Goal: Task Accomplishment & Management: Manage account settings

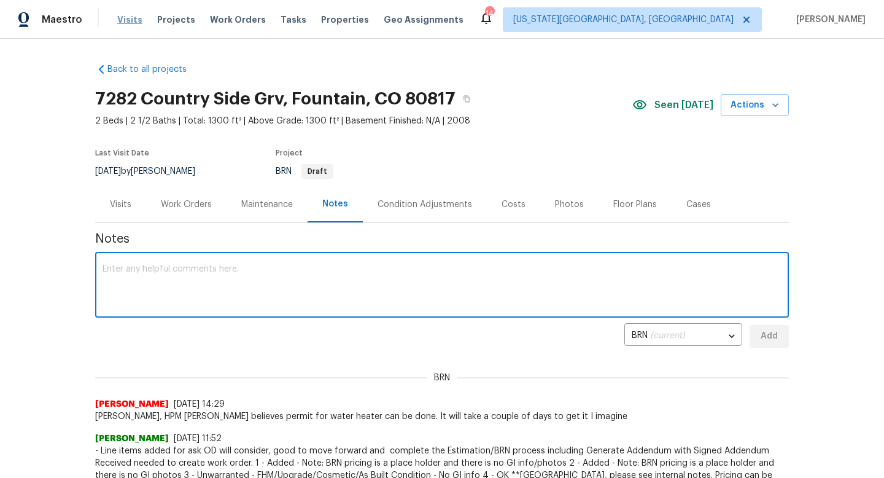
click at [130, 22] on span "Visits" at bounding box center [129, 20] width 25 height 12
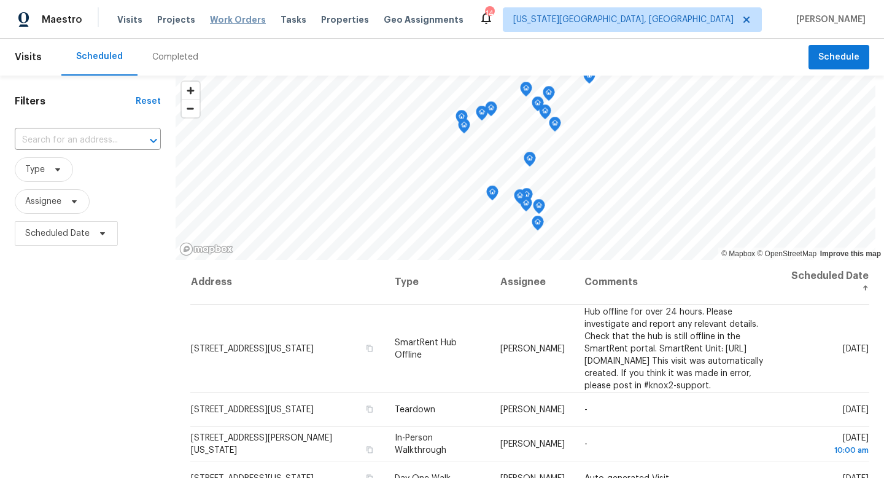
click at [230, 23] on span "Work Orders" at bounding box center [238, 20] width 56 height 12
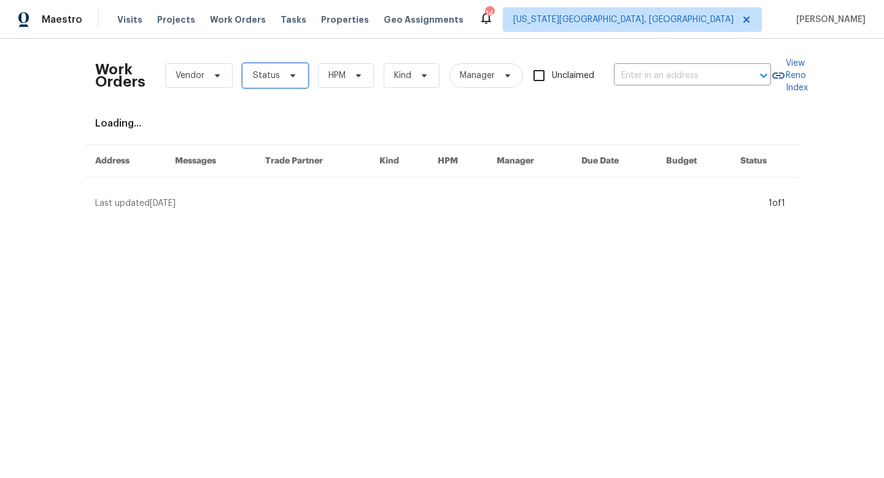
click at [268, 80] on span "Status" at bounding box center [266, 75] width 27 height 12
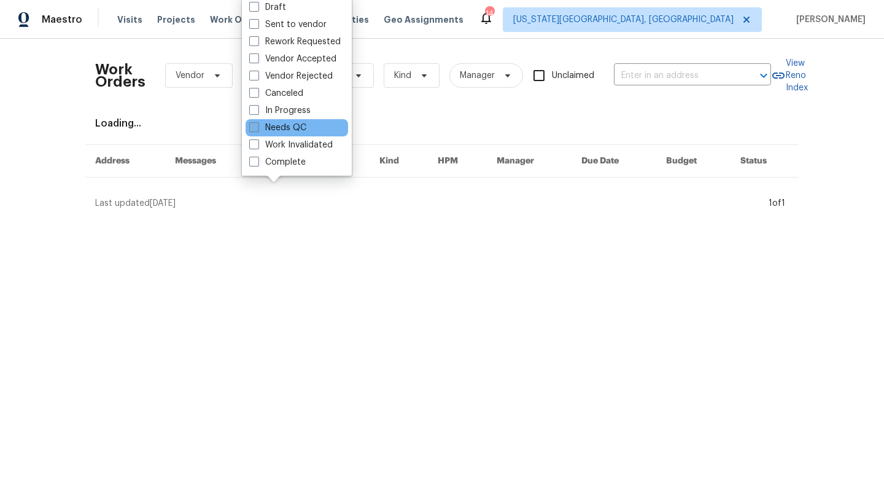
click at [256, 124] on span at bounding box center [254, 127] width 10 height 10
click at [256, 124] on input "Needs QC" at bounding box center [253, 126] width 8 height 8
checkbox input "true"
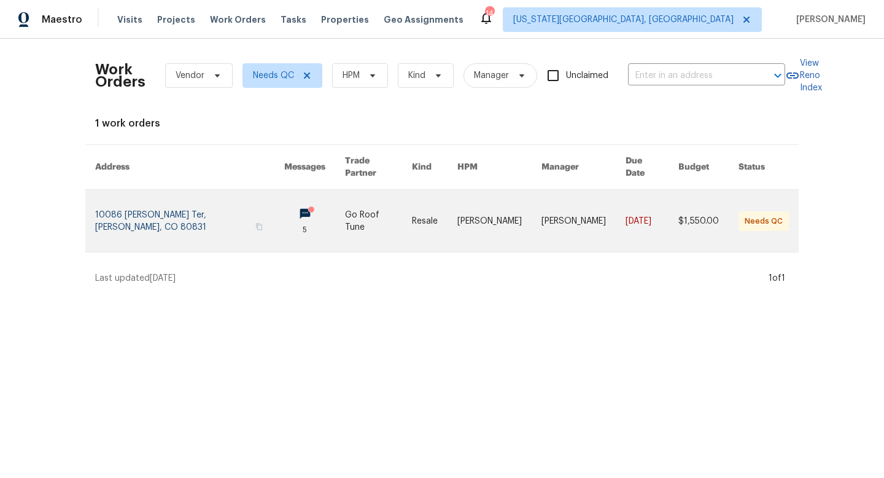
click at [198, 210] on link at bounding box center [189, 221] width 189 height 62
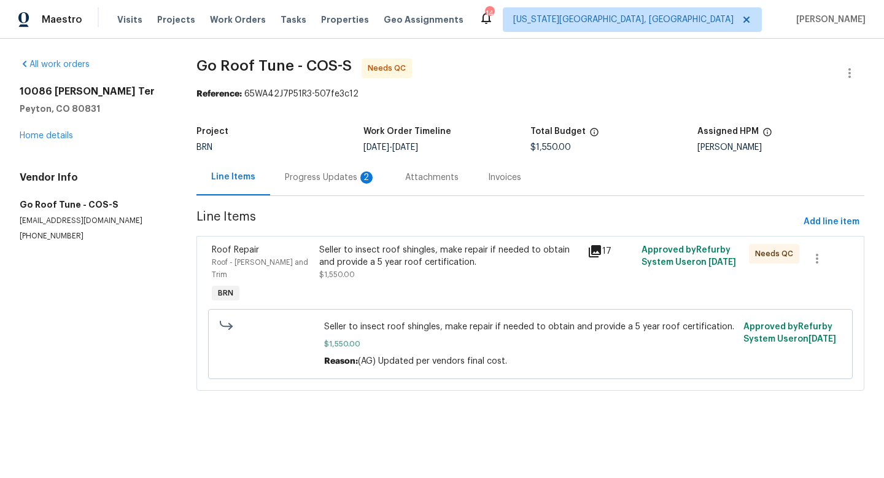
click at [324, 179] on div "Progress Updates 2" at bounding box center [330, 177] width 91 height 12
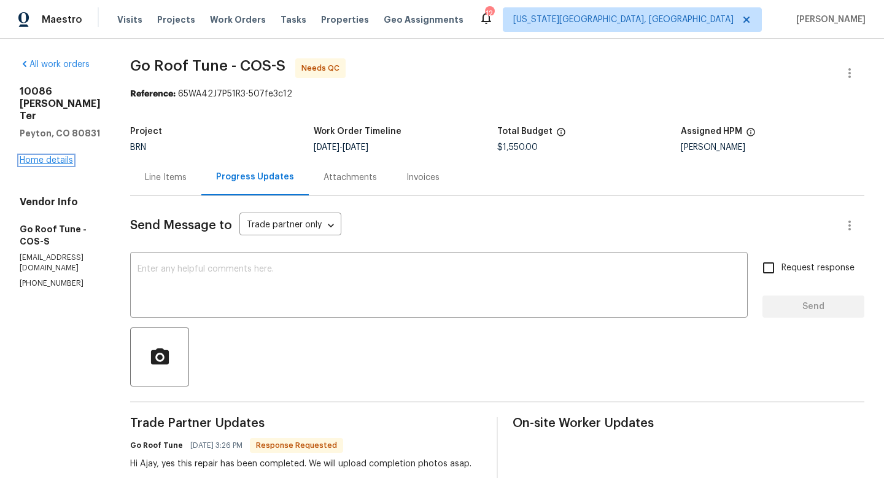
click at [49, 156] on link "Home details" at bounding box center [46, 160] width 53 height 9
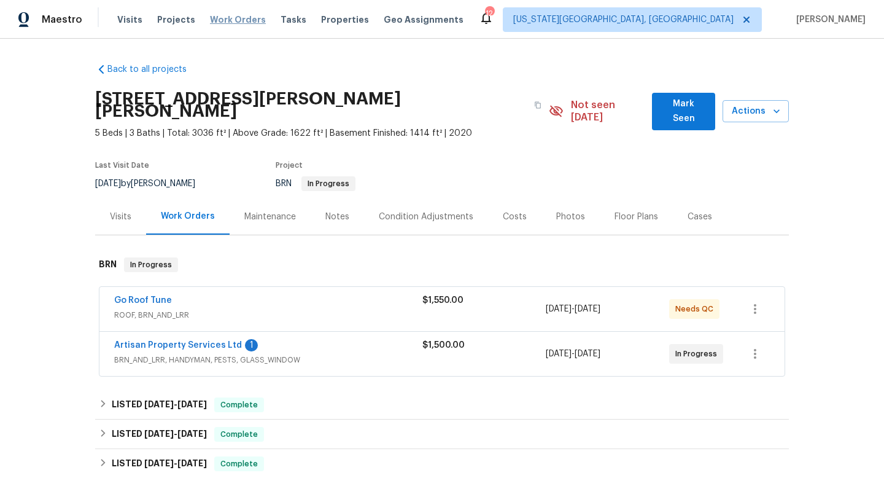
click at [225, 17] on span "Work Orders" at bounding box center [238, 20] width 56 height 12
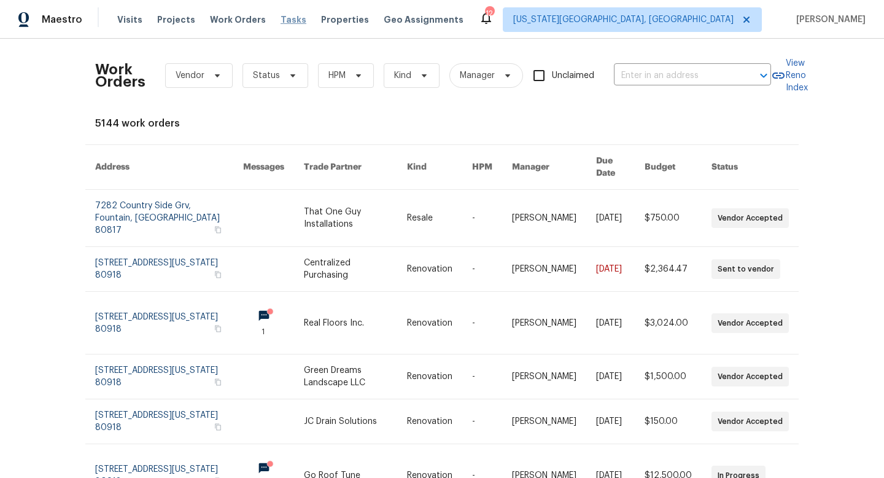
click at [281, 20] on span "Tasks" at bounding box center [294, 19] width 26 height 9
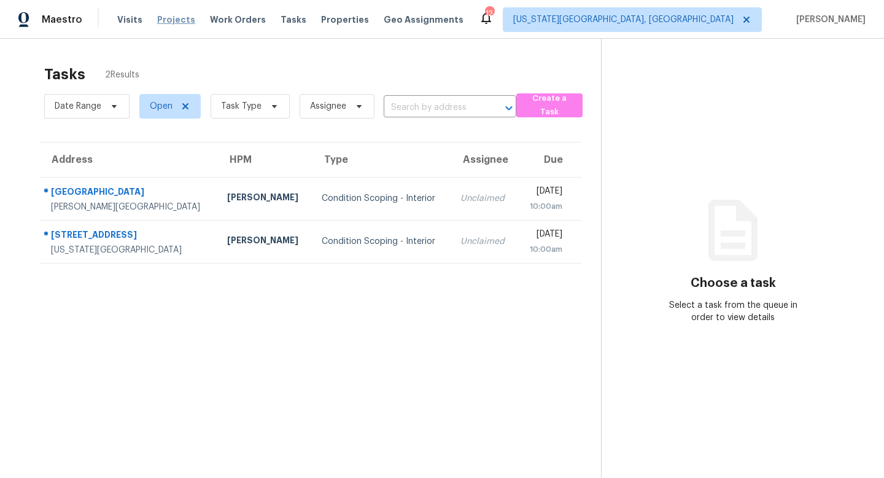
click at [176, 19] on span "Projects" at bounding box center [176, 20] width 38 height 12
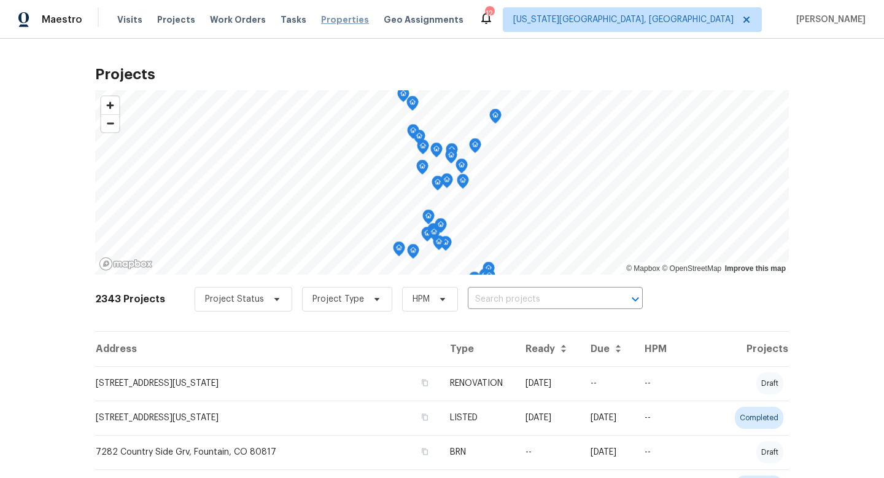
click at [321, 21] on span "Properties" at bounding box center [345, 20] width 48 height 12
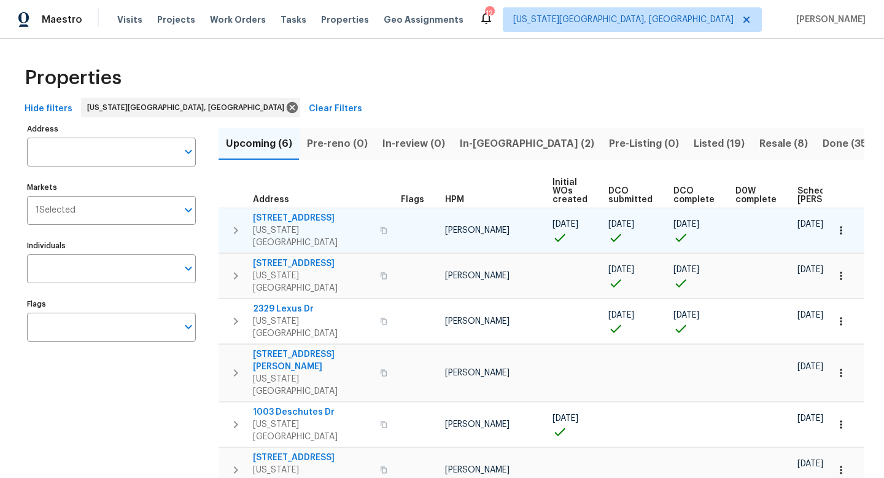
click at [294, 216] on span "4150 Shining Way" at bounding box center [313, 218] width 120 height 12
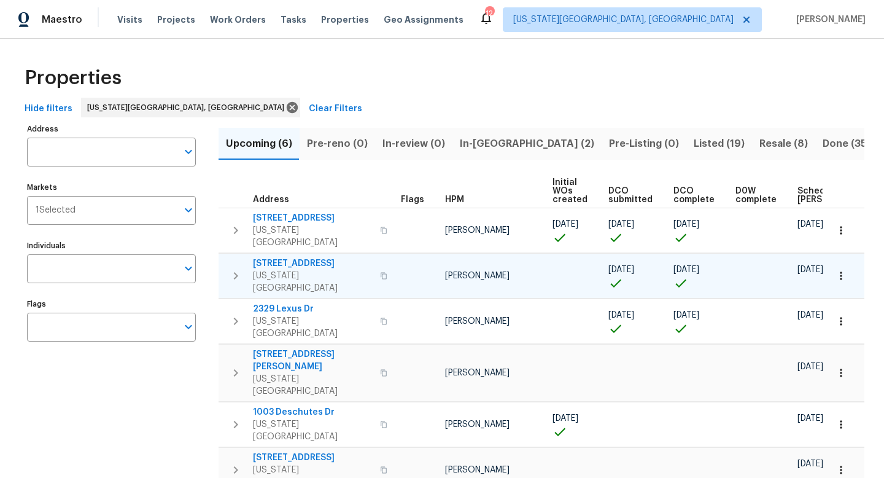
scroll to position [0, 135]
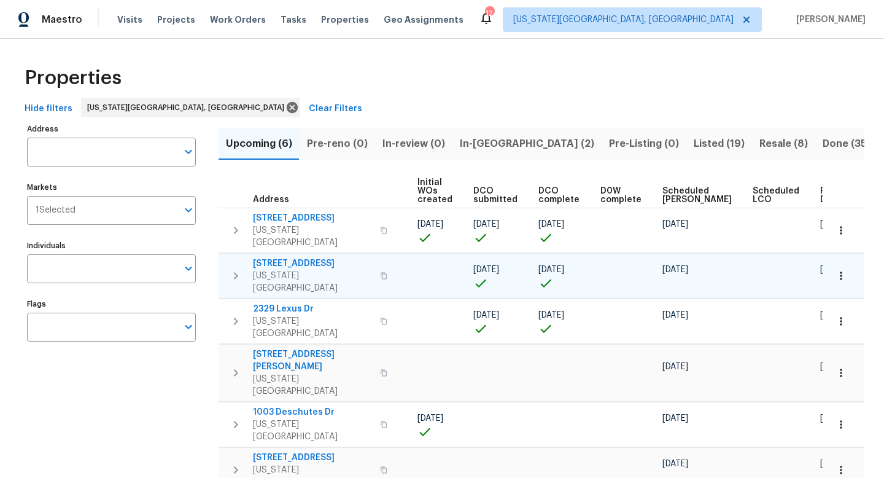
click at [280, 257] on span "3211 Poughkeepsie Dr" at bounding box center [313, 263] width 120 height 12
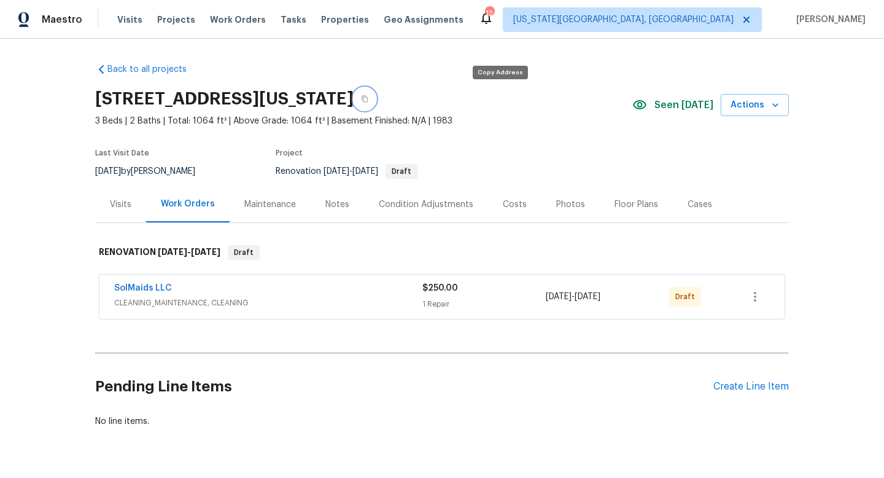
click at [368, 100] on icon "button" at bounding box center [364, 98] width 7 height 7
click at [418, 206] on div "Condition Adjustments" at bounding box center [426, 204] width 95 height 12
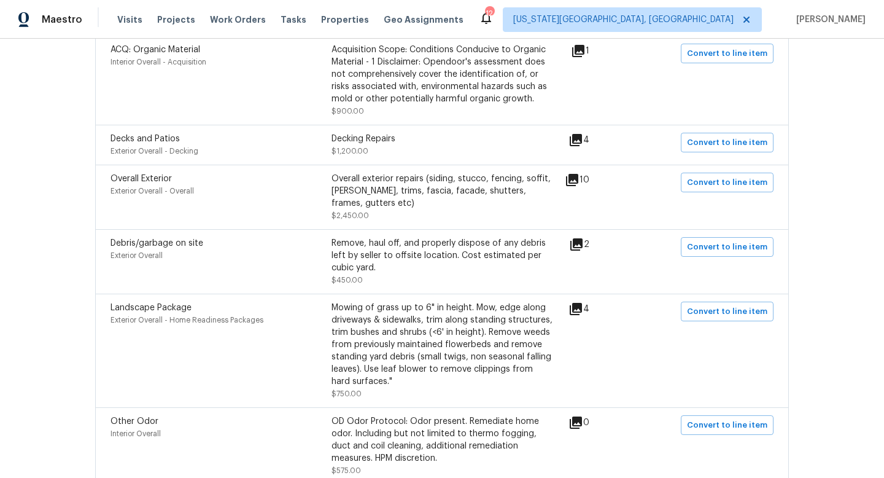
scroll to position [454, 0]
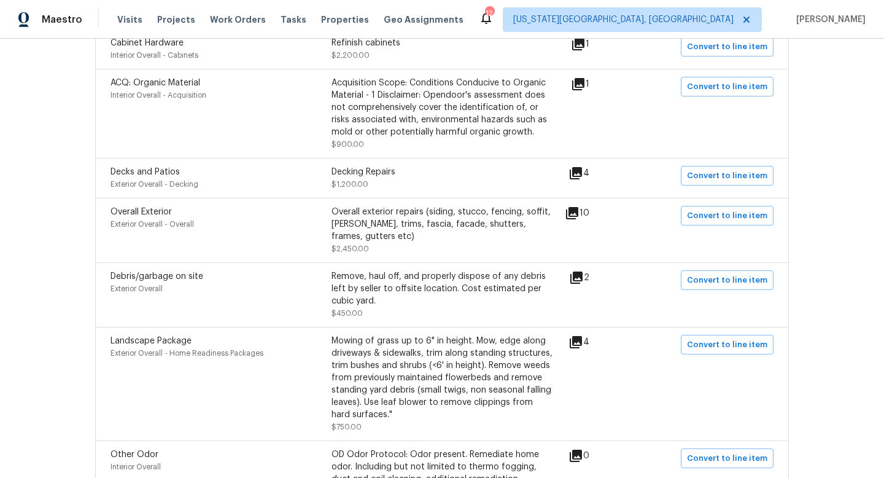
click at [582, 340] on icon at bounding box center [576, 342] width 12 height 12
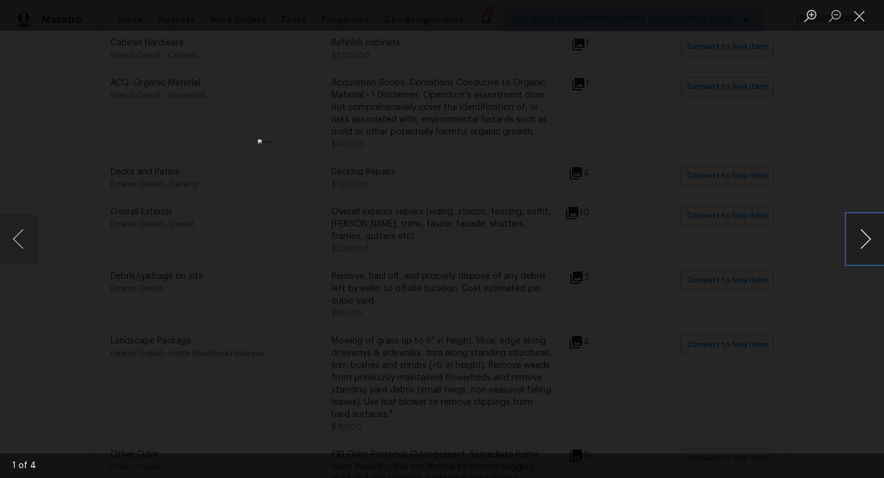
click at [868, 245] on button "Next image" at bounding box center [866, 238] width 37 height 49
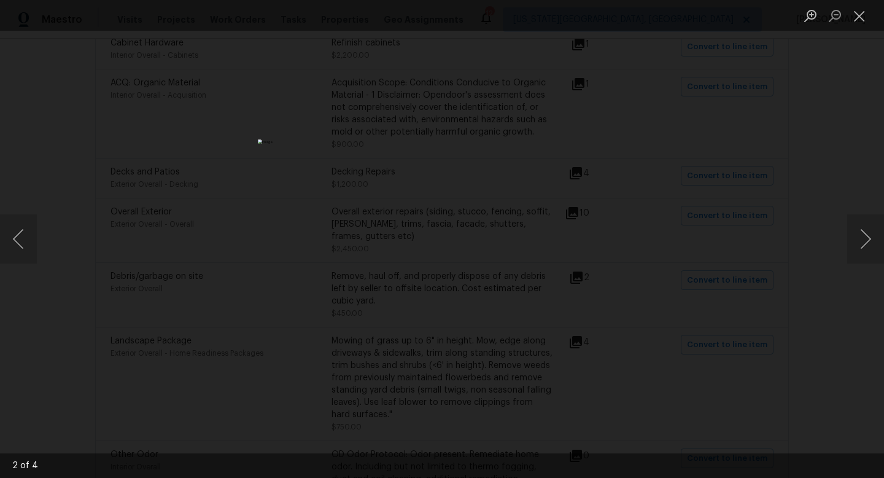
click at [875, 120] on div "Lightbox" at bounding box center [442, 239] width 884 height 478
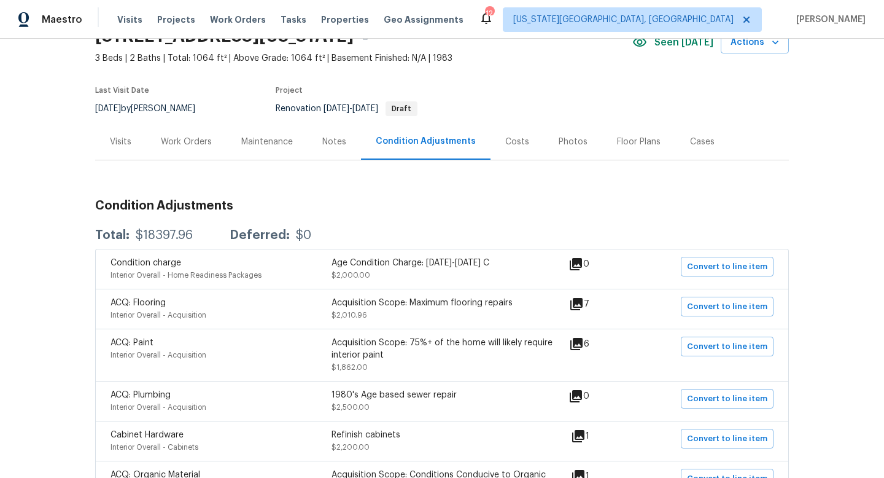
scroll to position [0, 0]
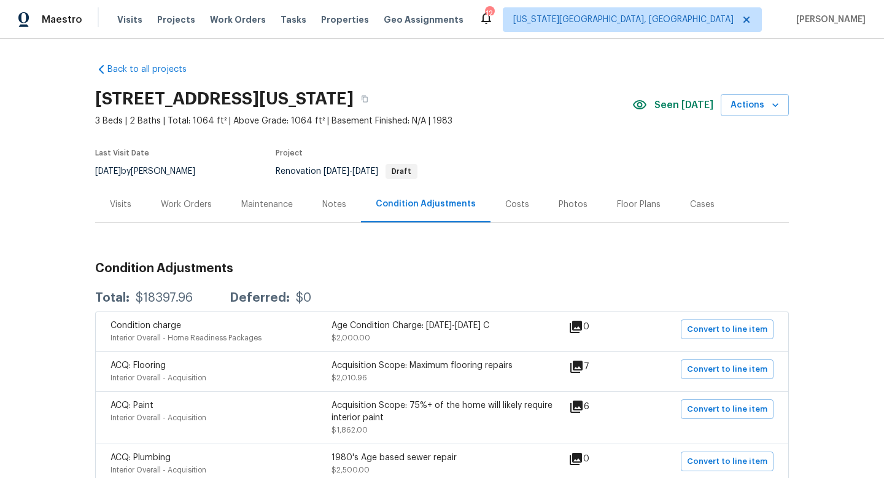
click at [168, 203] on div "Work Orders" at bounding box center [186, 204] width 51 height 12
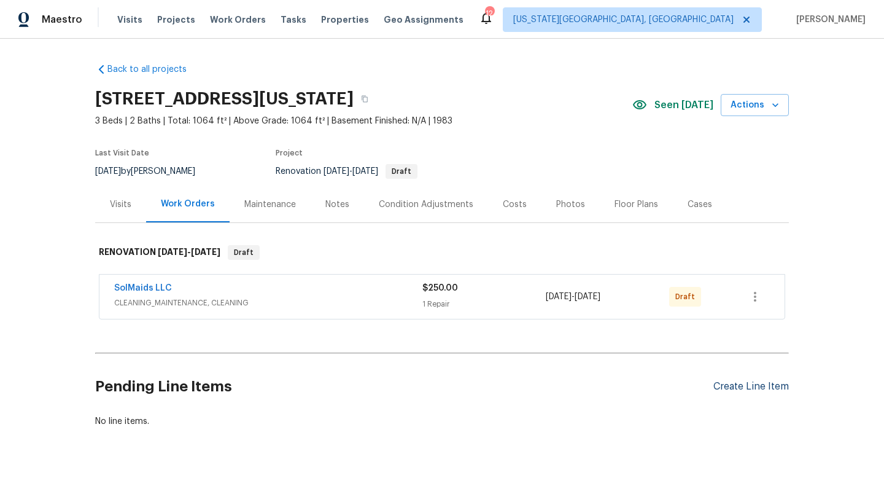
click at [747, 392] on div "Create Line Item" at bounding box center [752, 387] width 76 height 12
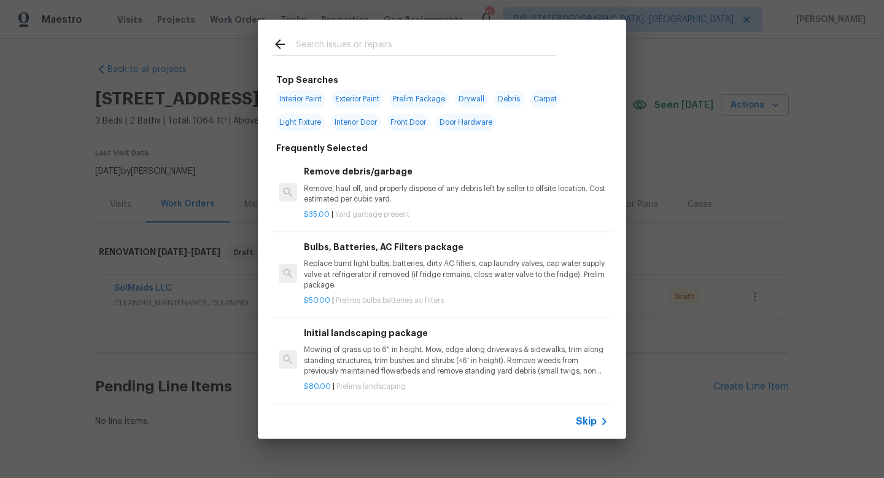
click at [309, 47] on input "text" at bounding box center [426, 46] width 260 height 18
type input "e"
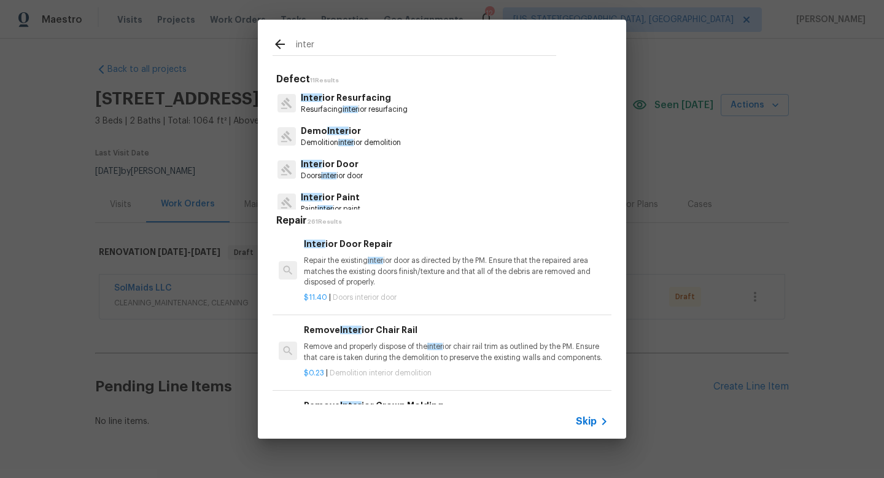
type input "inter"
click at [754, 306] on div "inter Defect 11 Results Inter ior Resurfacing Resurfacing inter ior resurfacing…" at bounding box center [442, 229] width 884 height 458
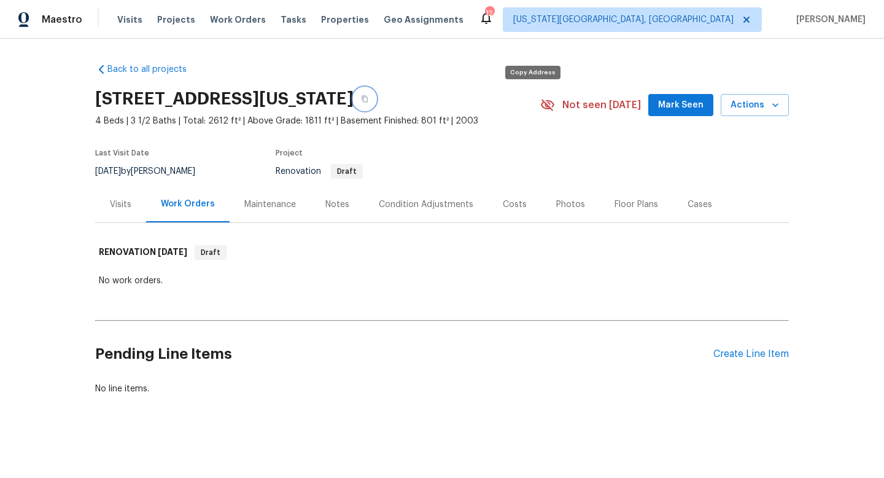
click at [376, 101] on button "button" at bounding box center [365, 99] width 22 height 22
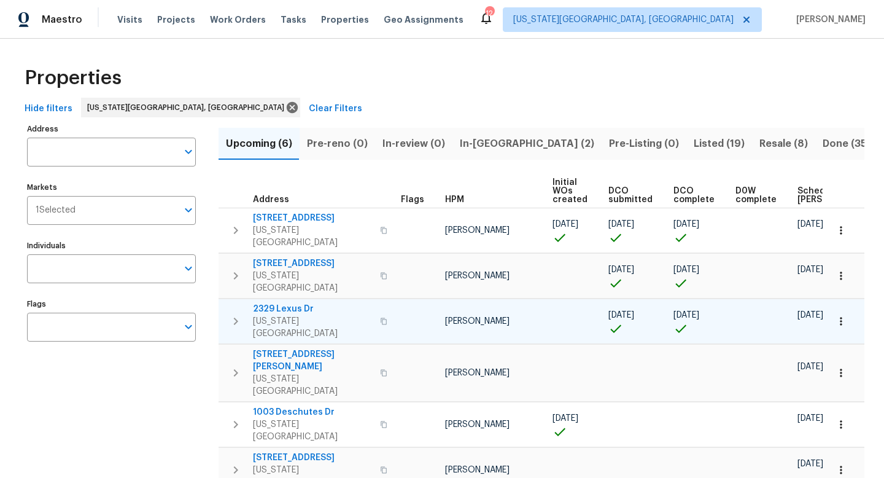
scroll to position [0, 135]
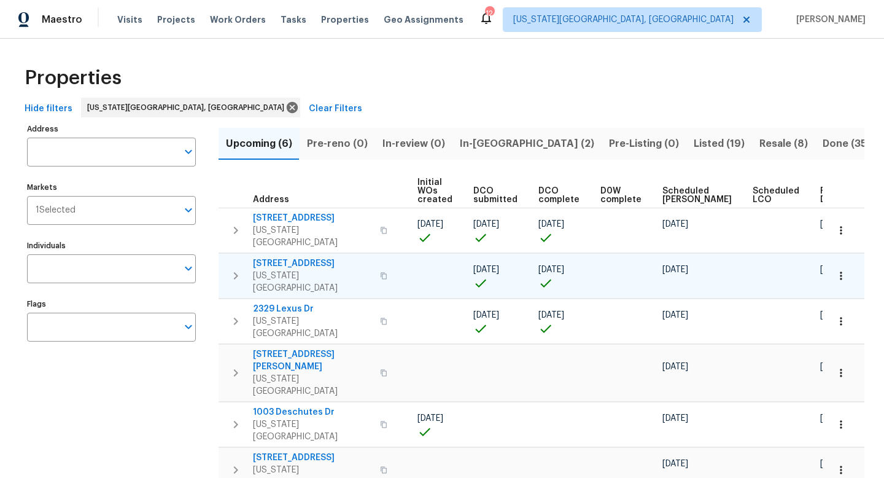
click at [285, 257] on span "3211 Poughkeepsie Dr" at bounding box center [313, 263] width 120 height 12
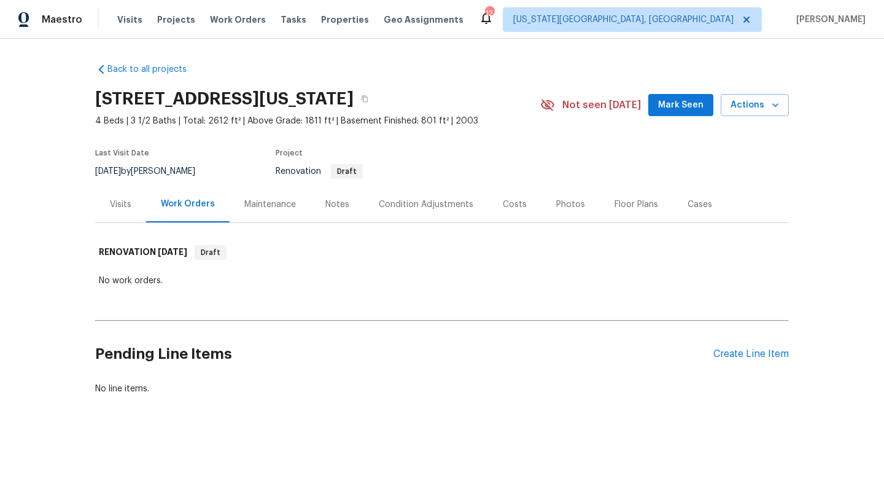
click at [437, 200] on div "Condition Adjustments" at bounding box center [426, 204] width 95 height 12
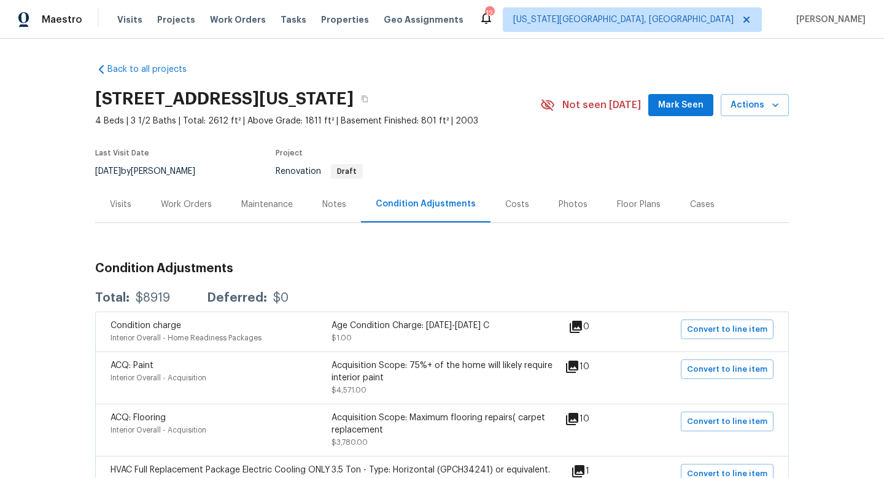
click at [189, 210] on div "Work Orders" at bounding box center [186, 204] width 51 height 12
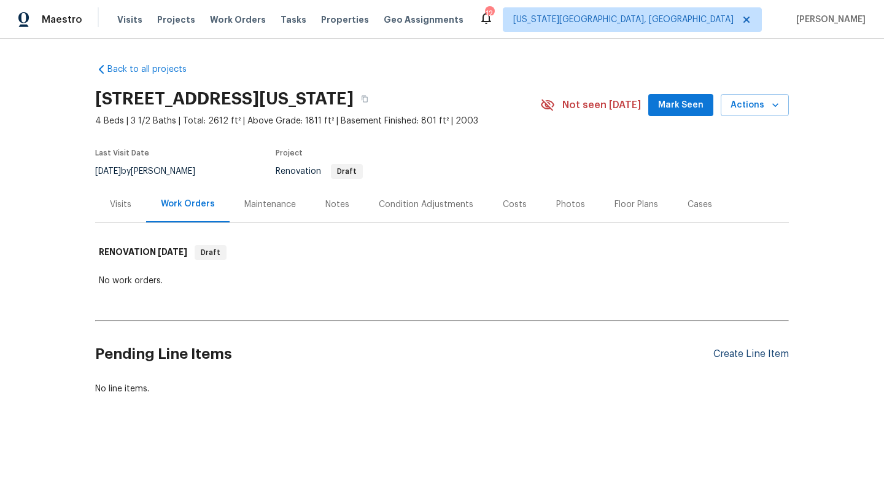
click at [746, 354] on div "Create Line Item" at bounding box center [752, 354] width 76 height 12
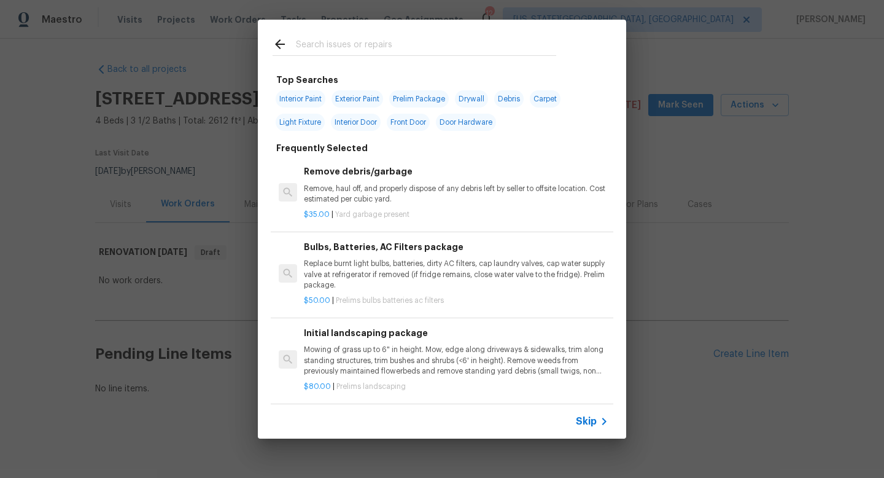
click at [333, 43] on input "text" at bounding box center [426, 46] width 260 height 18
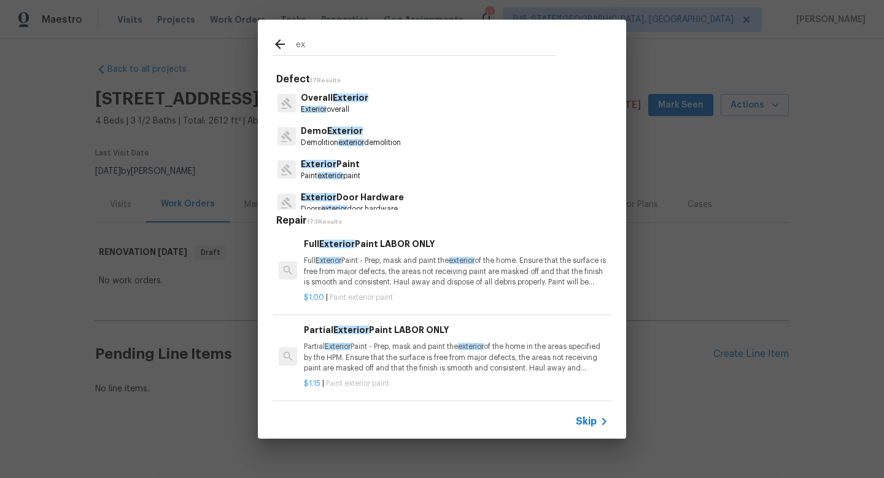
type input "e"
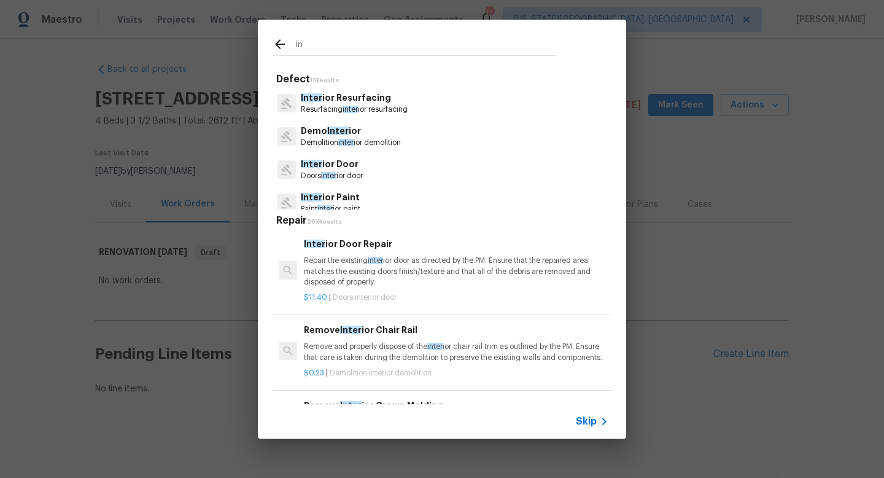
type input "i"
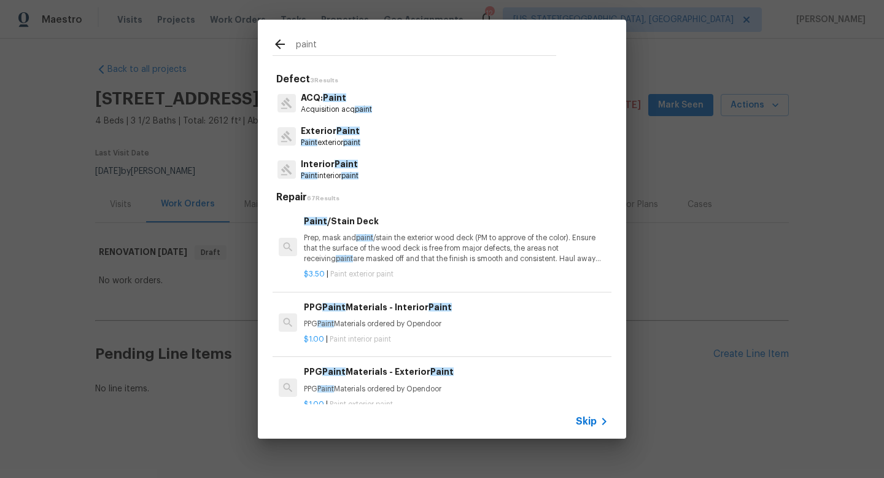
type input "paint"
click at [331, 171] on p "Paint interior paint" at bounding box center [330, 176] width 58 height 10
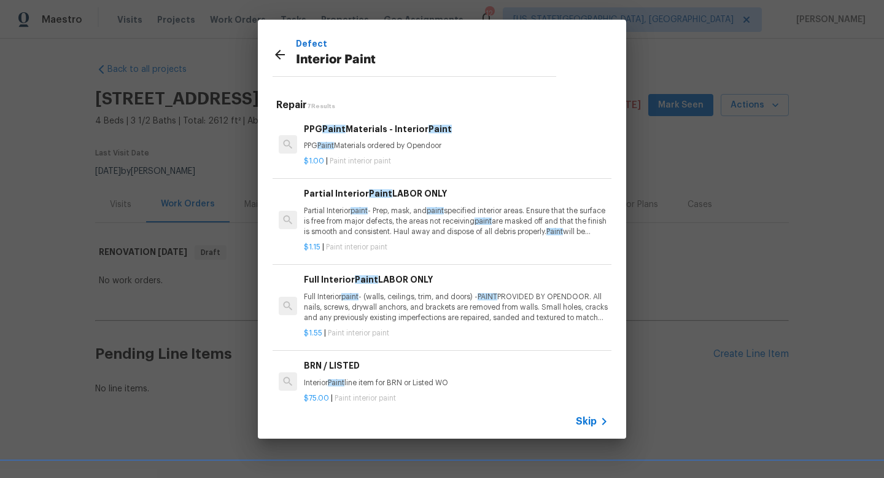
scroll to position [87, 0]
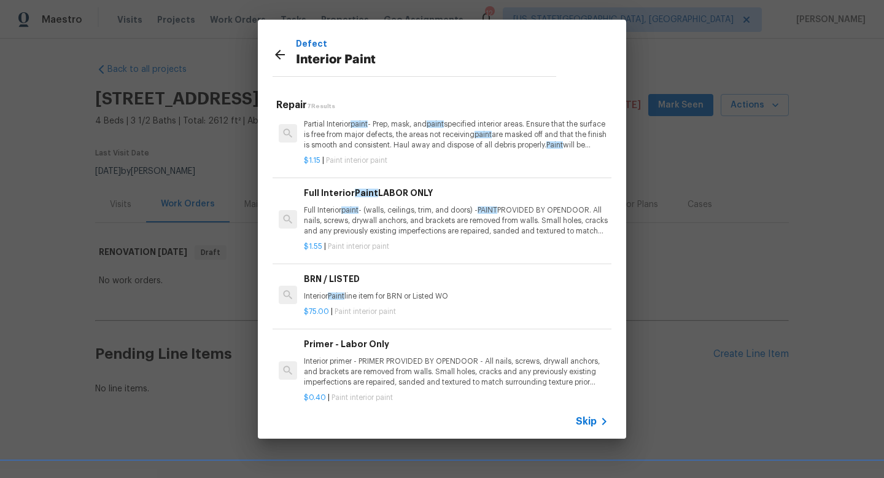
click at [356, 227] on p "Full Interior paint - (walls, ceilings, trim, and doors) - PAINT PROVIDED BY OP…" at bounding box center [456, 220] width 305 height 31
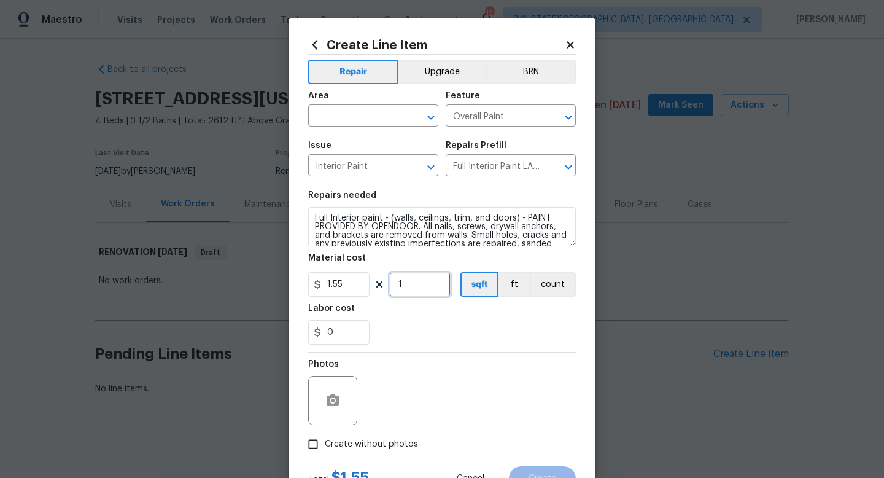
click at [421, 289] on input "1" at bounding box center [419, 284] width 61 height 25
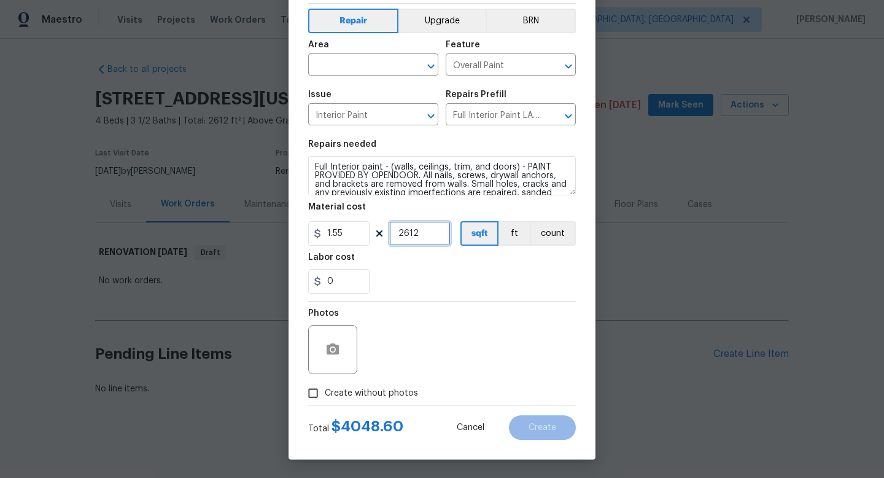
type input "2612"
click at [391, 389] on span "Create without photos" at bounding box center [371, 393] width 93 height 13
click at [325, 389] on input "Create without photos" at bounding box center [313, 392] width 23 height 23
checkbox input "true"
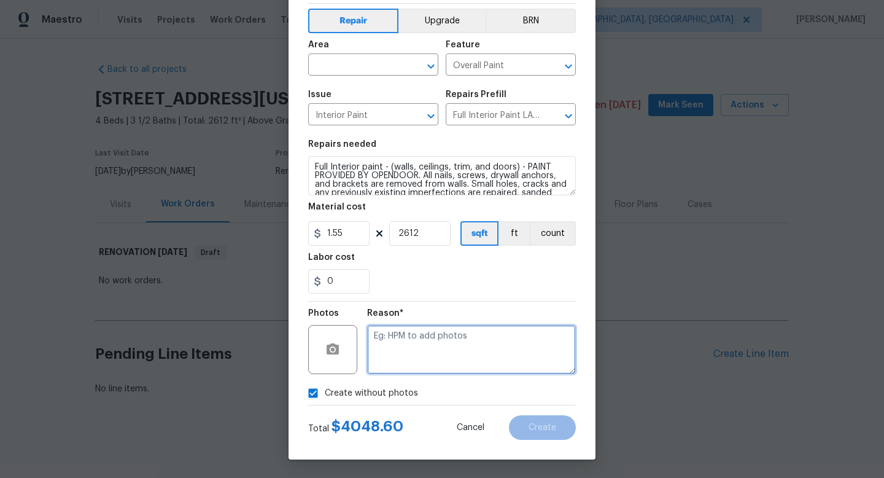
click at [400, 335] on textarea at bounding box center [471, 349] width 209 height 49
type textarea "na"
click at [341, 57] on input "text" at bounding box center [356, 66] width 96 height 19
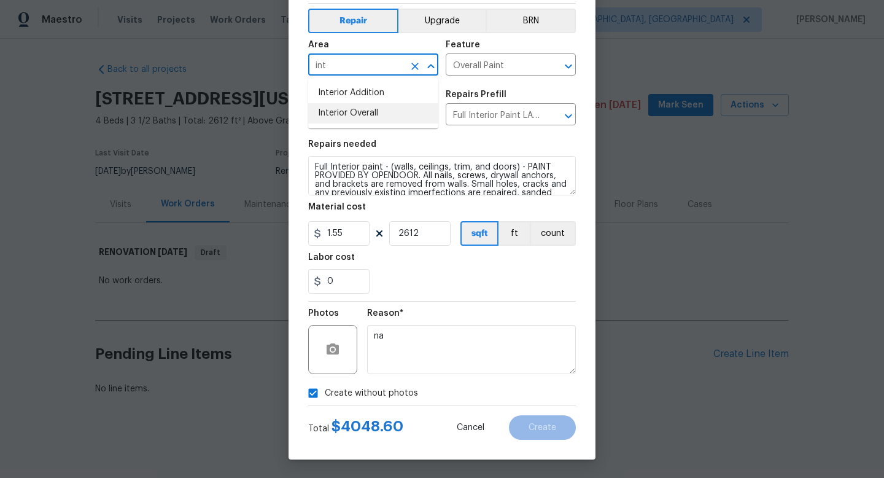
click at [325, 112] on li "Interior Overall" at bounding box center [373, 113] width 130 height 20
type input "Interior Overall"
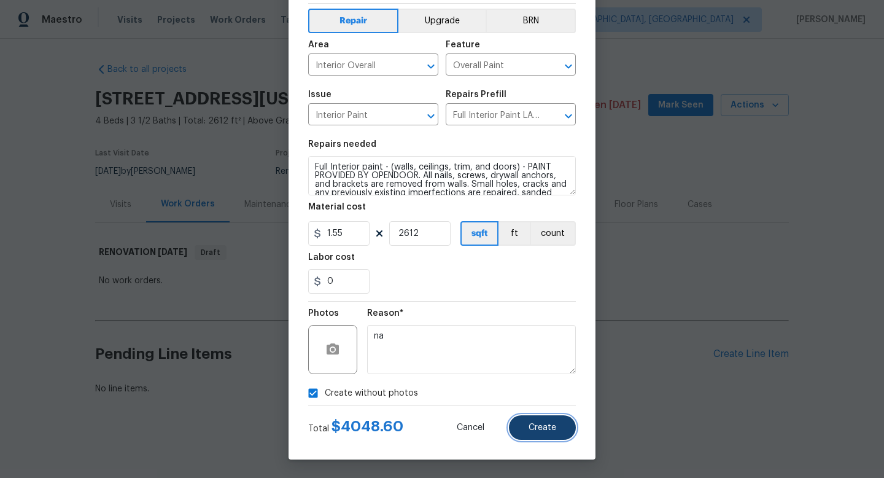
click at [540, 424] on span "Create" at bounding box center [543, 427] width 28 height 9
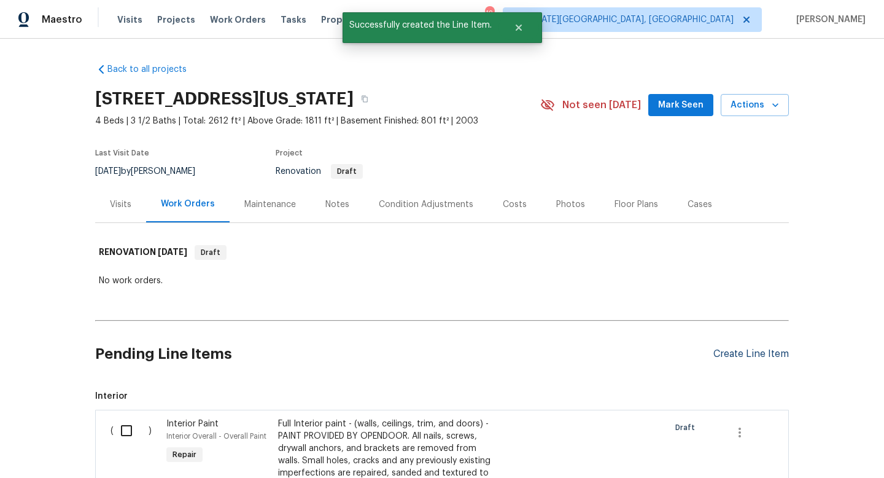
click at [747, 356] on div "Create Line Item" at bounding box center [752, 354] width 76 height 12
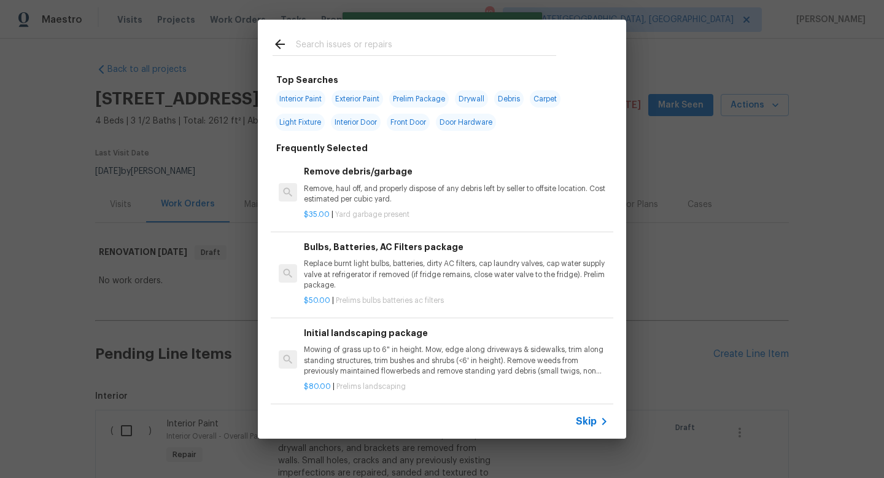
click at [316, 42] on input "text" at bounding box center [426, 46] width 260 height 18
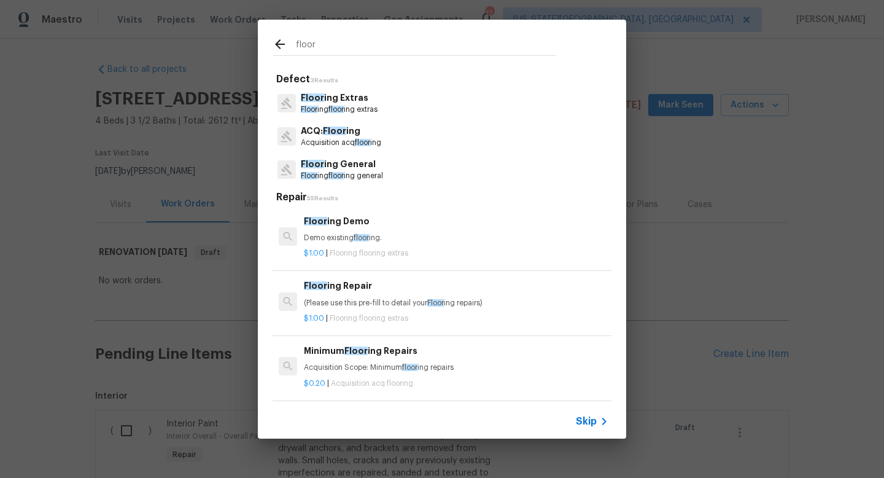
type input "floor"
click at [316, 177] on span "Floor" at bounding box center [309, 175] width 17 height 7
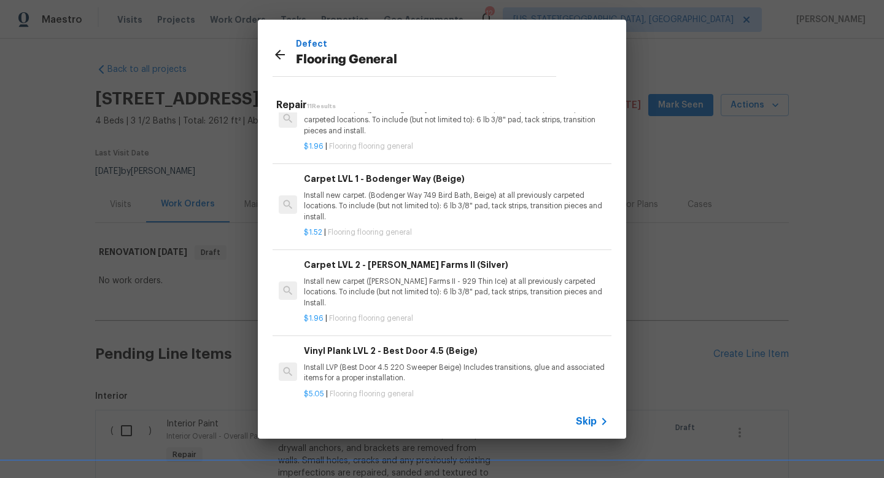
scroll to position [487, 0]
click at [381, 206] on p "Install new carpet. (Bodenger Way 749 Bird Bath, Beige) at all previously carpe…" at bounding box center [456, 207] width 305 height 31
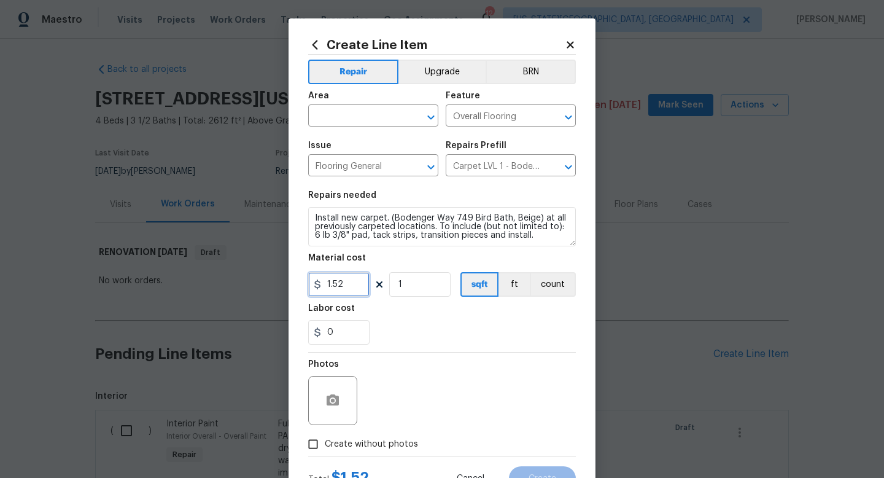
click at [353, 290] on input "1.52" at bounding box center [338, 284] width 61 height 25
type input "1.89"
click at [420, 281] on input "1" at bounding box center [419, 284] width 61 height 25
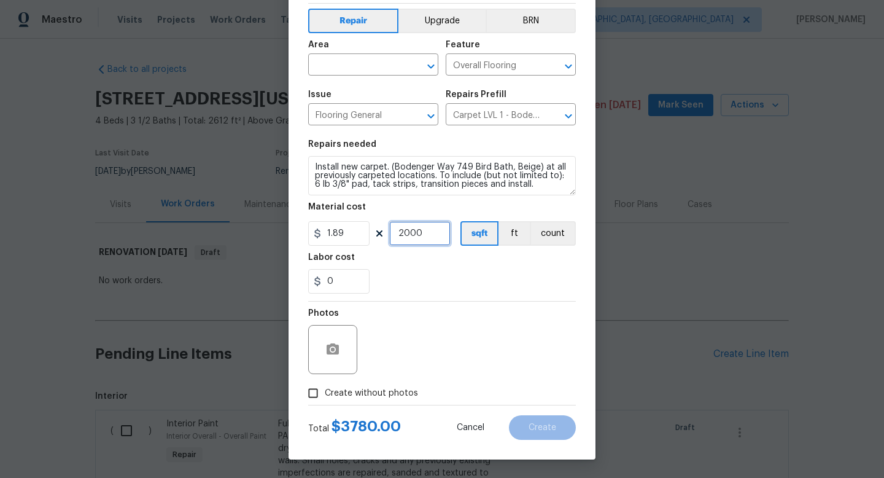
type input "2000"
click at [386, 394] on span "Create without photos" at bounding box center [371, 393] width 93 height 13
click at [325, 394] on input "Create without photos" at bounding box center [313, 392] width 23 height 23
checkbox input "true"
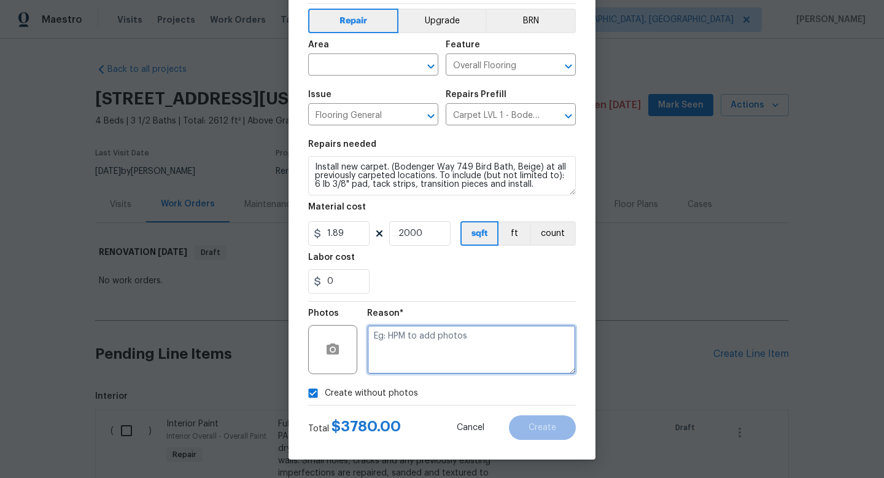
click at [394, 369] on textarea at bounding box center [471, 349] width 209 height 49
type textarea "na"
click at [352, 57] on input "text" at bounding box center [356, 66] width 96 height 19
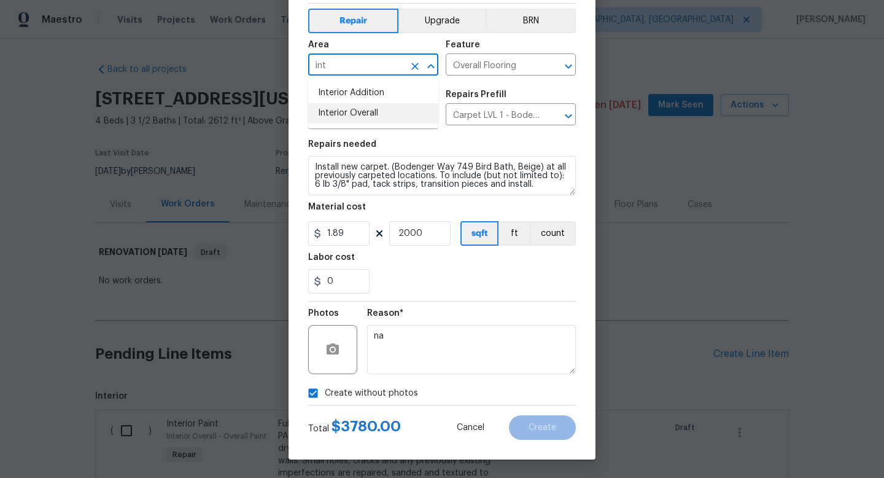
click at [337, 112] on li "Interior Overall" at bounding box center [373, 113] width 130 height 20
type input "Interior Overall"
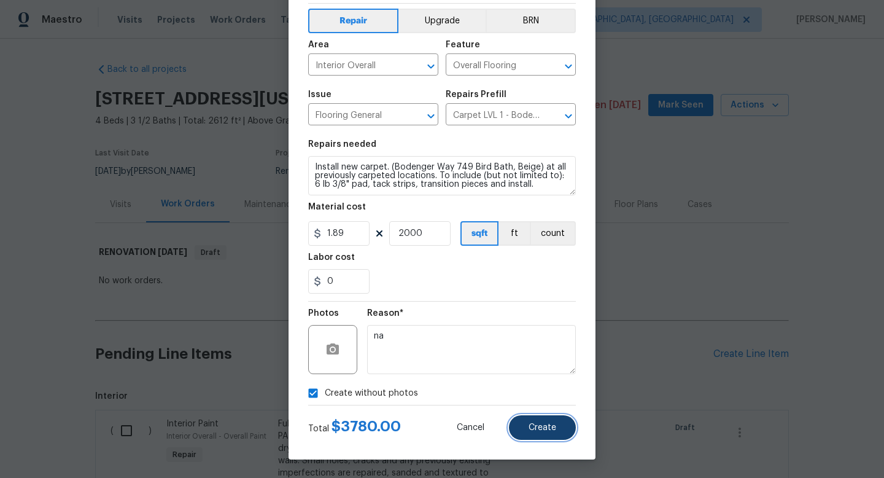
click at [550, 427] on span "Create" at bounding box center [543, 427] width 28 height 9
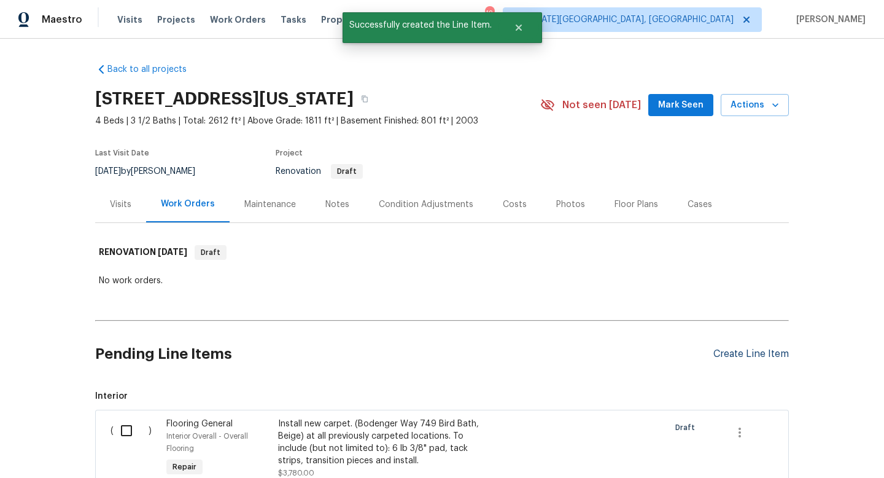
click at [733, 356] on div "Create Line Item" at bounding box center [752, 354] width 76 height 12
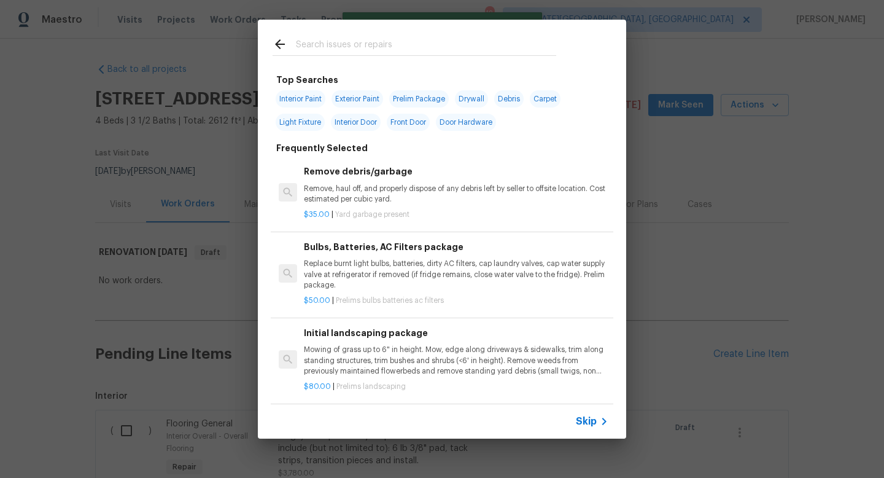
click at [343, 45] on input "text" at bounding box center [426, 46] width 260 height 18
type input "s"
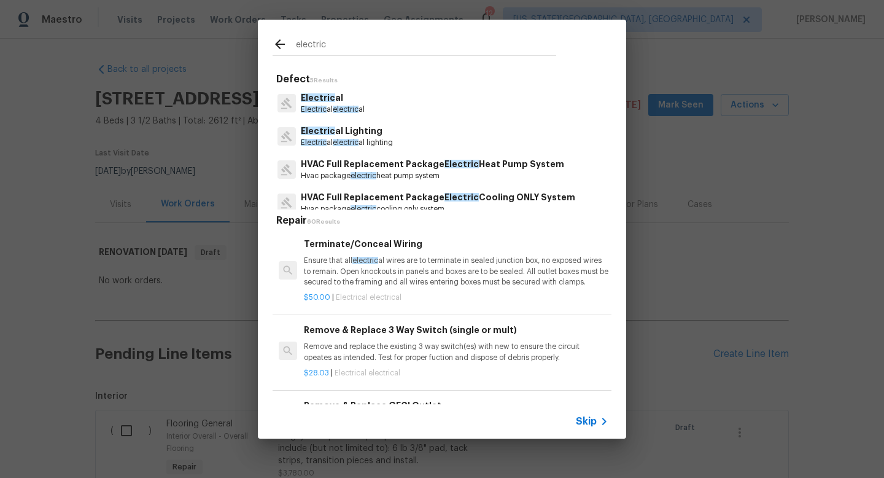
type input "electric"
click at [335, 98] on p "Electric al" at bounding box center [333, 98] width 64 height 13
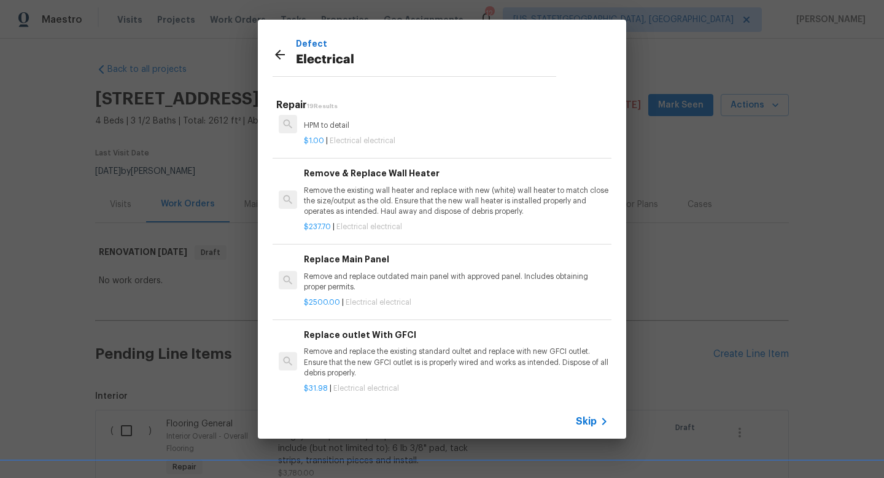
scroll to position [663, 0]
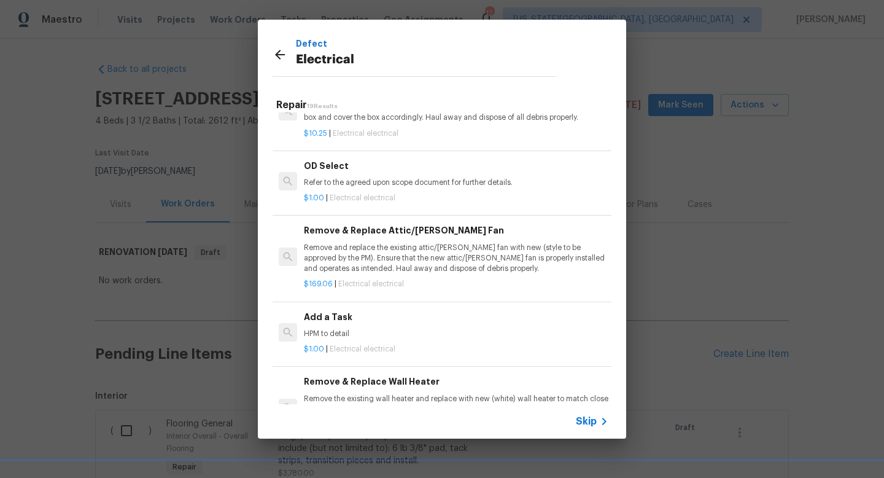
click at [346, 324] on div "Add a Task HPM to detail" at bounding box center [456, 324] width 305 height 29
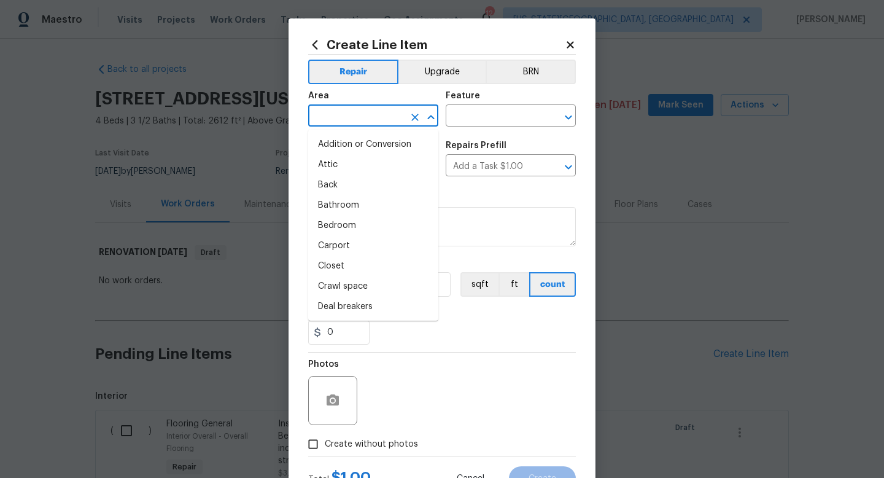
click at [338, 115] on input "text" at bounding box center [356, 116] width 96 height 19
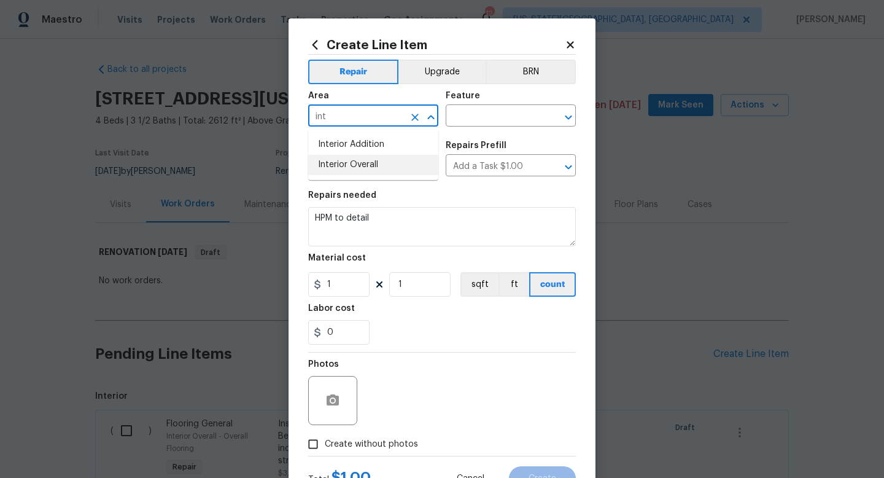
click at [342, 166] on li "Interior Overall" at bounding box center [373, 165] width 130 height 20
type input "Interior Overall"
click at [473, 109] on input "text" at bounding box center [494, 116] width 96 height 19
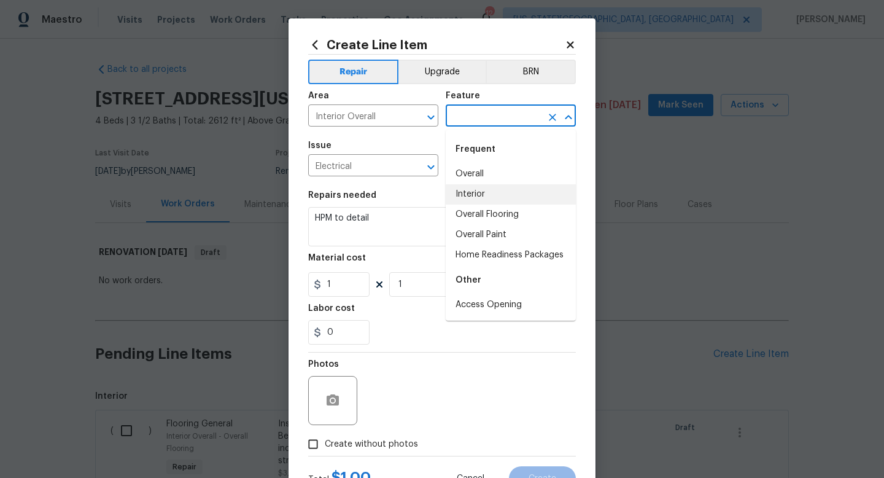
click at [465, 197] on li "Interior" at bounding box center [511, 194] width 130 height 20
type input "Interior"
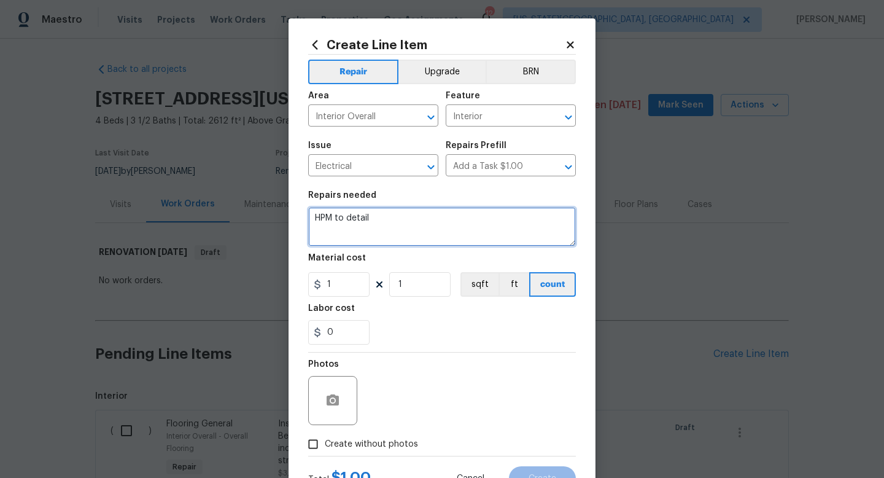
drag, startPoint x: 404, startPoint y: 224, endPoint x: 244, endPoint y: 204, distance: 160.9
click at [244, 204] on div "Create Line Item Repair Upgrade BRN Area Interior Overall ​ Feature Interior ​ …" at bounding box center [442, 239] width 884 height 478
type textarea "Replace all smoke detectors throughout home. Install CO detectors at all levels."
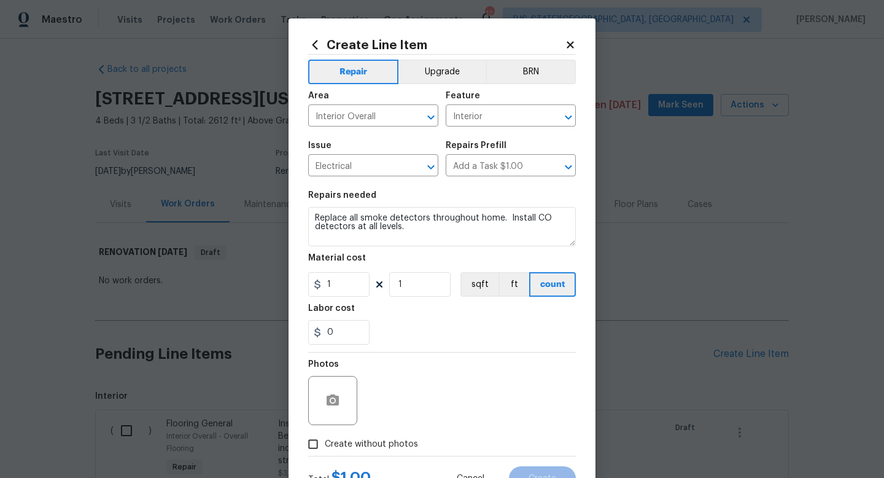
click at [341, 300] on section "Repairs needed Replace all smoke detectors throughout home. Install CO detector…" at bounding box center [442, 268] width 268 height 168
click at [341, 294] on input "1" at bounding box center [338, 284] width 61 height 25
type input "210"
click at [384, 447] on span "Create without photos" at bounding box center [371, 444] width 93 height 13
click at [325, 447] on input "Create without photos" at bounding box center [313, 443] width 23 height 23
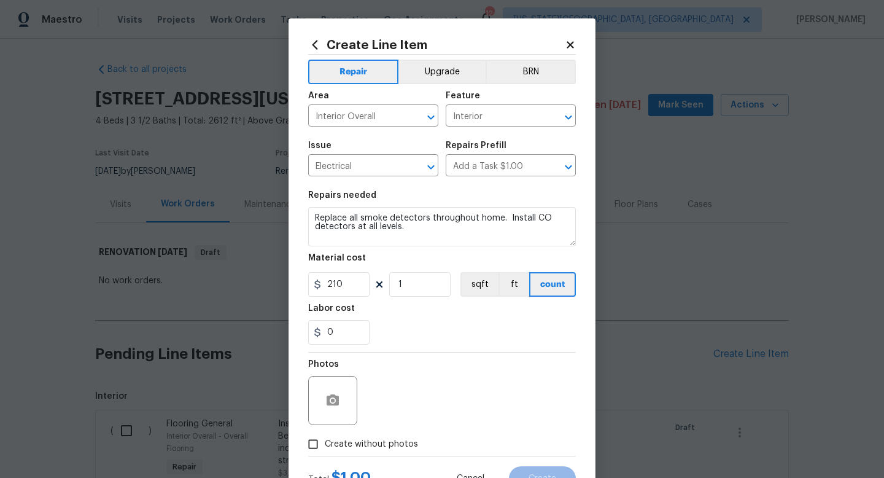
checkbox input "true"
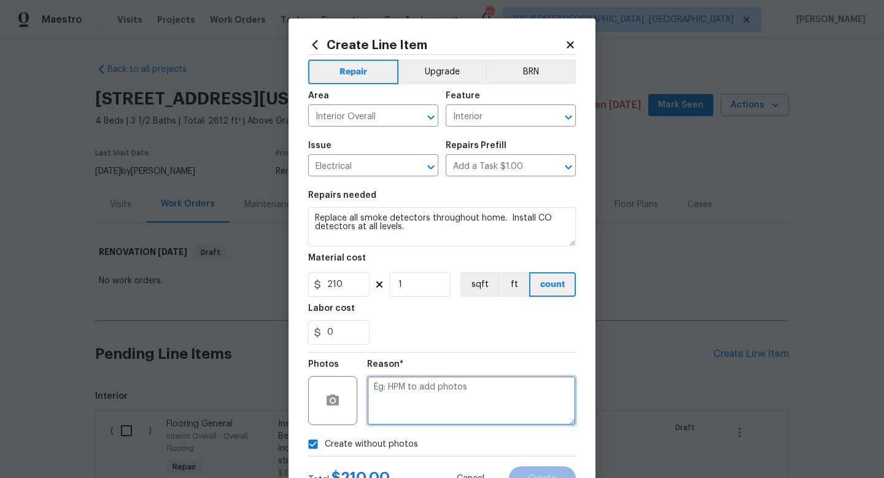
click at [390, 411] on textarea at bounding box center [471, 400] width 209 height 49
type textarea "na"
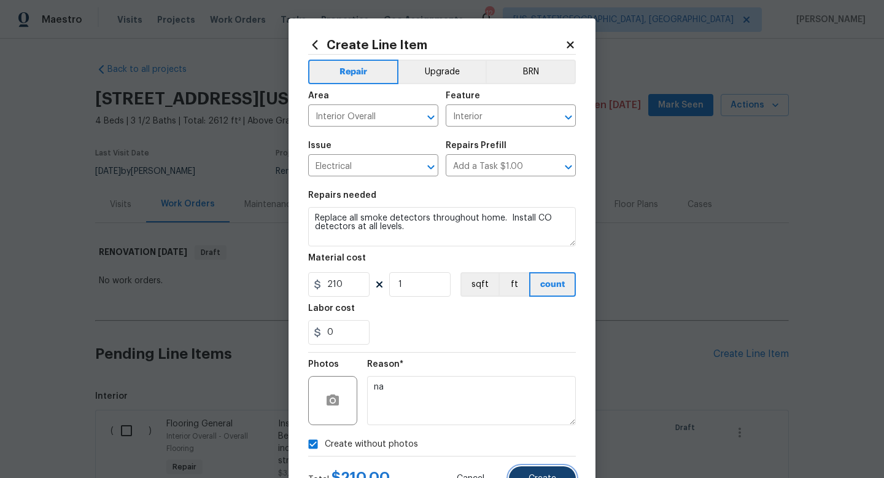
click at [540, 473] on button "Create" at bounding box center [542, 478] width 67 height 25
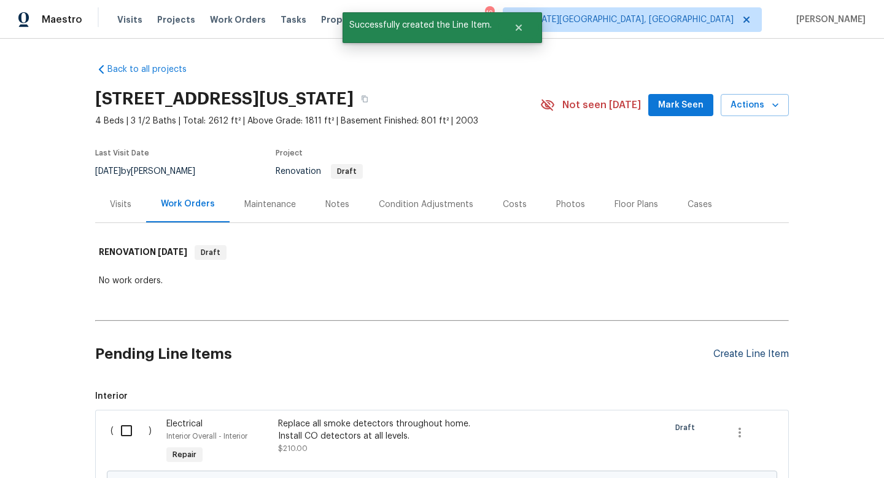
click at [731, 354] on div "Create Line Item" at bounding box center [752, 354] width 76 height 12
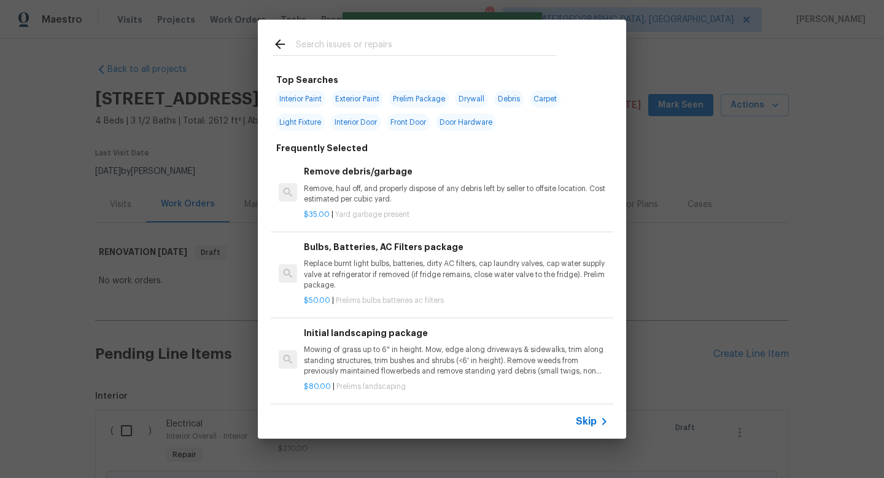
click at [310, 42] on input "text" at bounding box center [426, 46] width 260 height 18
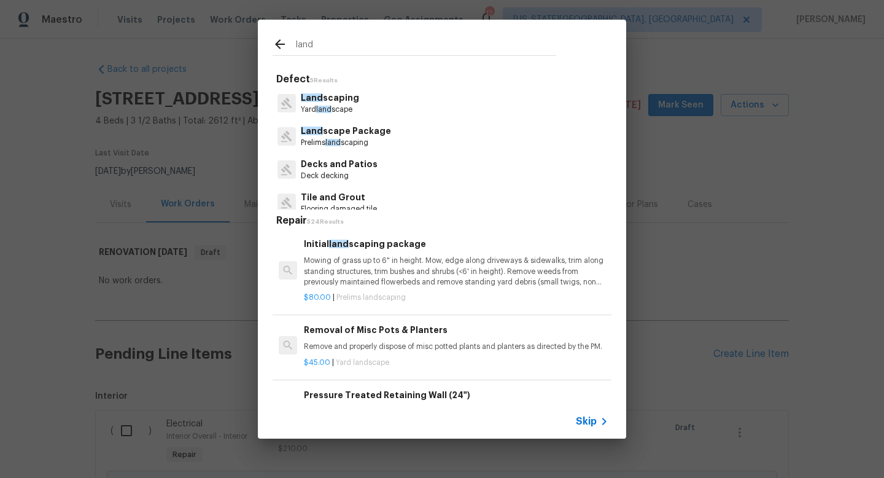
type input "land"
click at [342, 136] on p "Land scape Package" at bounding box center [346, 131] width 90 height 13
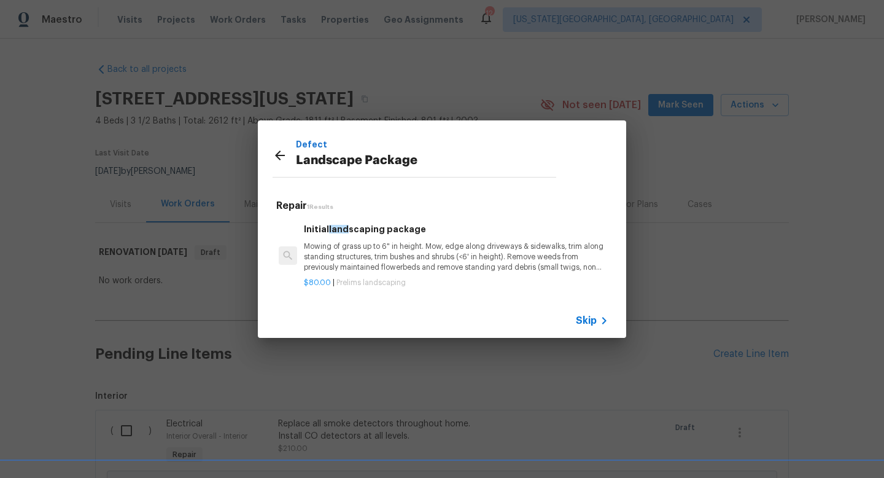
click at [367, 231] on h6 "Initial land scaping package" at bounding box center [456, 229] width 305 height 14
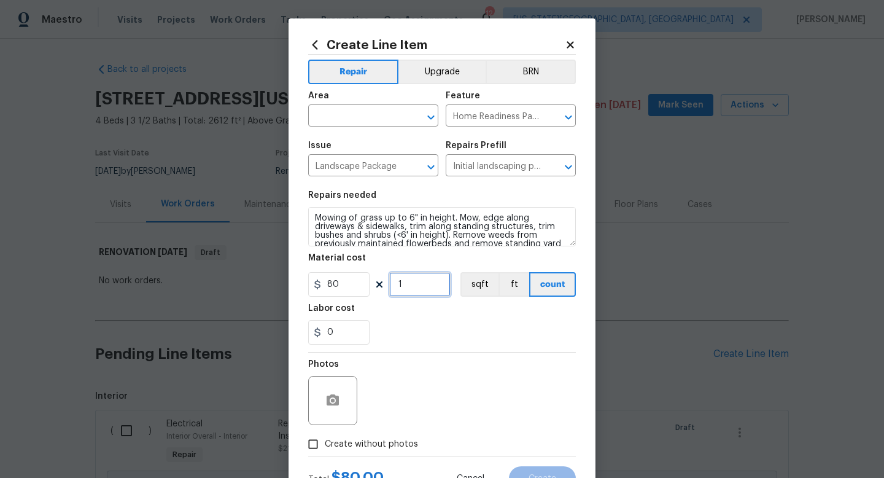
click at [421, 283] on input "1" at bounding box center [419, 284] width 61 height 25
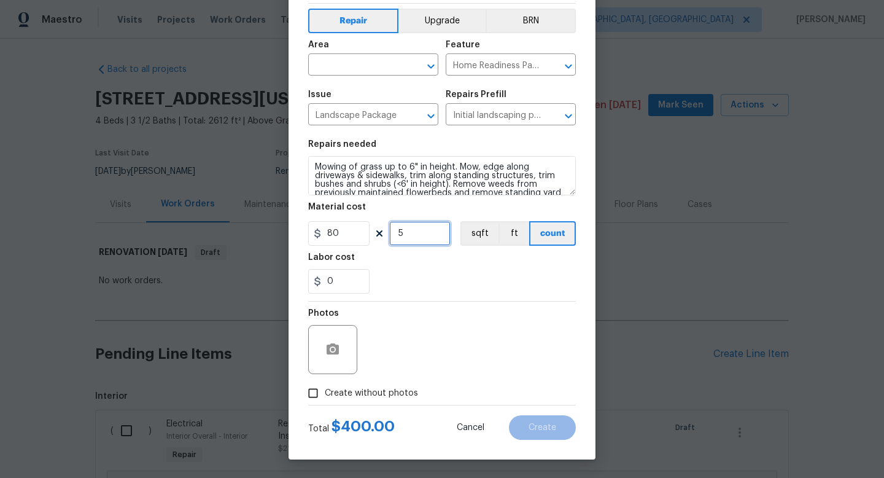
type input "5"
click at [395, 392] on span "Create without photos" at bounding box center [371, 393] width 93 height 13
click at [325, 392] on input "Create without photos" at bounding box center [313, 392] width 23 height 23
checkbox input "true"
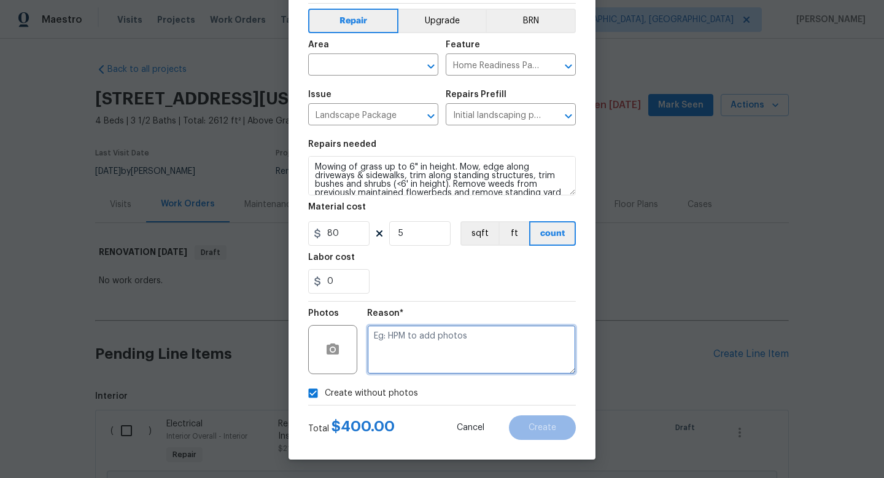
click at [415, 341] on textarea at bounding box center [471, 349] width 209 height 49
type textarea "na"
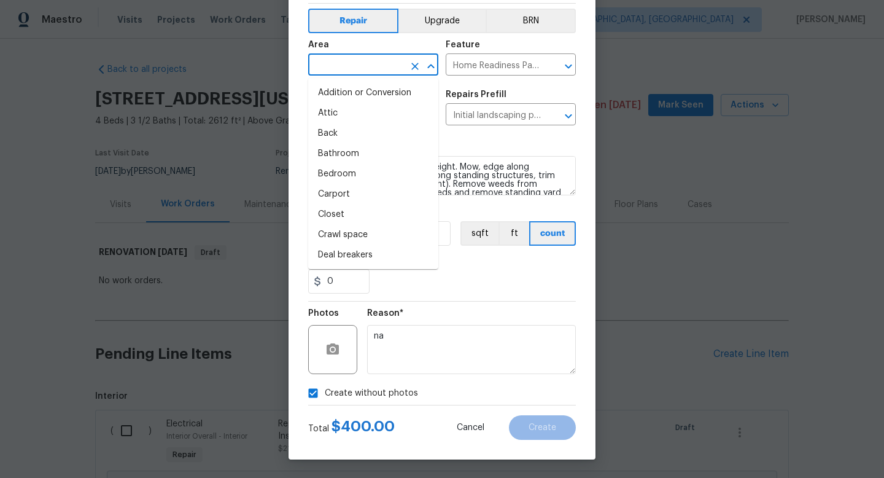
click at [351, 74] on input "text" at bounding box center [356, 66] width 96 height 19
type input "i"
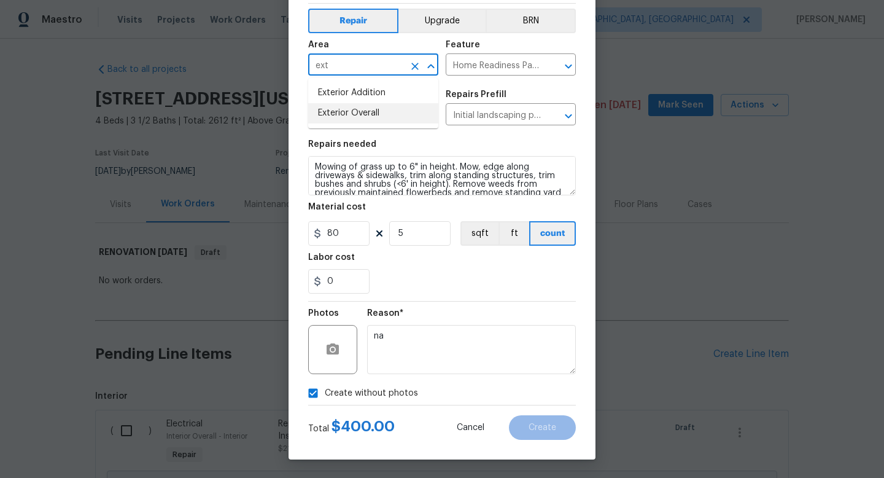
click at [336, 114] on li "Exterior Overall" at bounding box center [373, 113] width 130 height 20
type input "Exterior Overall"
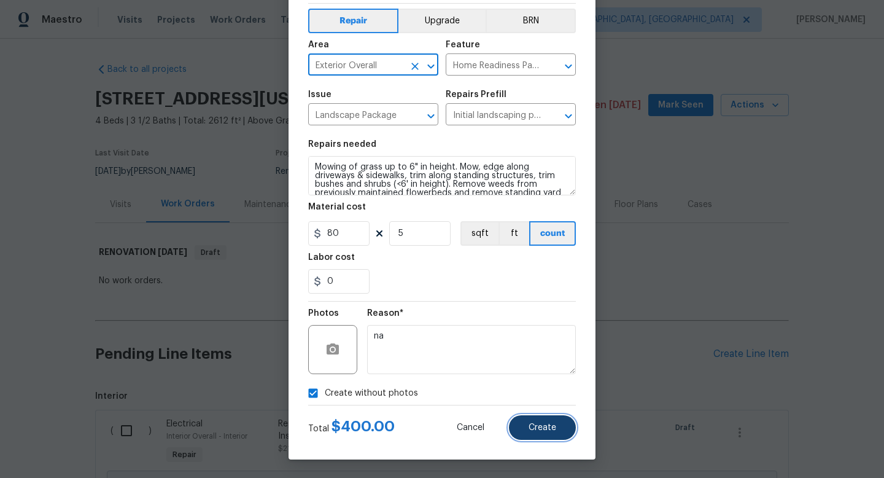
click at [540, 427] on span "Create" at bounding box center [543, 427] width 28 height 9
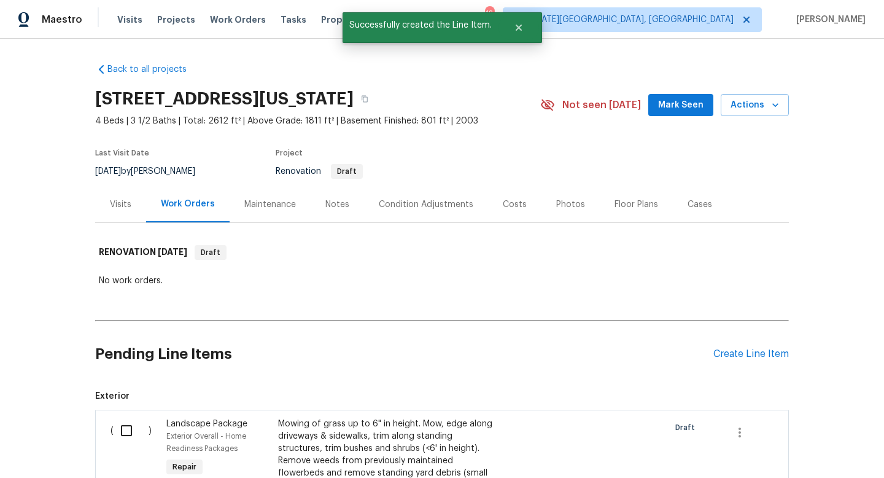
click at [666, 109] on span "Mark Seen" at bounding box center [680, 105] width 45 height 15
click at [416, 207] on div "Condition Adjustments" at bounding box center [426, 204] width 95 height 12
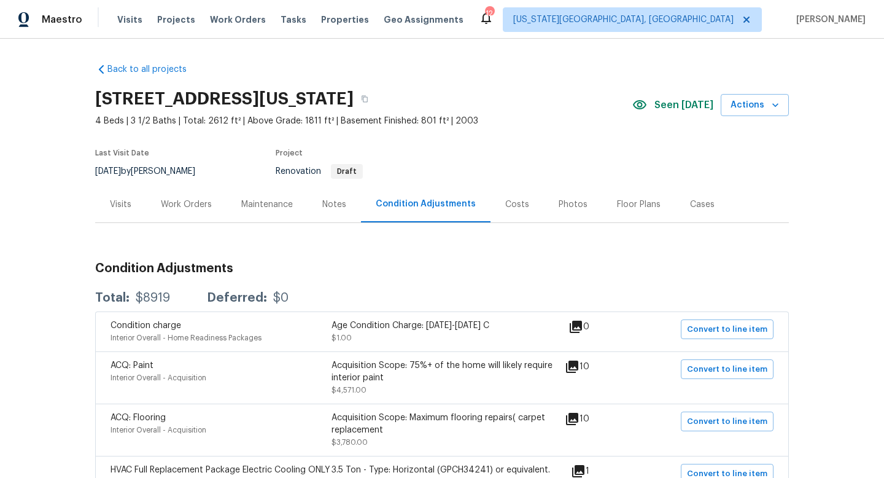
click at [189, 200] on div "Work Orders" at bounding box center [186, 204] width 51 height 12
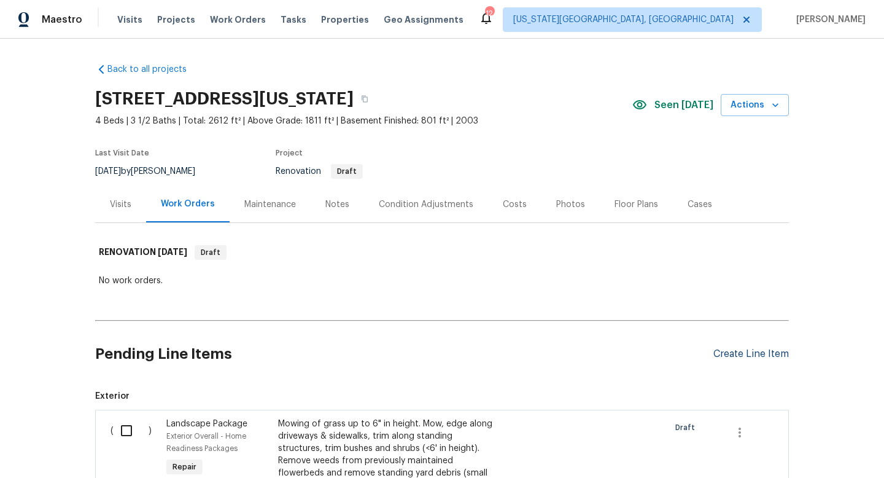
click at [742, 351] on div "Create Line Item" at bounding box center [752, 354] width 76 height 12
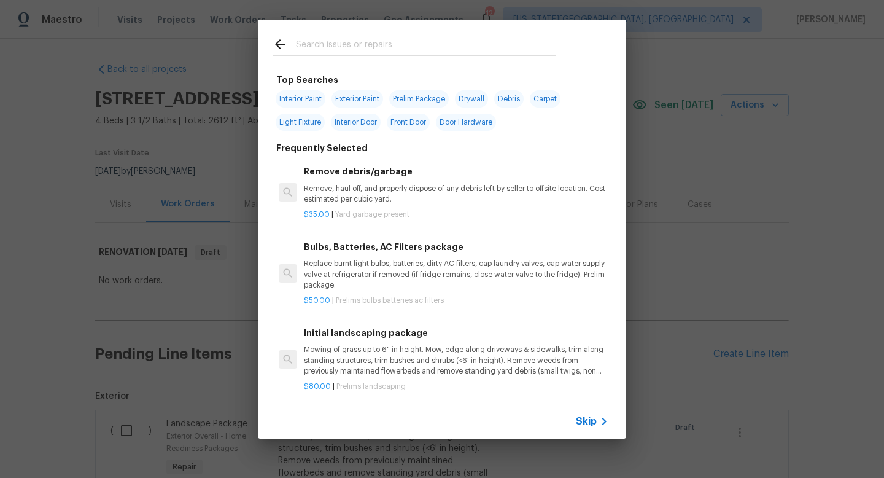
click at [314, 39] on input "text" at bounding box center [426, 46] width 260 height 18
type input "e"
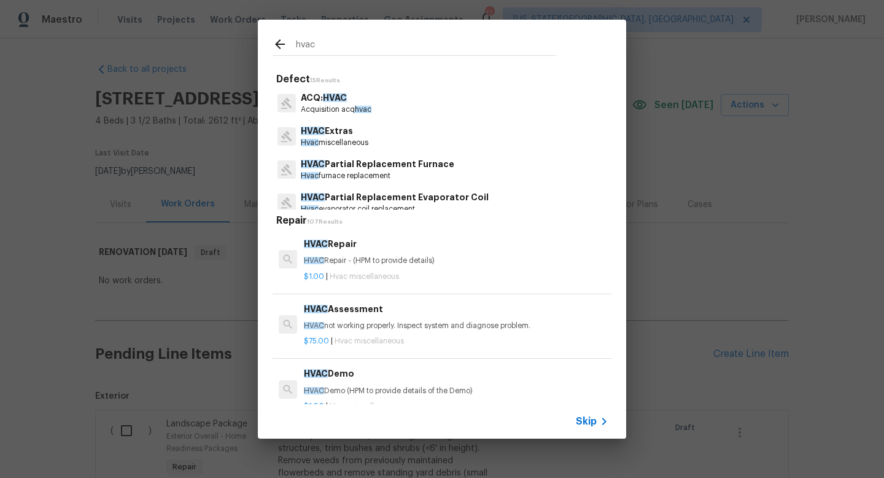
type input "hvac"
click at [347, 131] on p "HVAC Extras" at bounding box center [335, 131] width 68 height 13
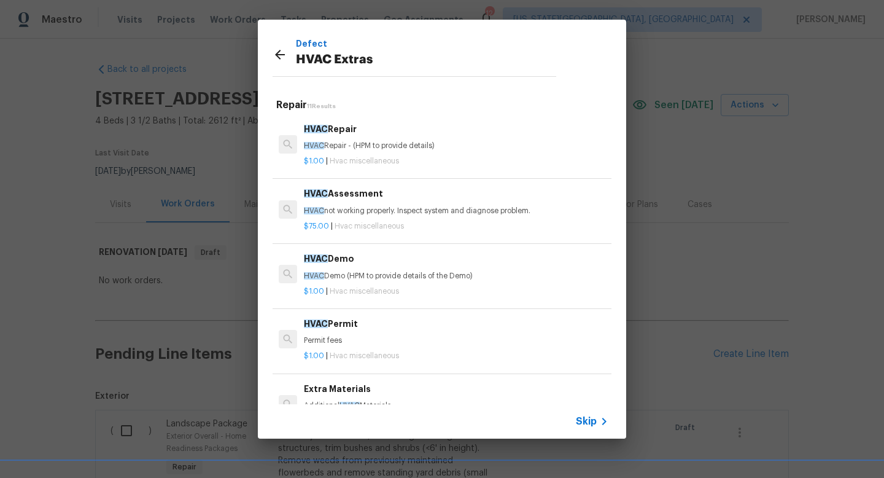
click at [364, 152] on div "$1.00 | Hvac miscellaneous" at bounding box center [456, 158] width 305 height 15
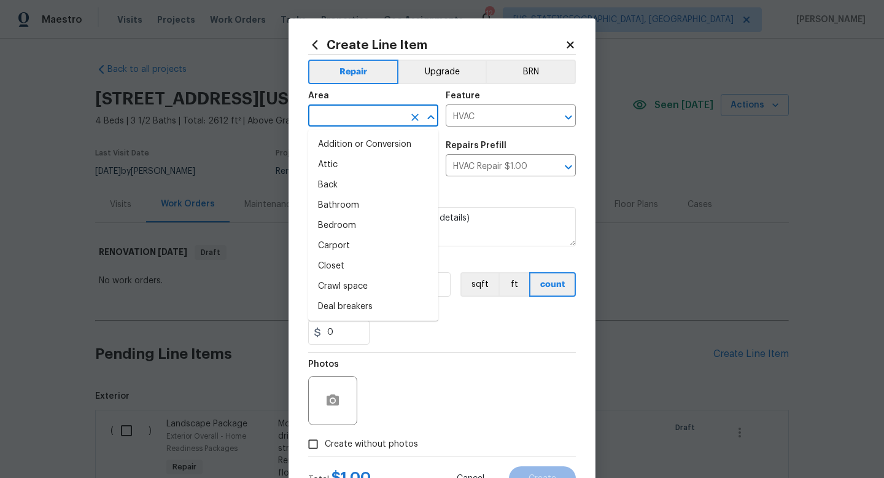
click at [340, 115] on input "text" at bounding box center [356, 116] width 96 height 19
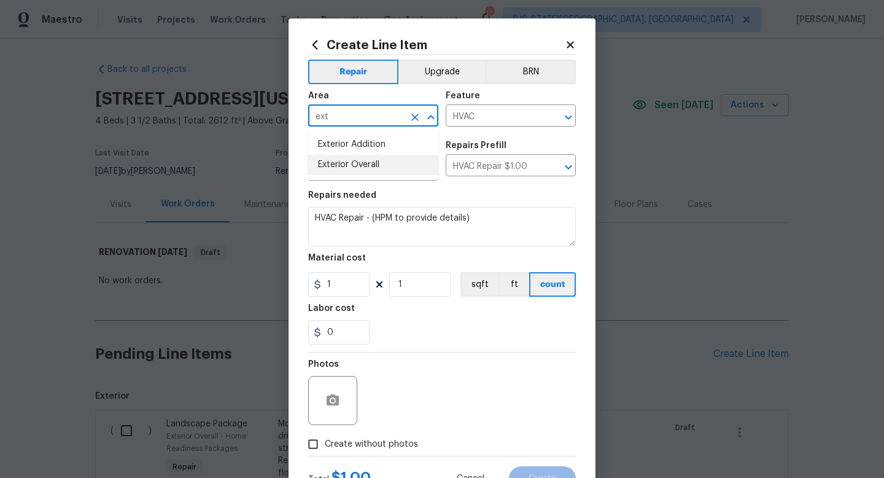
click at [339, 165] on li "Exterior Overall" at bounding box center [373, 165] width 130 height 20
type input "Exterior Overall"
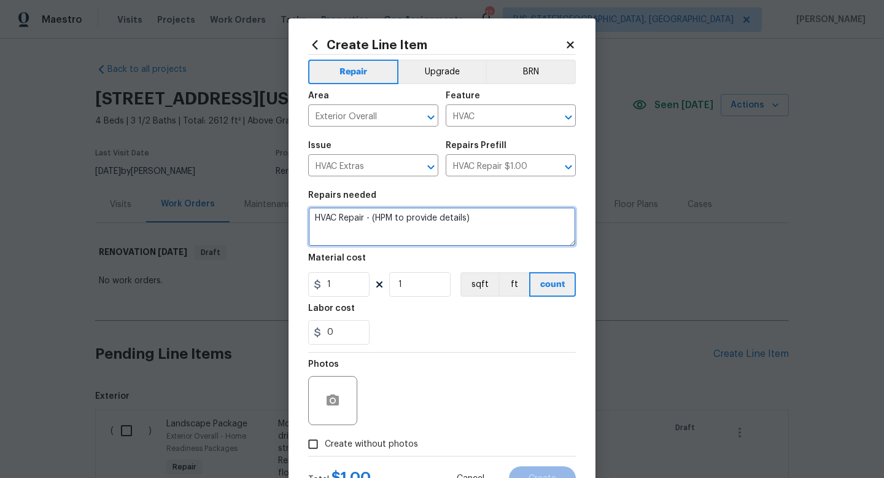
drag, startPoint x: 478, startPoint y: 224, endPoint x: 251, endPoint y: 189, distance: 230.5
click at [251, 189] on div "Create Line Item Repair Upgrade BRN Area Exterior Overall ​ Feature HVAC ​ Issu…" at bounding box center [442, 239] width 884 height 478
click at [427, 236] on textarea "Complete Furnace and A/C mainatenance." at bounding box center [442, 226] width 268 height 39
type textarea "Complete Furnace and A/C maintenance."
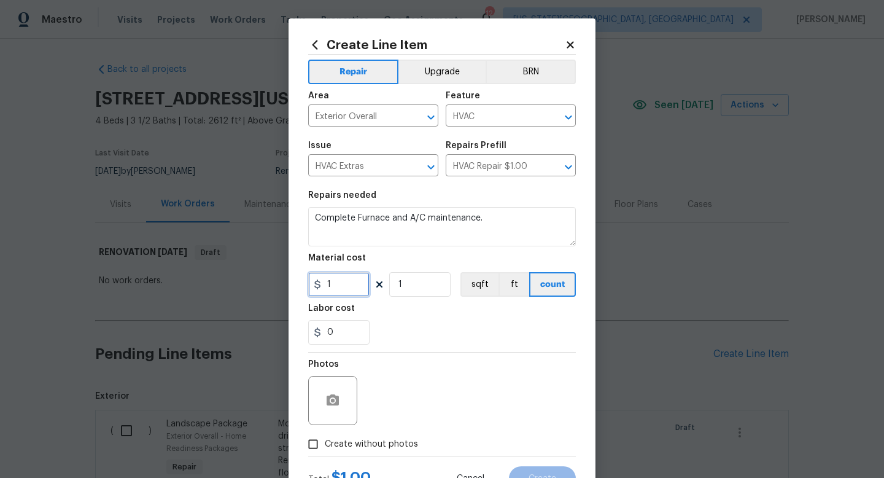
click at [349, 290] on input "1" at bounding box center [338, 284] width 61 height 25
type input "175"
click at [409, 374] on div "Photos" at bounding box center [442, 393] width 268 height 80
click at [385, 438] on span "Create without photos" at bounding box center [371, 444] width 93 height 13
click at [325, 438] on input "Create without photos" at bounding box center [313, 443] width 23 height 23
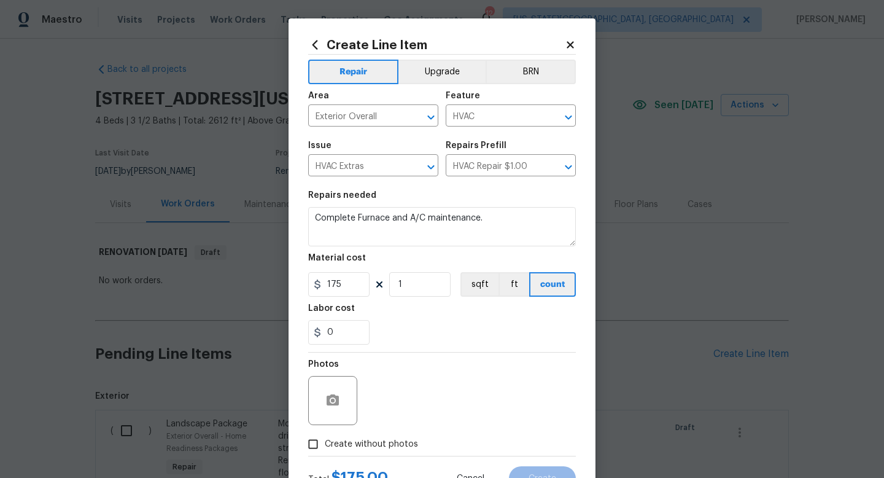
checkbox input "true"
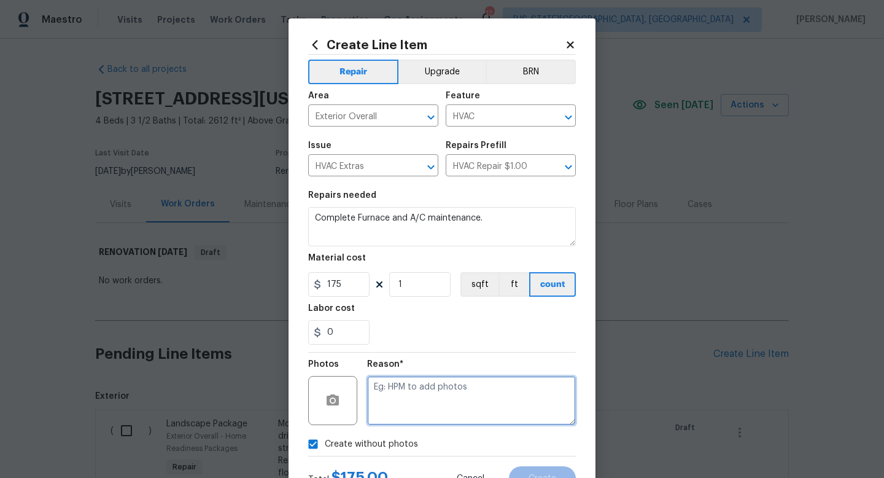
click at [386, 378] on textarea at bounding box center [471, 400] width 209 height 49
type textarea "na"
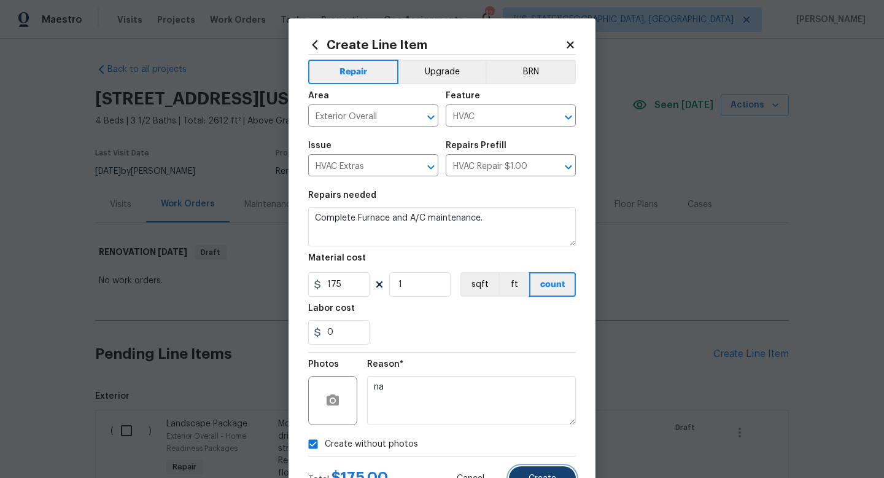
click at [542, 477] on span "Create" at bounding box center [543, 478] width 28 height 9
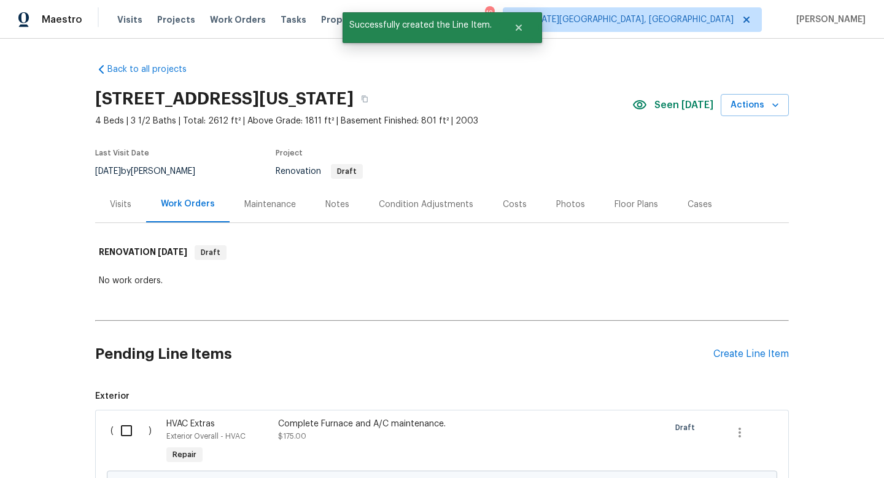
click at [620, 206] on div "Floor Plans" at bounding box center [637, 204] width 44 height 12
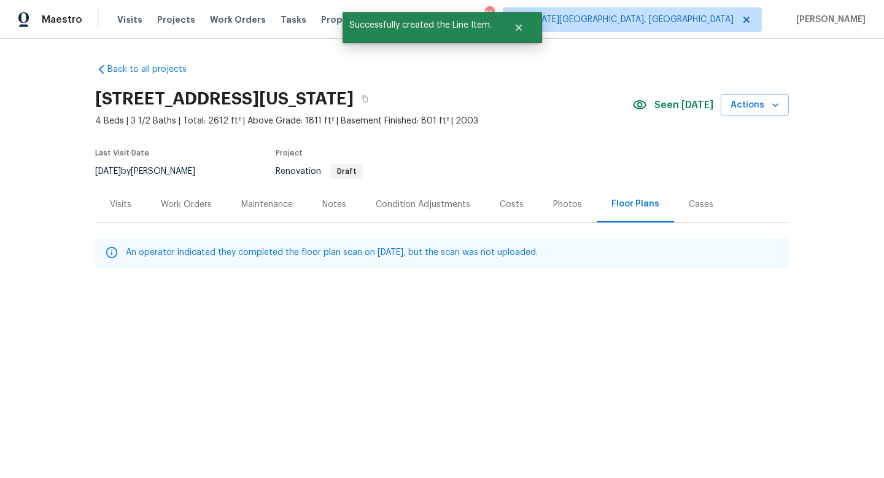
click at [510, 206] on div "Costs" at bounding box center [512, 204] width 24 height 12
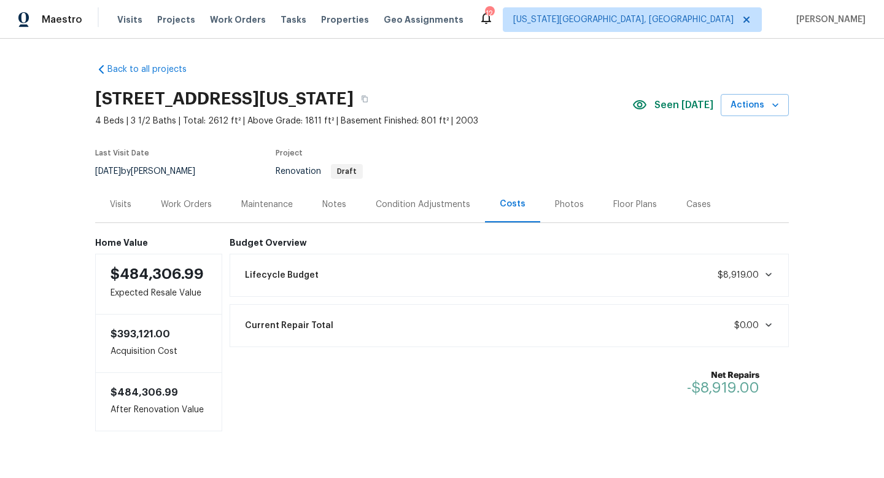
click at [617, 202] on div "Floor Plans" at bounding box center [636, 204] width 44 height 12
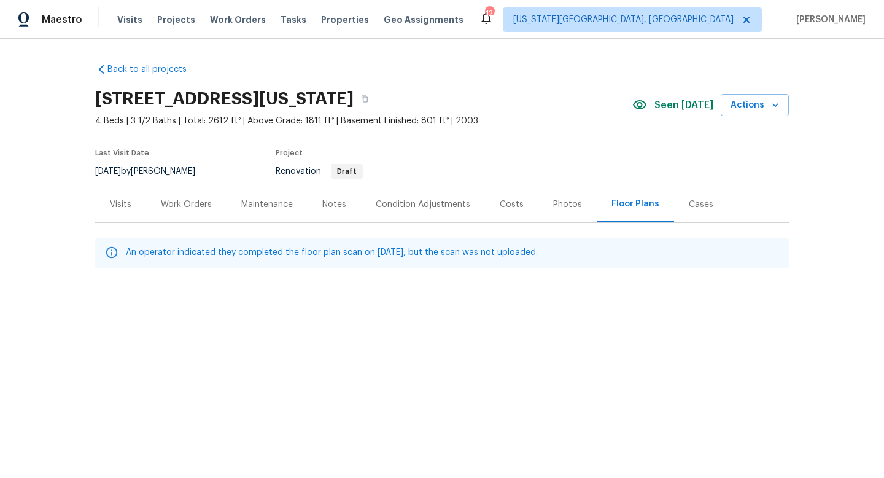
click at [180, 202] on div "Work Orders" at bounding box center [186, 204] width 51 height 12
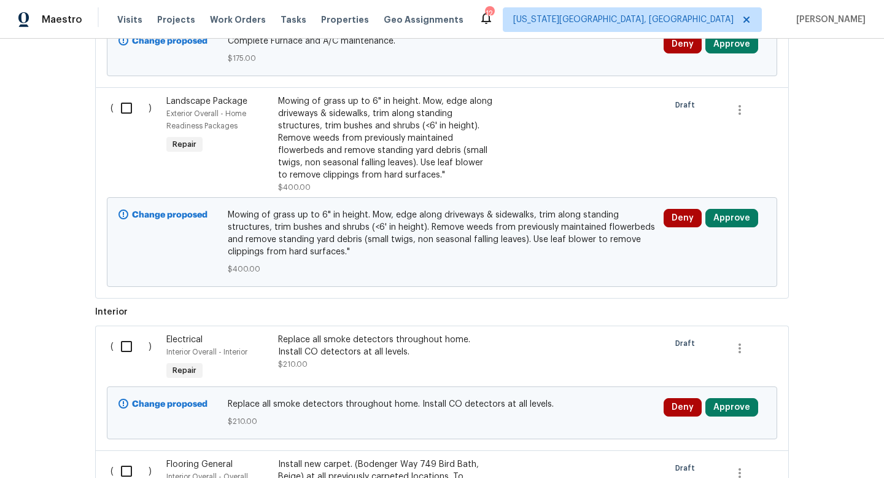
scroll to position [119, 0]
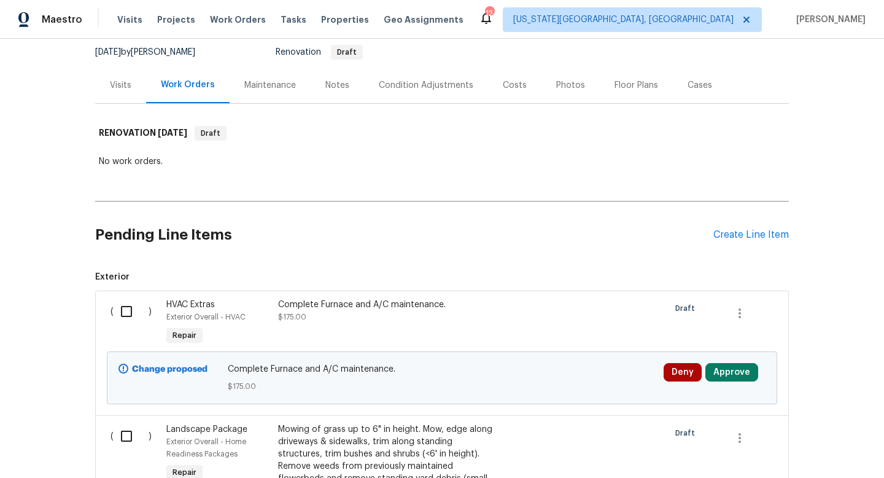
click at [503, 85] on div "Costs" at bounding box center [515, 85] width 24 height 12
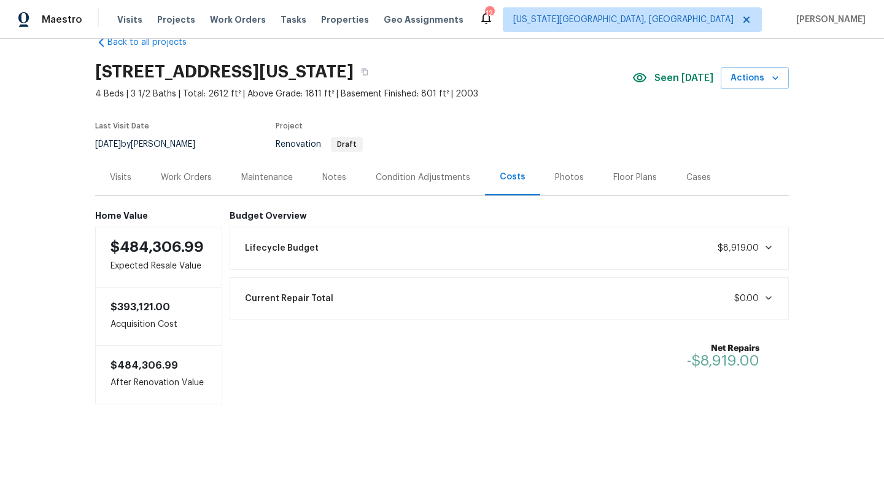
click at [190, 176] on div "Work Orders" at bounding box center [186, 177] width 51 height 12
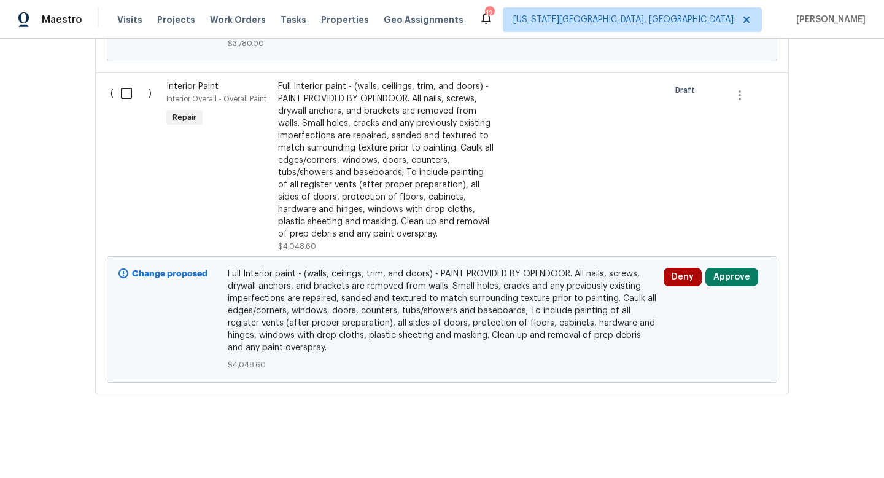
scroll to position [789, 0]
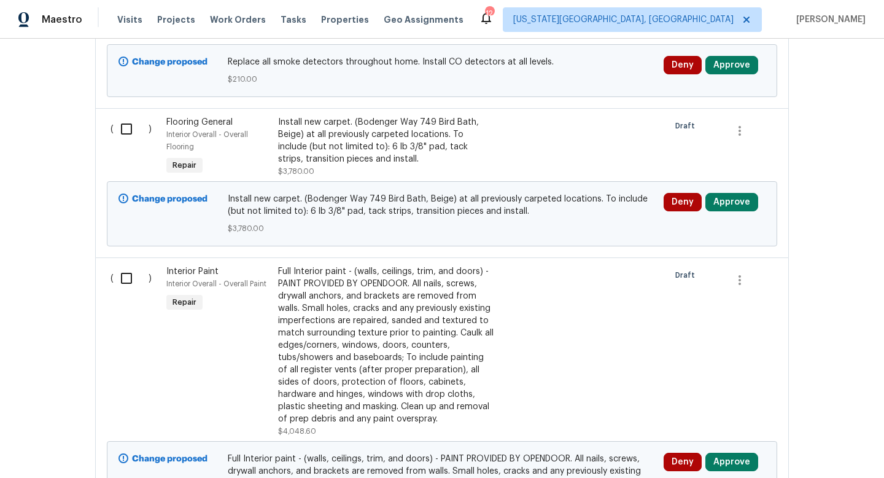
click at [128, 279] on input "checkbox" at bounding box center [131, 278] width 35 height 26
checkbox input "true"
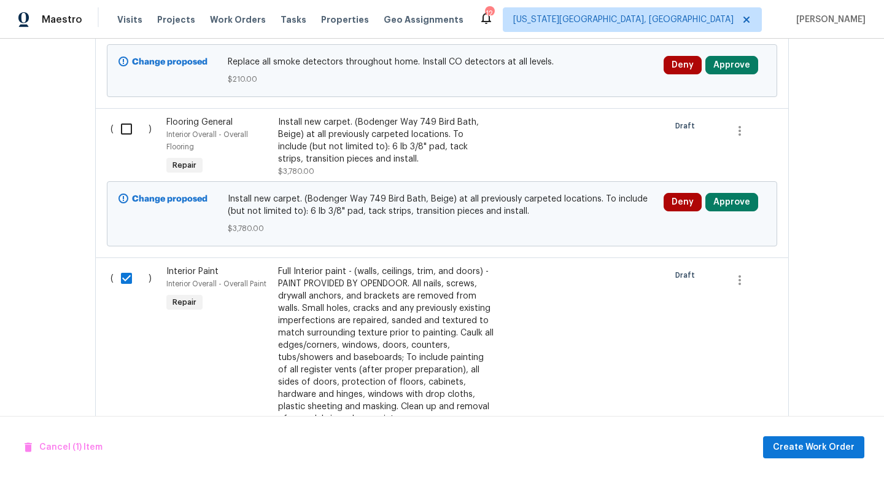
scroll to position [443, 0]
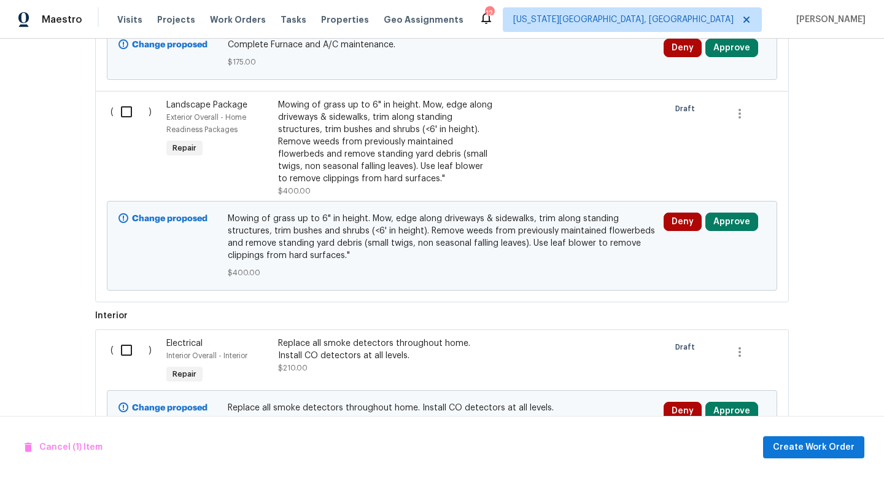
click at [126, 345] on input "checkbox" at bounding box center [131, 350] width 35 height 26
checkbox input "true"
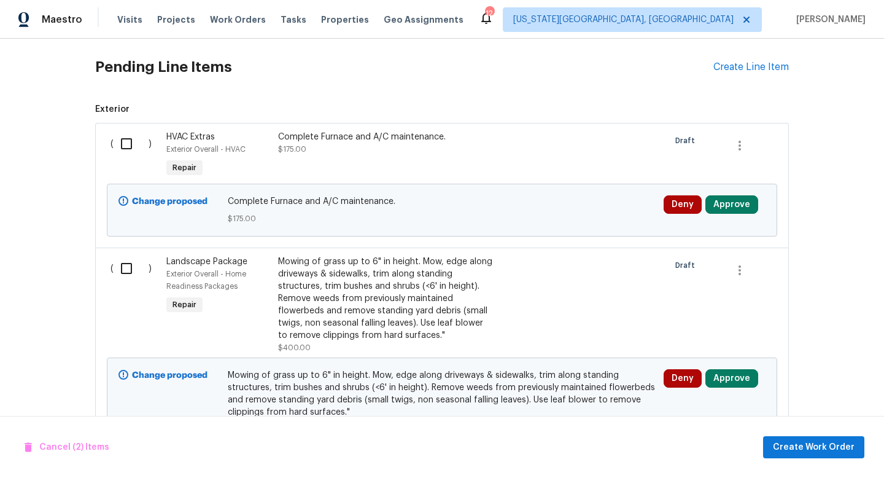
scroll to position [286, 0]
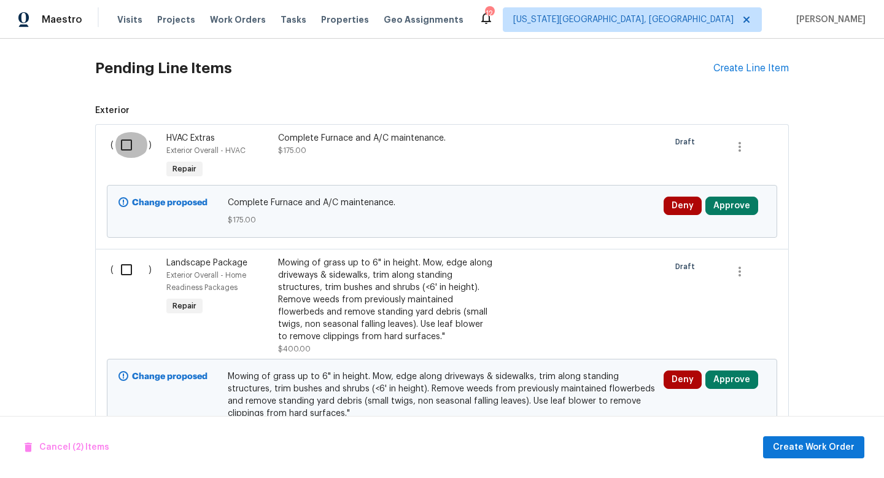
click at [134, 143] on input "checkbox" at bounding box center [131, 145] width 35 height 26
checkbox input "false"
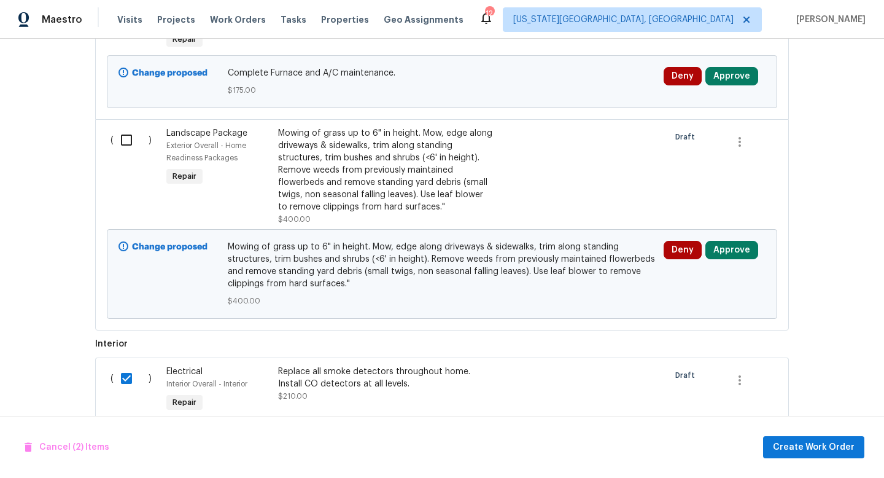
scroll to position [346, 0]
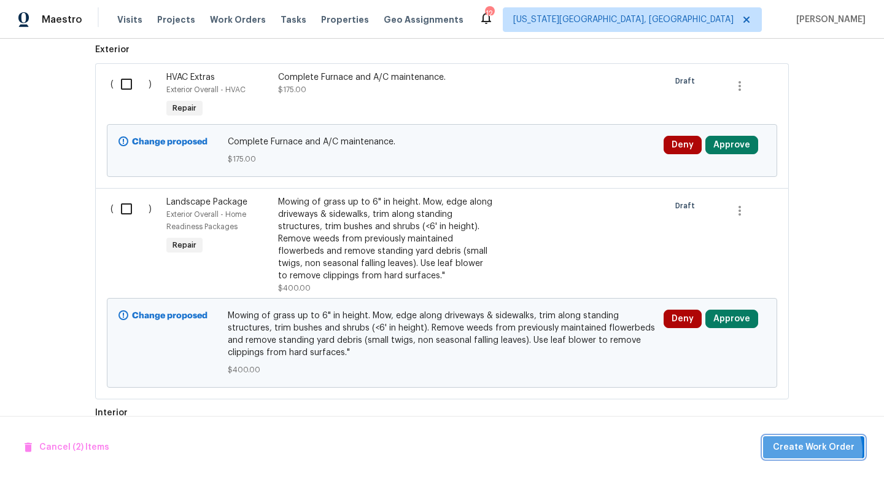
click at [816, 451] on span "Create Work Order" at bounding box center [814, 447] width 82 height 15
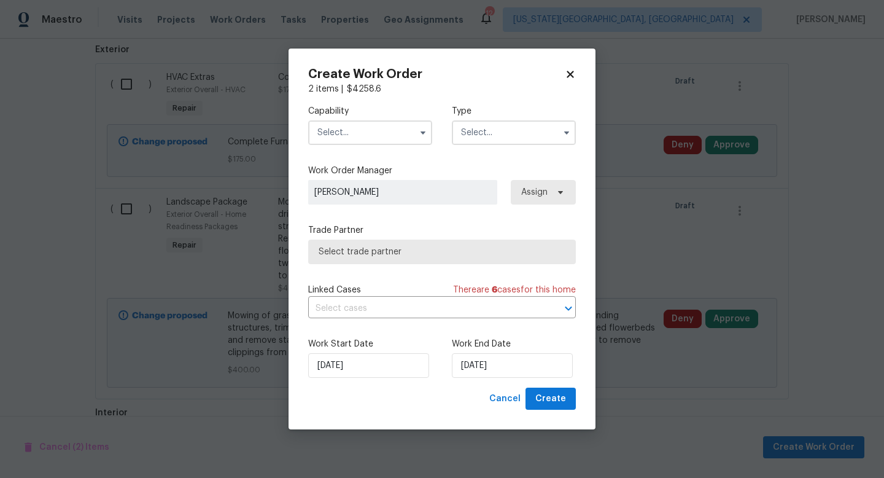
click at [359, 138] on input "text" at bounding box center [370, 132] width 124 height 25
click at [567, 77] on icon at bounding box center [570, 74] width 7 height 7
checkbox input "false"
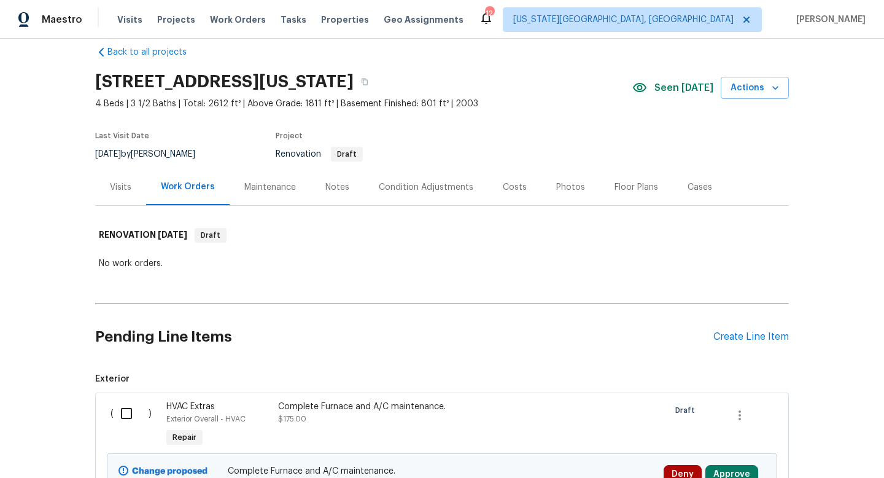
scroll to position [0, 0]
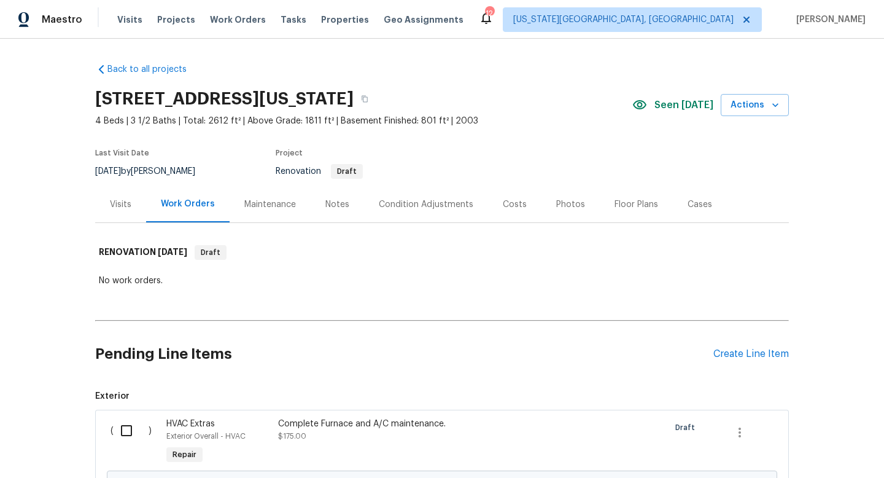
click at [325, 203] on div "Notes" at bounding box center [337, 204] width 24 height 12
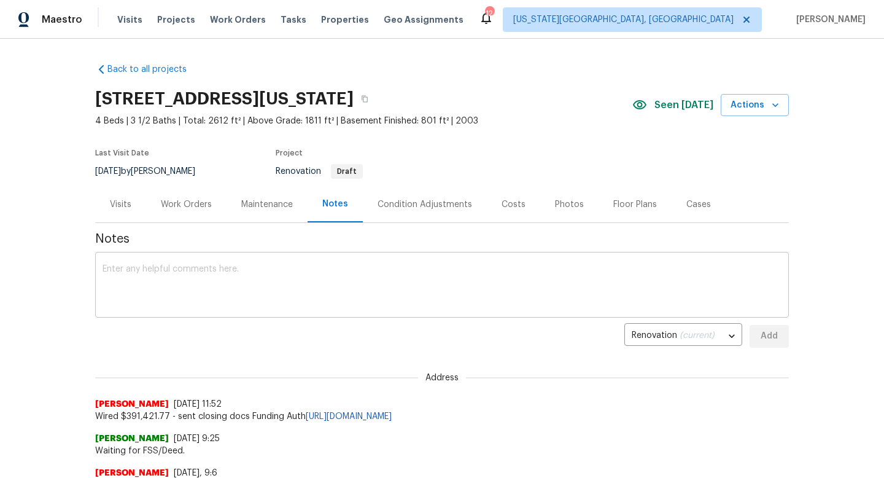
click at [257, 278] on textarea at bounding box center [442, 286] width 679 height 43
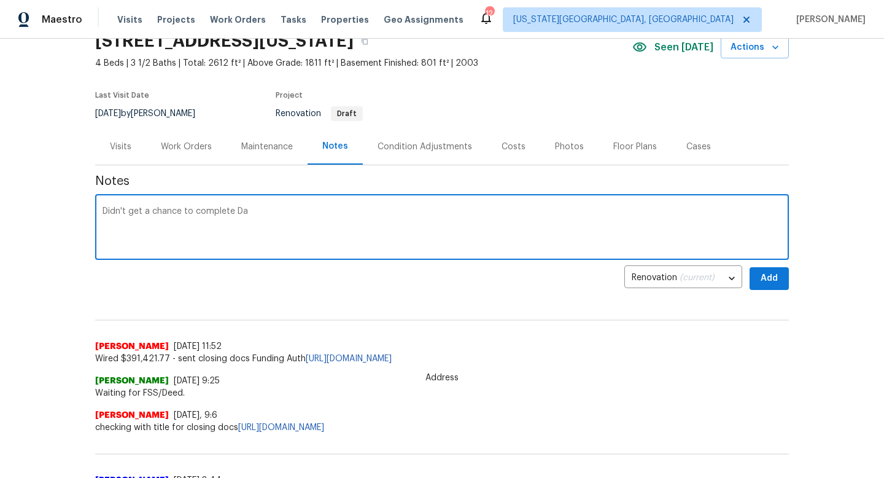
scroll to position [57, 0]
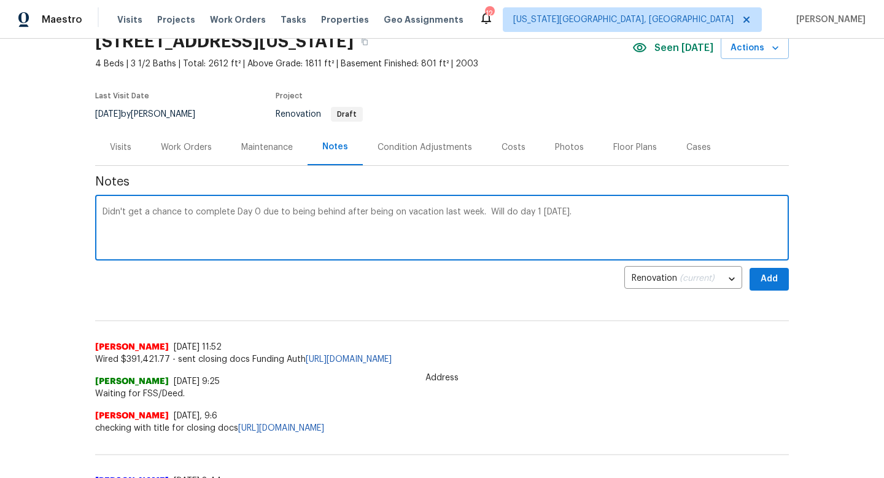
type textarea "Didn't get a chance to complete Day 0 due to being behind after being on vacati…"
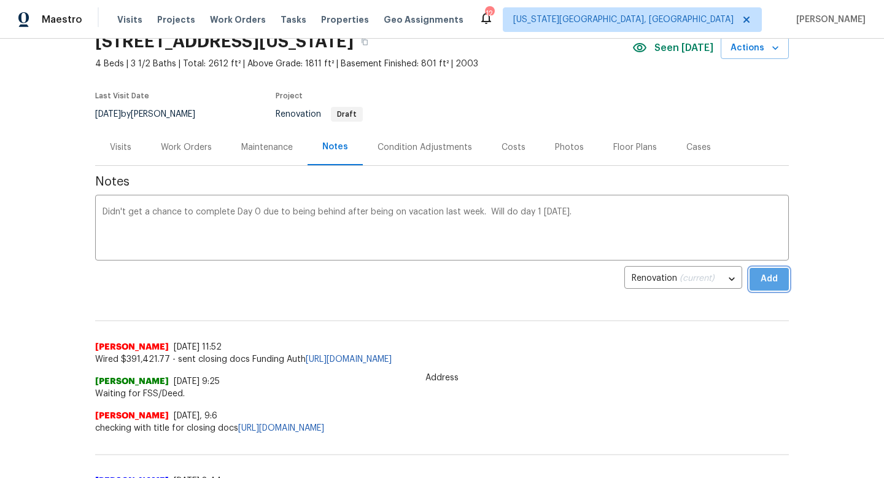
click at [751, 285] on button "Add" at bounding box center [769, 279] width 39 height 23
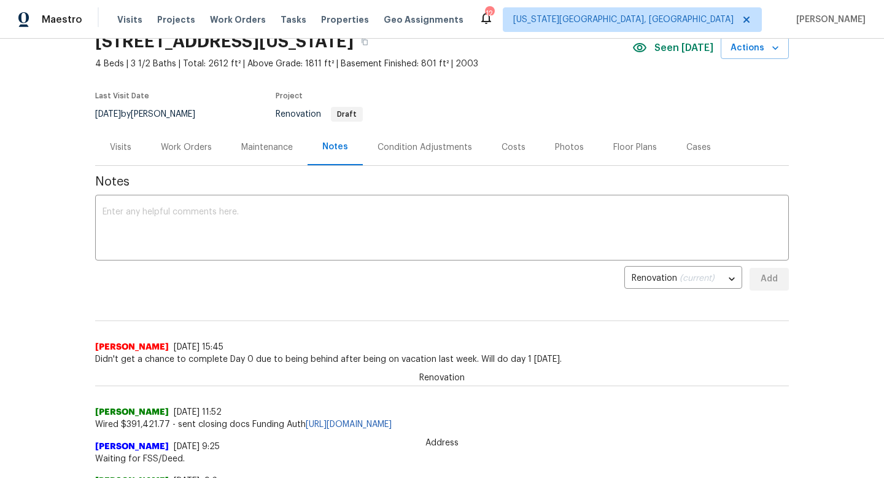
scroll to position [0, 0]
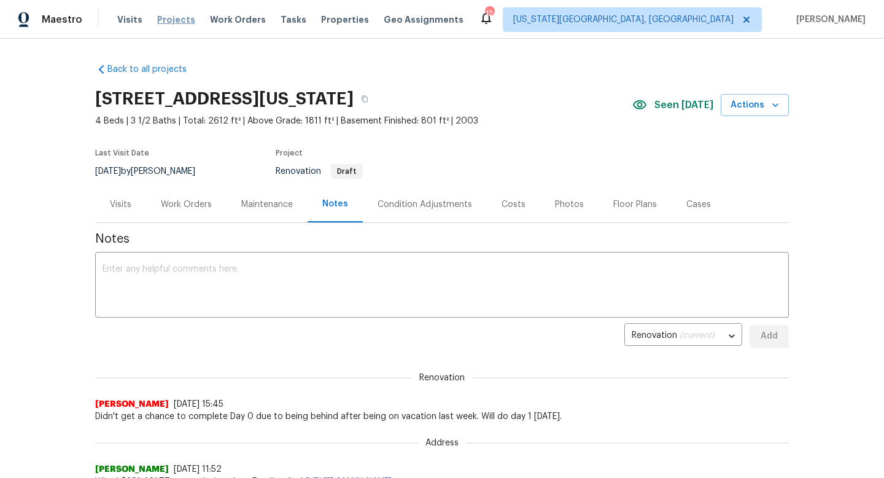
click at [173, 19] on span "Projects" at bounding box center [176, 20] width 38 height 12
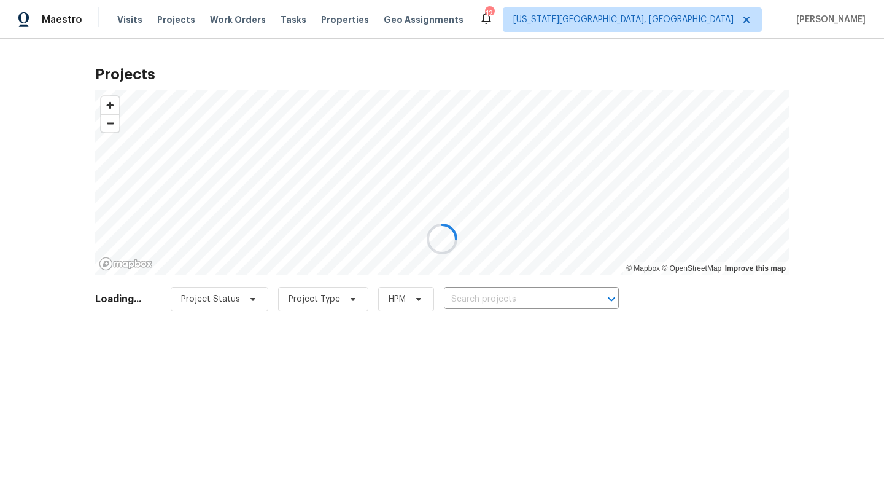
click at [273, 17] on div at bounding box center [442, 239] width 884 height 478
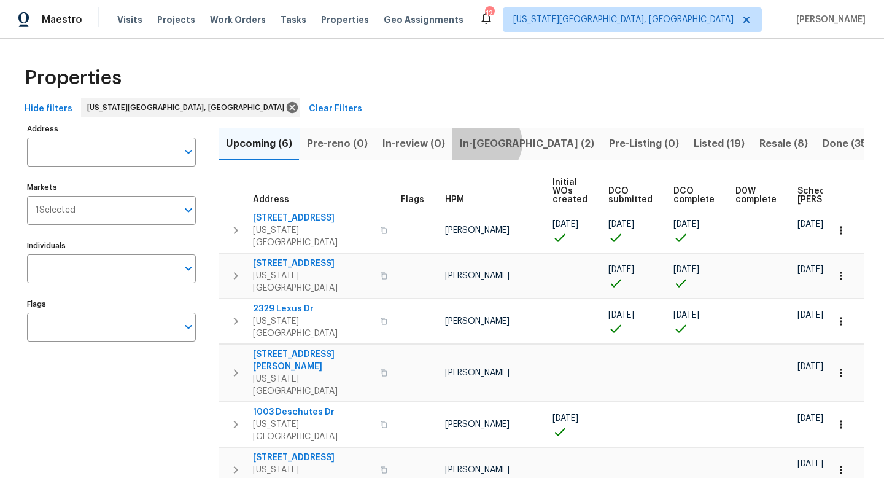
click at [480, 142] on span "In-[GEOGRAPHIC_DATA] (2)" at bounding box center [527, 143] width 134 height 17
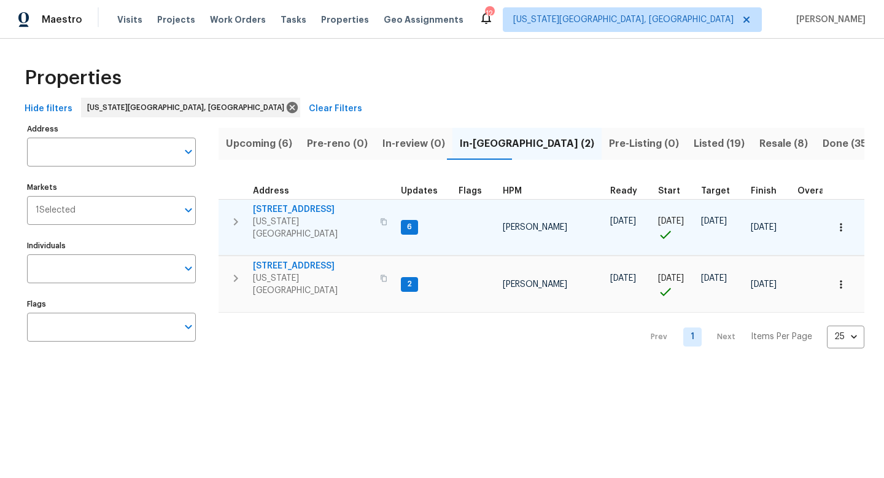
click at [281, 204] on span "[STREET_ADDRESS]" at bounding box center [313, 209] width 120 height 12
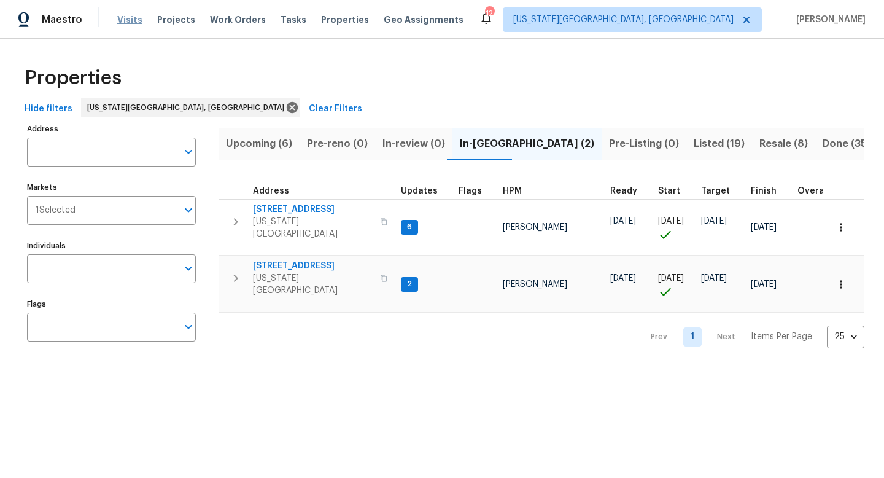
click at [122, 21] on span "Visits" at bounding box center [129, 20] width 25 height 12
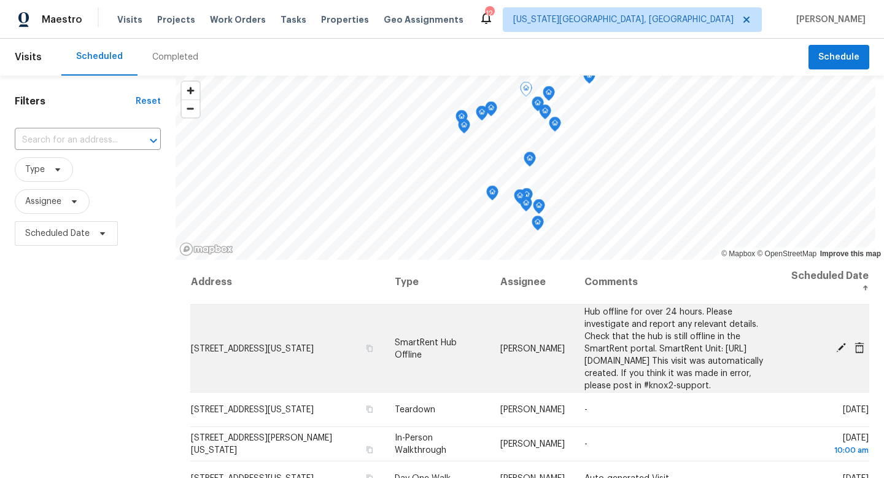
click at [841, 353] on icon at bounding box center [841, 348] width 10 height 10
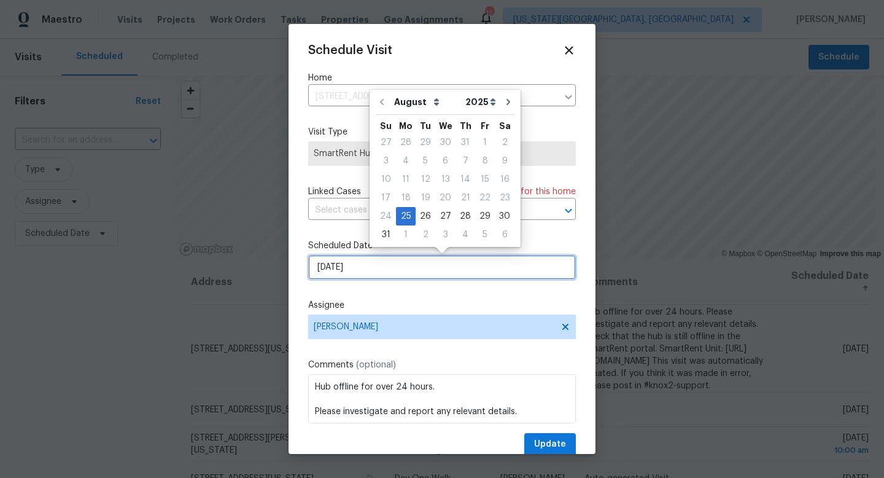
click at [399, 270] on input "[DATE]" at bounding box center [442, 267] width 268 height 25
click at [420, 219] on div "26" at bounding box center [426, 216] width 20 height 17
type input "8/26/2025"
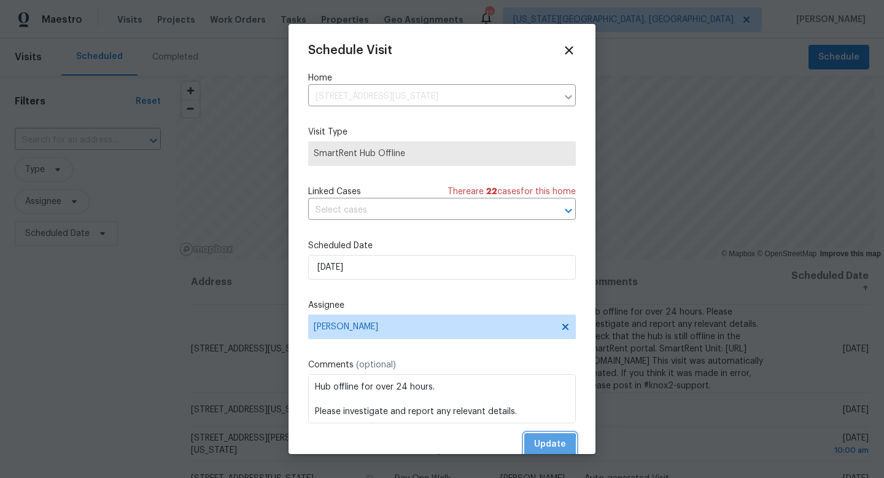
click at [538, 446] on span "Update" at bounding box center [550, 444] width 32 height 15
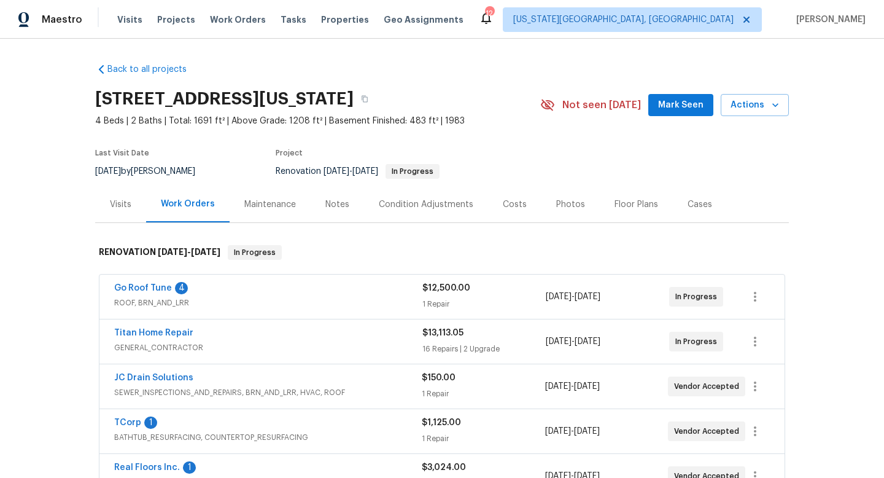
click at [330, 203] on div "Notes" at bounding box center [337, 204] width 24 height 12
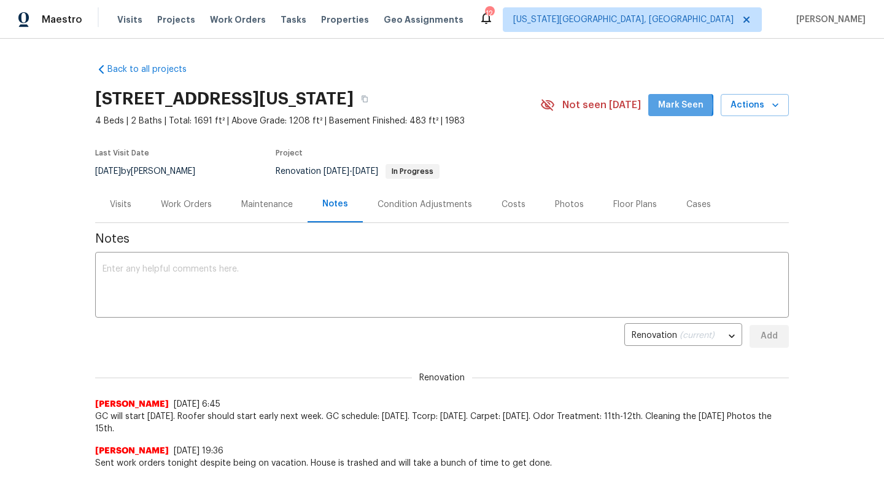
click at [668, 105] on span "Mark Seen" at bounding box center [680, 105] width 45 height 15
click at [246, 281] on textarea at bounding box center [442, 286] width 679 height 43
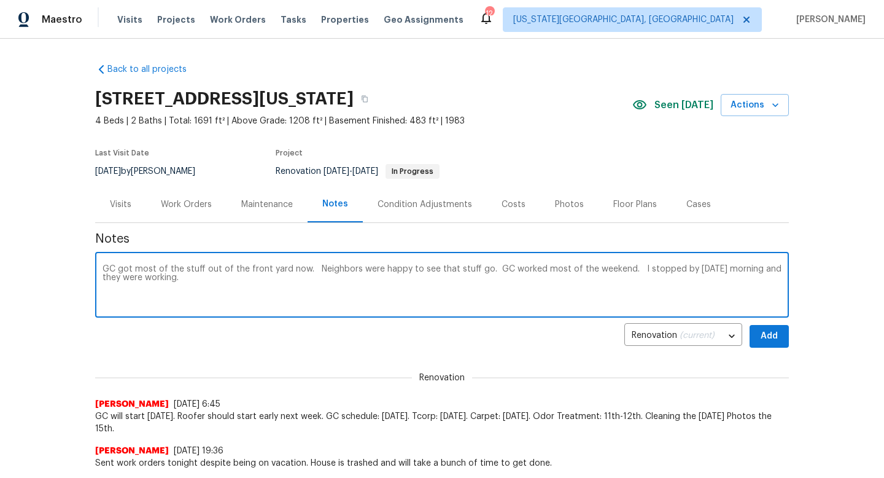
type textarea "GC got most of the stuff out of the front yard now. Neighbors were happy to see…"
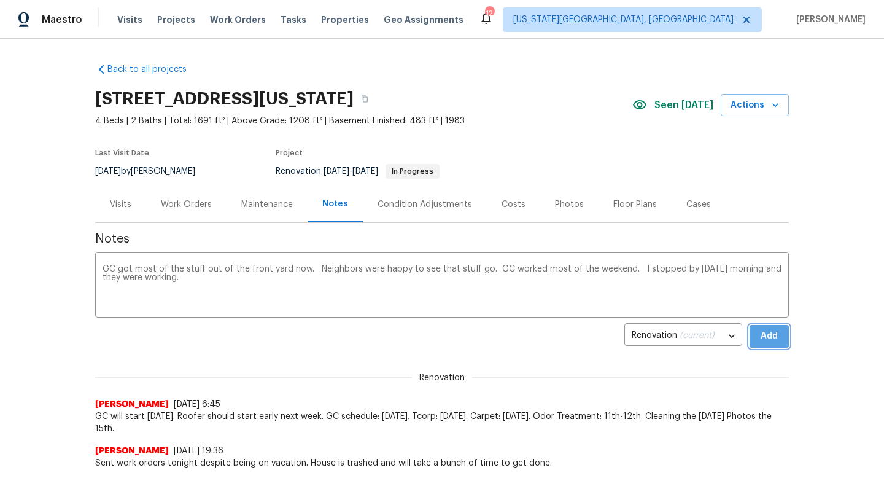
click at [769, 330] on span "Add" at bounding box center [770, 336] width 20 height 15
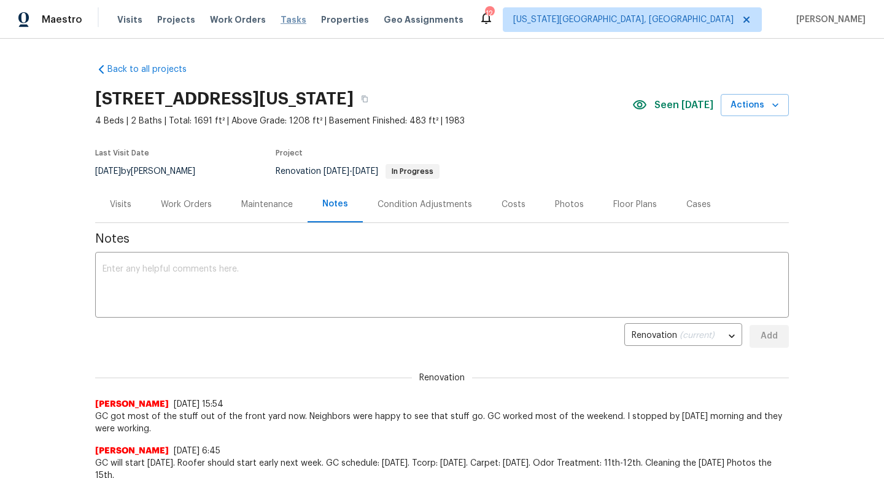
click at [281, 20] on span "Tasks" at bounding box center [294, 19] width 26 height 9
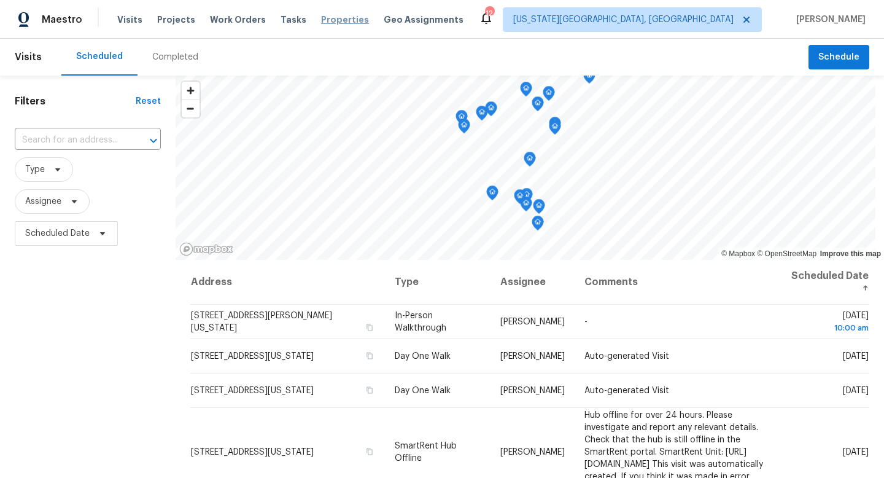
click at [325, 20] on span "Properties" at bounding box center [345, 20] width 48 height 12
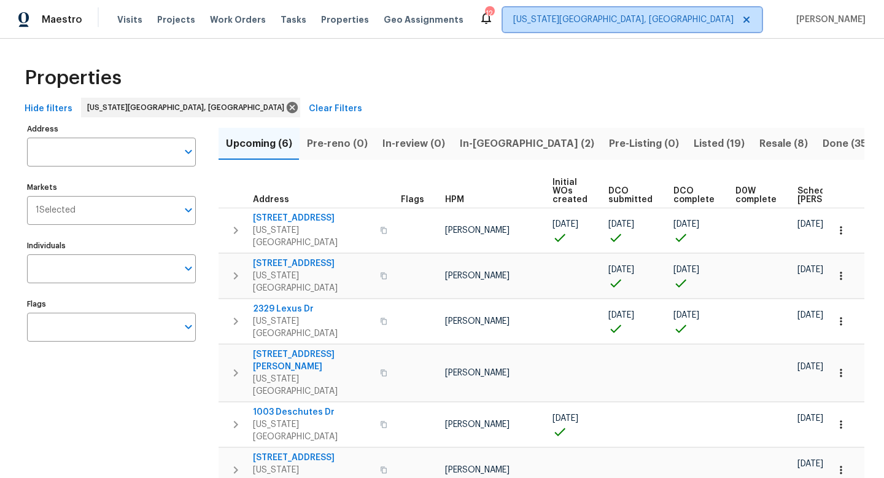
click at [675, 21] on span "[US_STATE][GEOGRAPHIC_DATA], [GEOGRAPHIC_DATA]" at bounding box center [623, 20] width 220 height 12
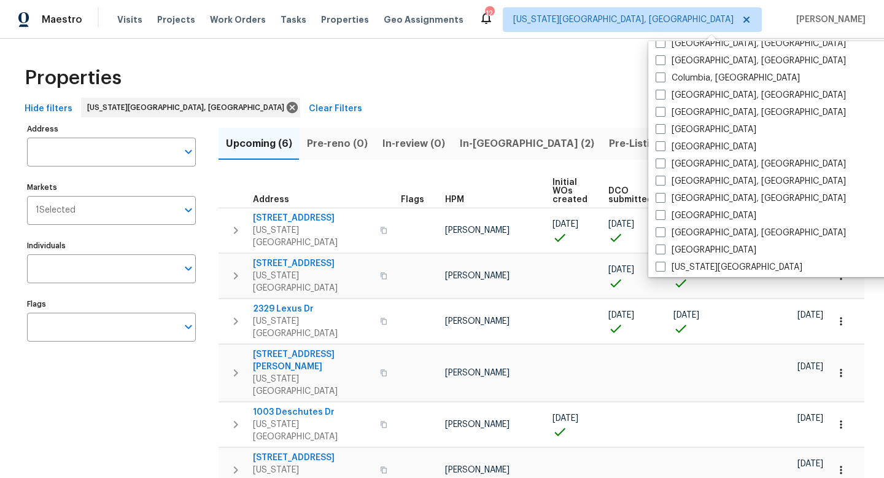
scroll to position [254, 0]
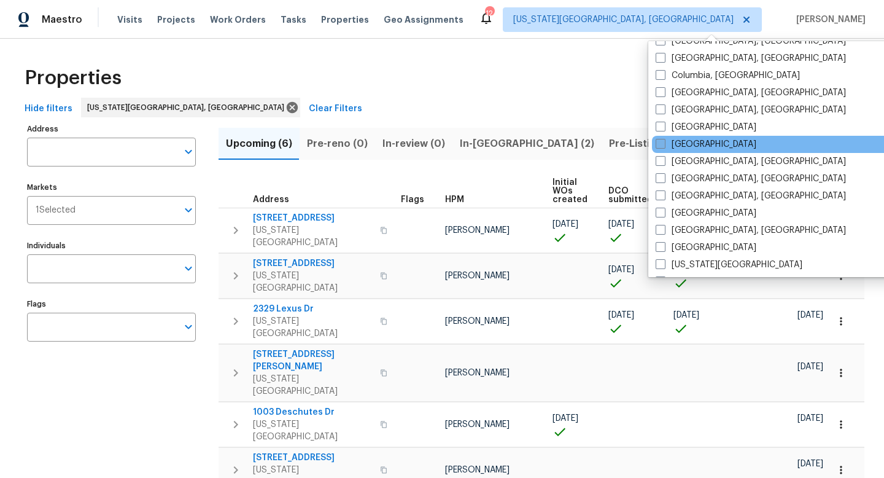
click at [661, 147] on span at bounding box center [661, 144] width 10 height 10
click at [661, 146] on input "[GEOGRAPHIC_DATA]" at bounding box center [660, 142] width 8 height 8
checkbox input "true"
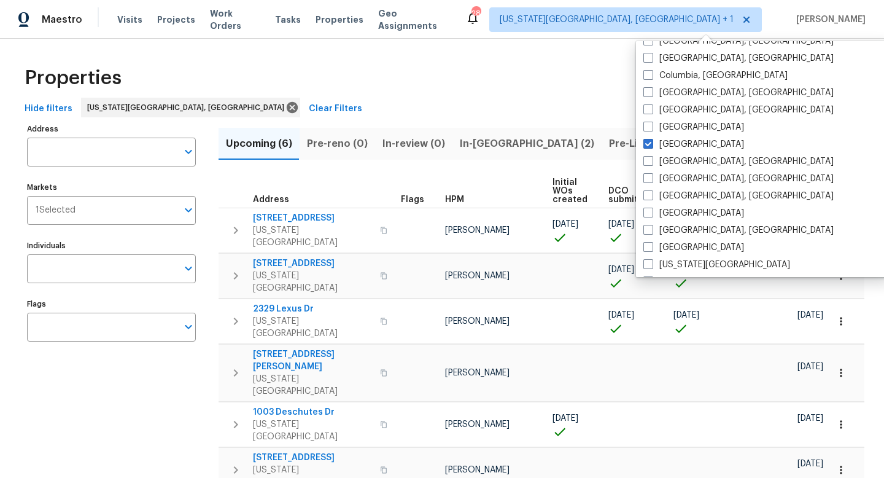
click at [136, 416] on div "Address Address Markets 1 Selected Markets Individuals Individuals Flags Flags" at bounding box center [119, 321] width 184 height 402
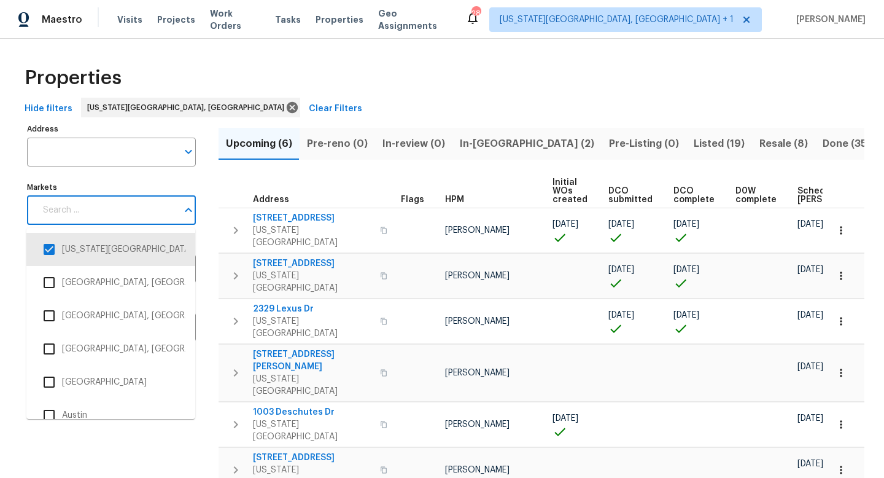
click at [85, 218] on input "Markets" at bounding box center [107, 210] width 142 height 29
click at [117, 20] on span "Visits" at bounding box center [129, 20] width 25 height 12
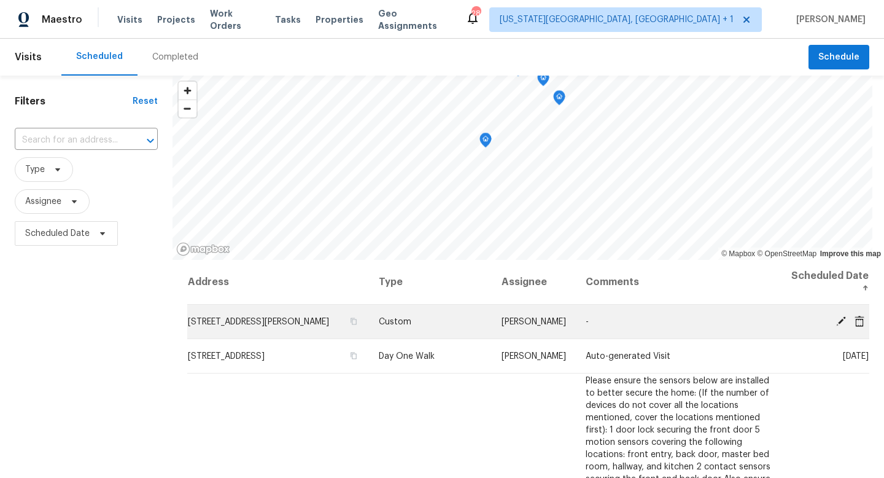
click at [840, 320] on icon at bounding box center [841, 321] width 10 height 10
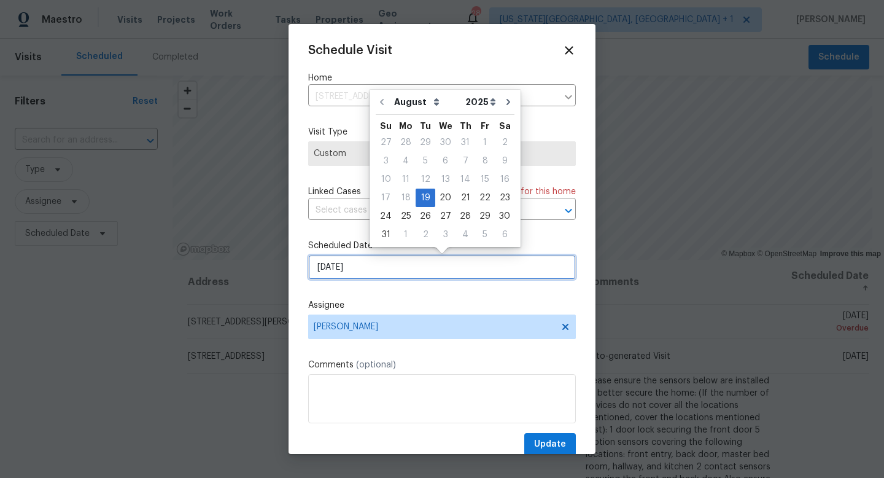
click at [338, 264] on input "8/19/2025" at bounding box center [442, 267] width 268 height 25
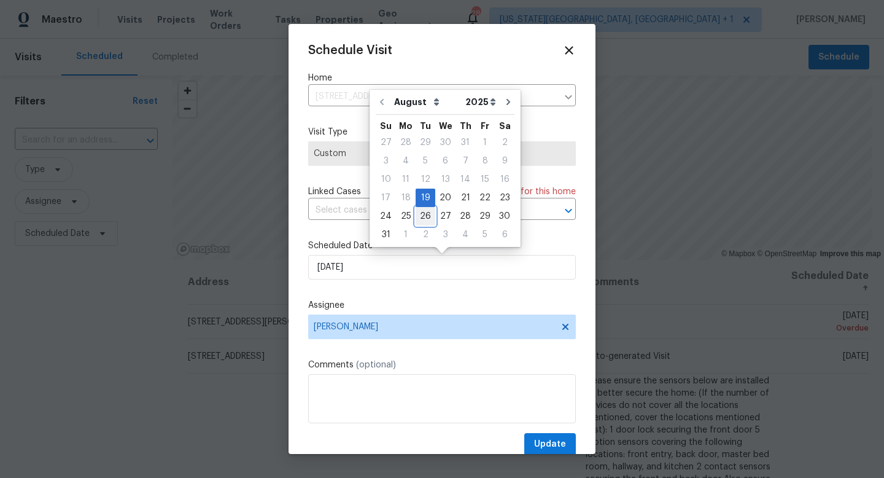
click at [423, 215] on div "26" at bounding box center [426, 216] width 20 height 17
type input "8/26/2025"
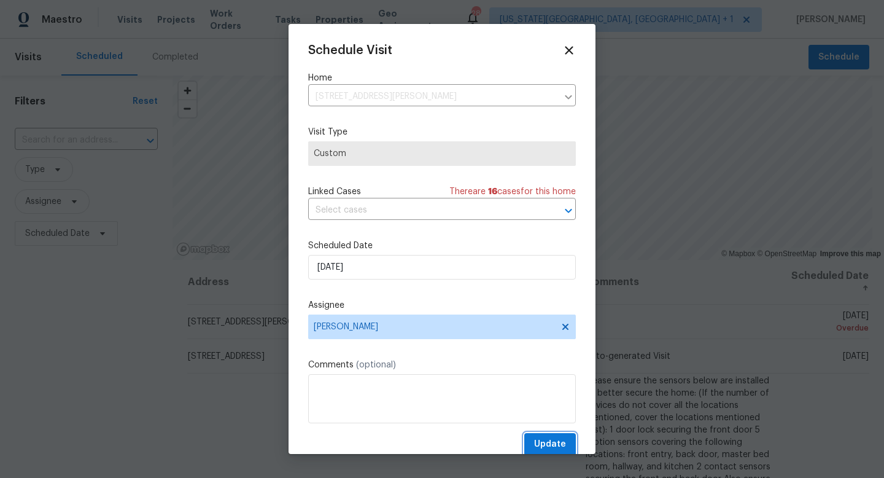
click at [542, 435] on button "Update" at bounding box center [550, 444] width 52 height 23
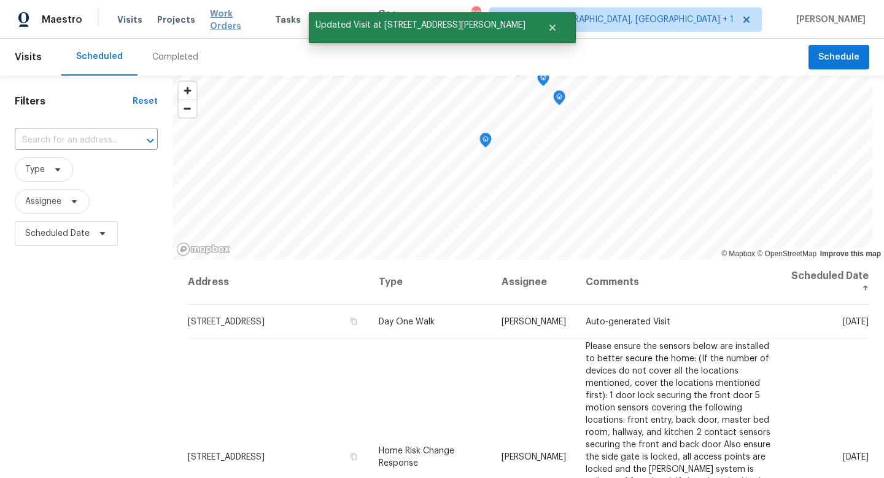
click at [235, 18] on span "Work Orders" at bounding box center [235, 19] width 50 height 25
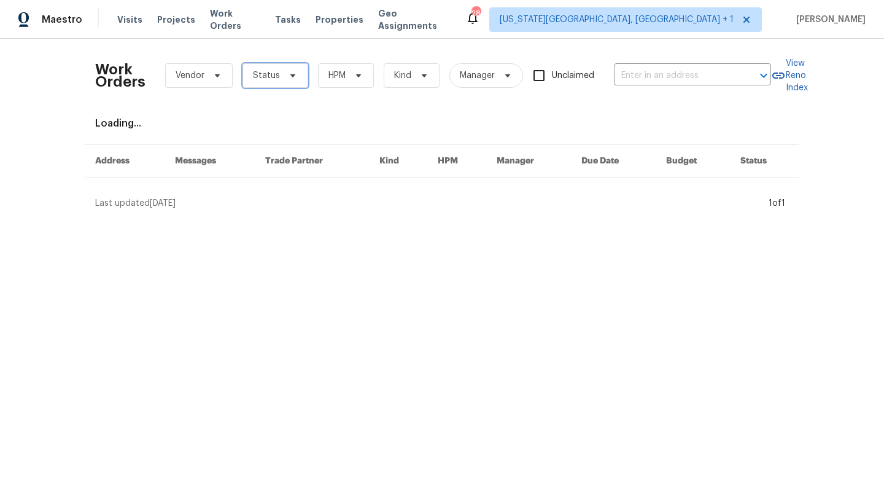
click at [252, 68] on span "Status" at bounding box center [276, 75] width 66 height 25
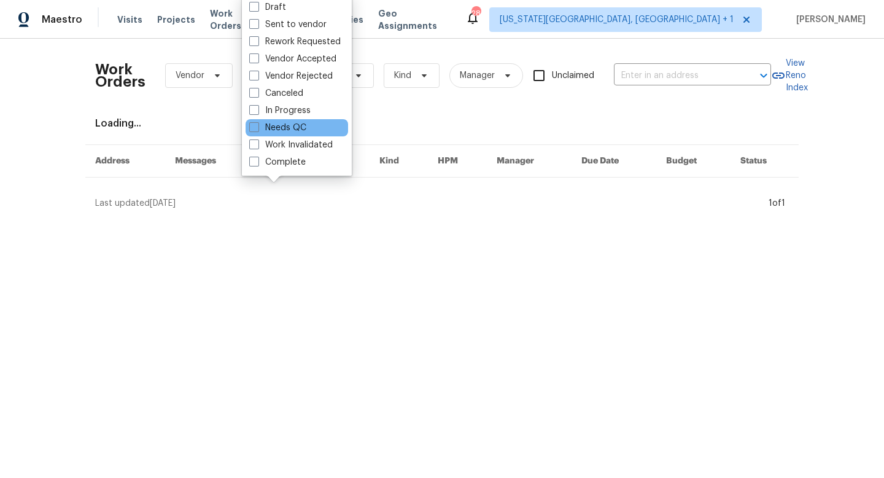
click at [247, 127] on div "Needs QC" at bounding box center [297, 127] width 103 height 17
click at [252, 127] on span at bounding box center [254, 127] width 10 height 10
click at [252, 127] on input "Needs QC" at bounding box center [253, 126] width 8 height 8
checkbox input "true"
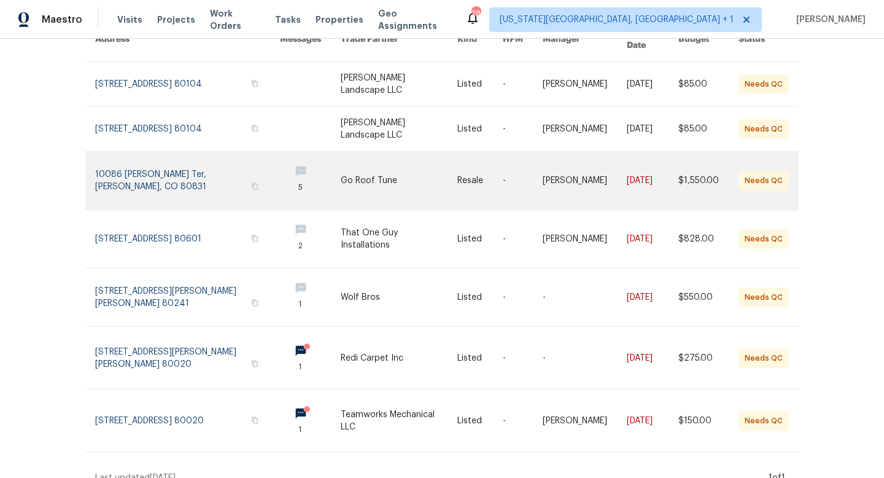
scroll to position [130, 0]
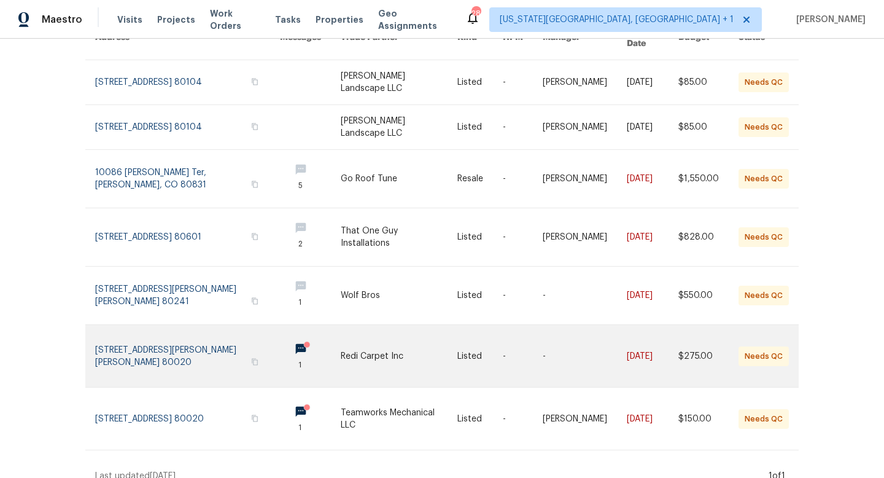
click at [172, 330] on link at bounding box center [187, 356] width 185 height 62
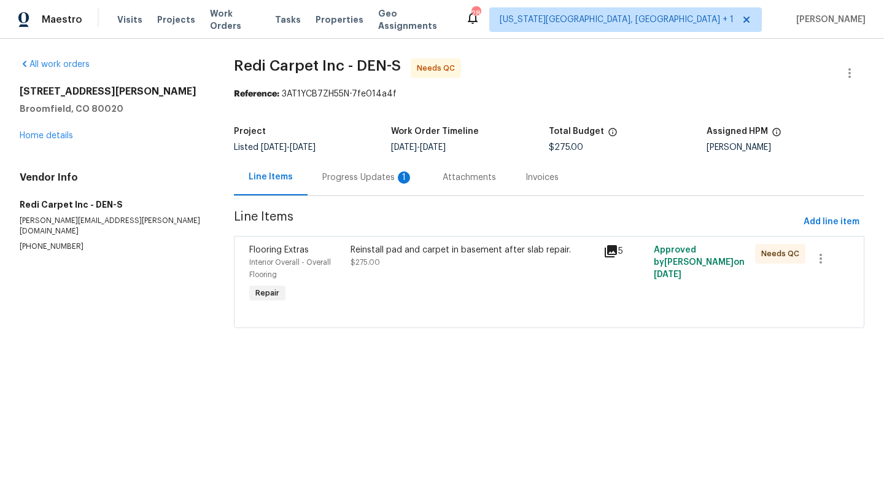
click at [348, 172] on div "Progress Updates 1" at bounding box center [367, 177] width 91 height 12
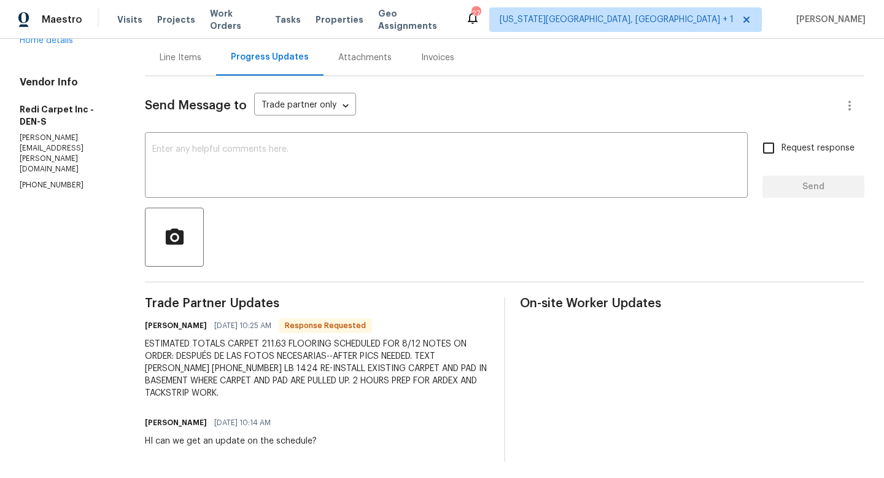
scroll to position [123, 0]
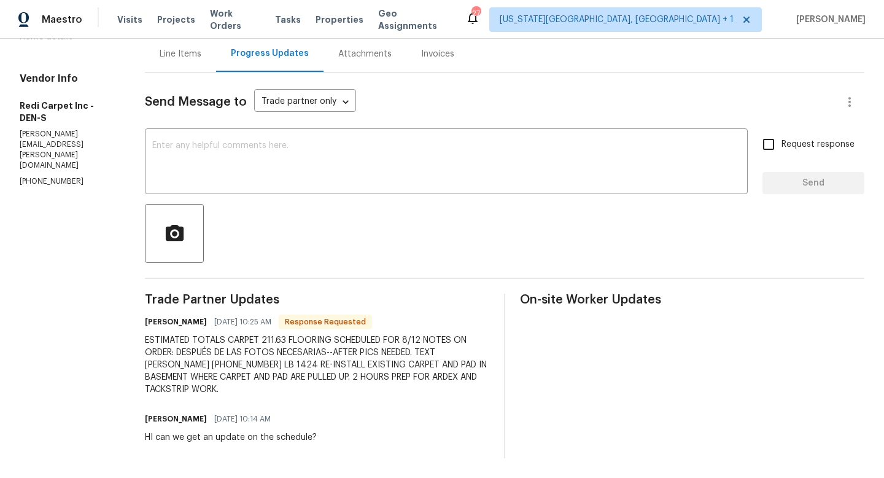
click at [196, 48] on div "Line Items" at bounding box center [181, 54] width 42 height 12
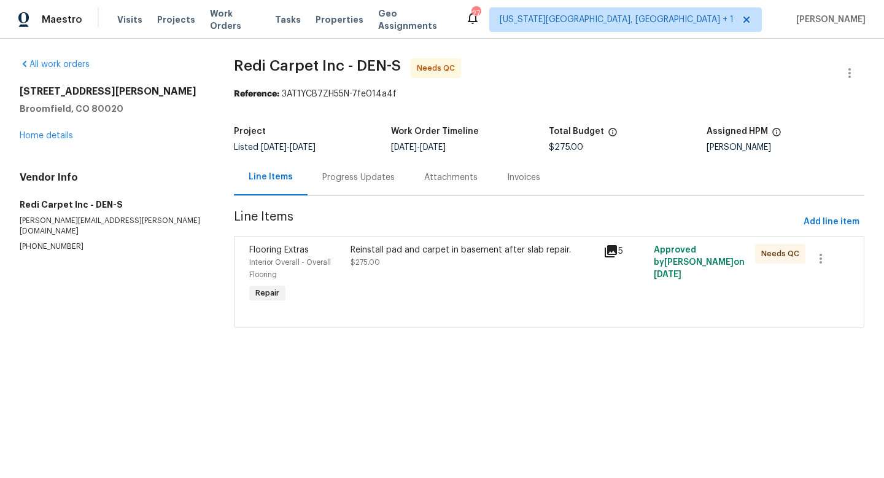
click at [269, 176] on div "Line Items" at bounding box center [271, 177] width 44 height 12
click at [333, 180] on div "Progress Updates" at bounding box center [358, 177] width 72 height 12
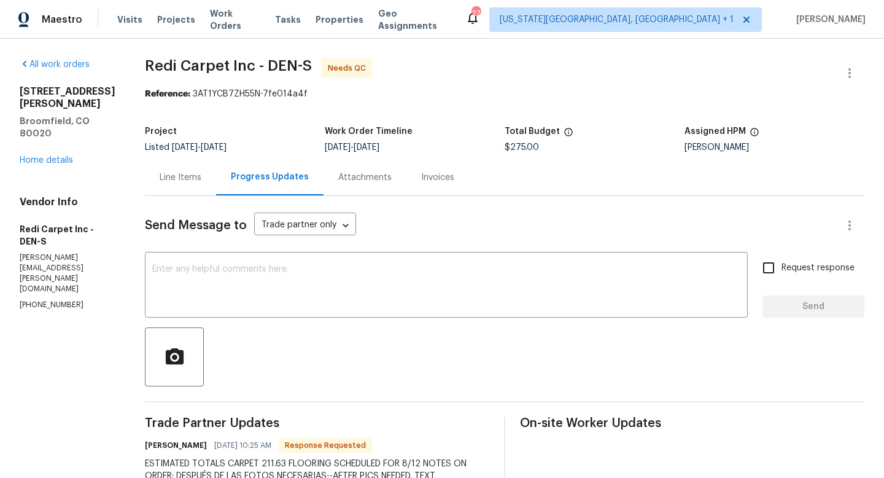
scroll to position [123, 0]
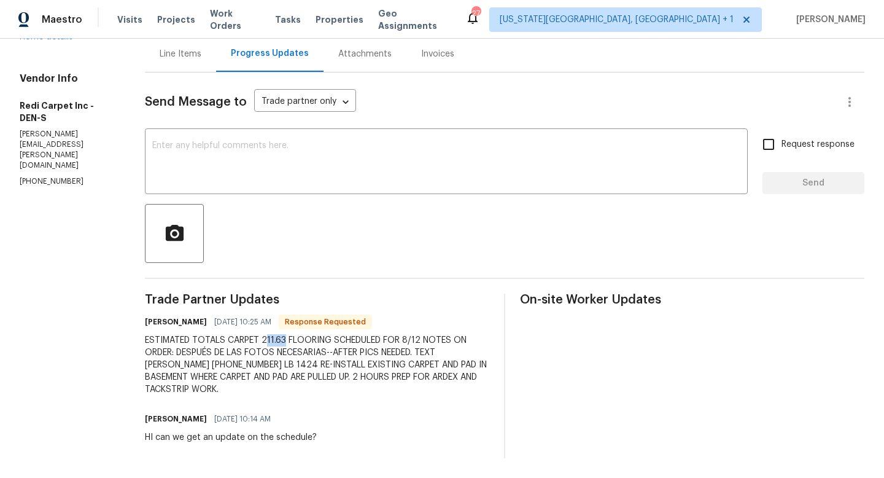
drag, startPoint x: 300, startPoint y: 343, endPoint x: 278, endPoint y: 343, distance: 22.1
click at [278, 343] on div "ESTIMATED TOTALS CARPET 211.63 FLOORING SCHEDULED FOR 8/12 NOTES ON ORDER: DESP…" at bounding box center [317, 364] width 345 height 61
click at [190, 60] on div "Line Items" at bounding box center [180, 54] width 71 height 36
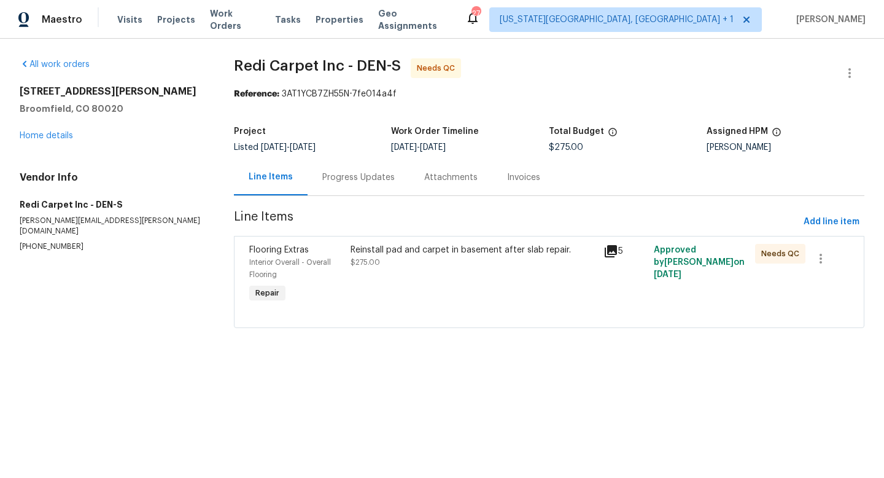
click at [367, 257] on div "Reinstall pad and carpet in basement after slab repair. $275.00" at bounding box center [474, 256] width 246 height 25
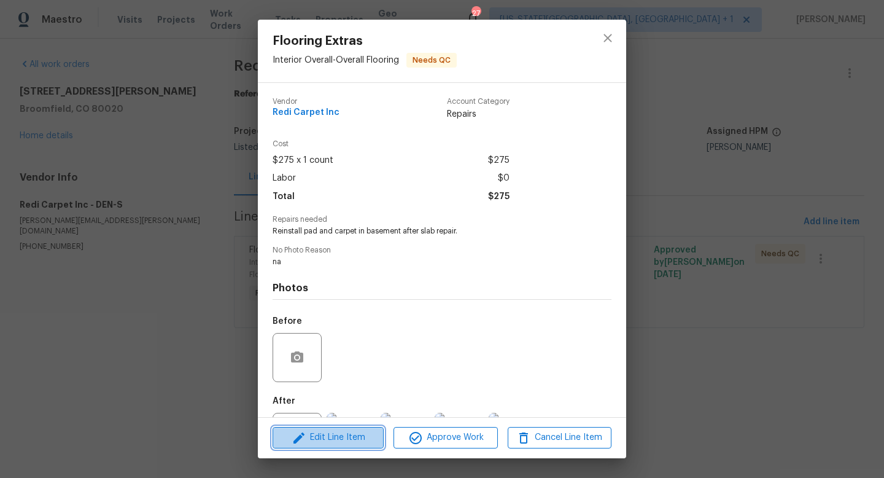
click at [337, 436] on span "Edit Line Item" at bounding box center [328, 437] width 104 height 15
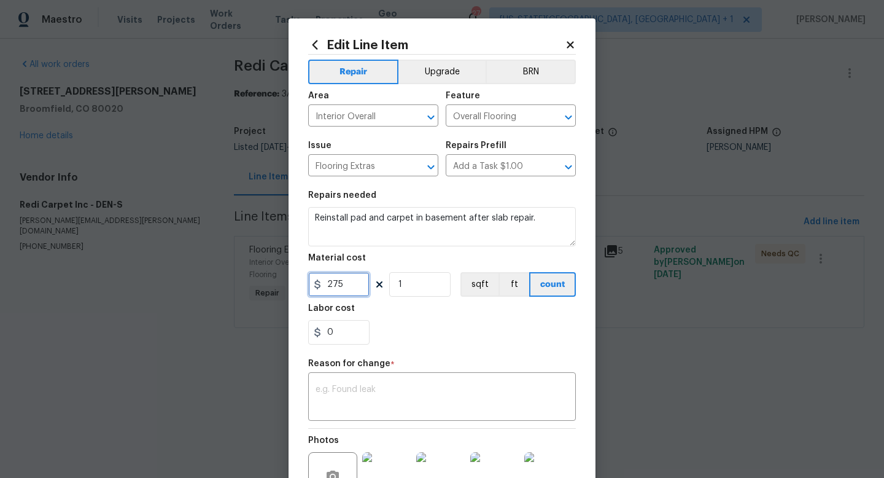
drag, startPoint x: 349, startPoint y: 279, endPoint x: 270, endPoint y: 260, distance: 81.5
click at [270, 268] on div "Edit Line Item Repair Upgrade BRN Area Interior Overall ​ Feature Overall Floor…" at bounding box center [442, 239] width 884 height 478
type input "211.63"
click at [378, 407] on textarea at bounding box center [442, 398] width 253 height 26
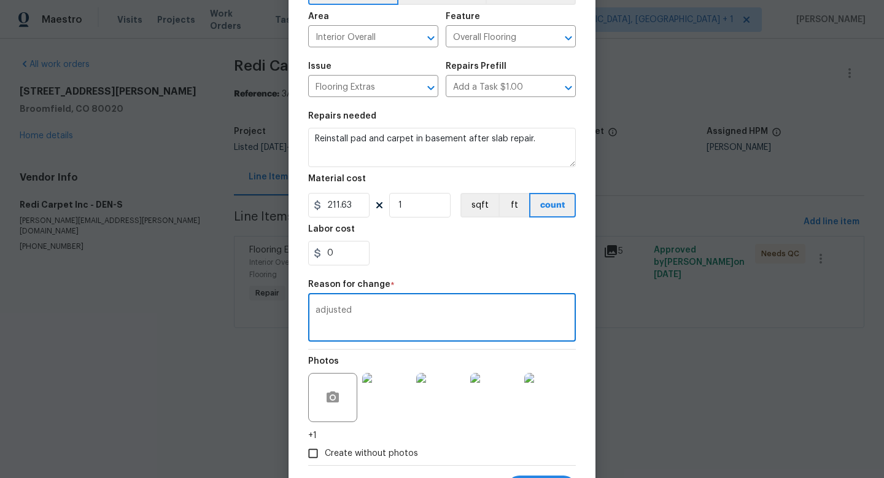
scroll to position [140, 0]
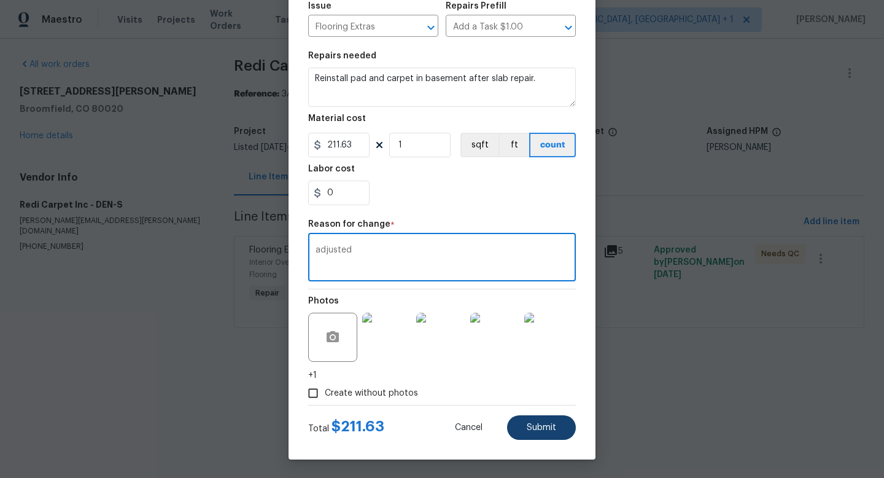
type textarea "adjusted"
click at [545, 437] on button "Submit" at bounding box center [541, 427] width 69 height 25
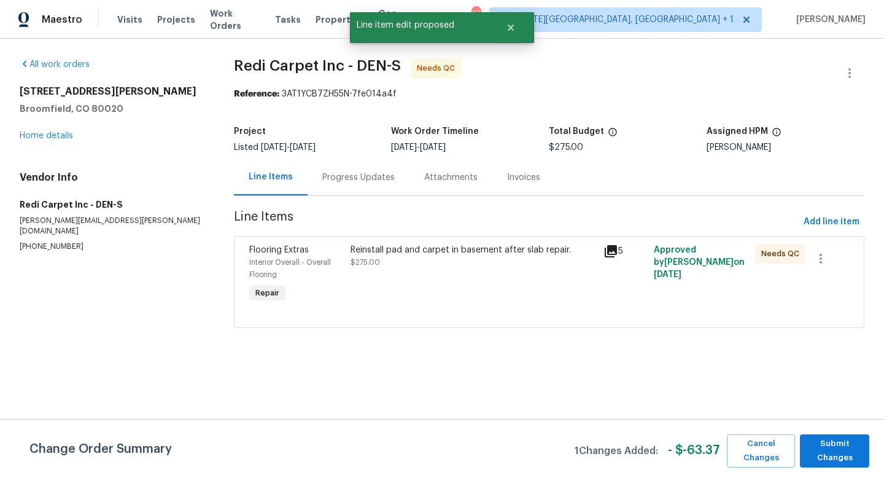
scroll to position [0, 0]
click at [836, 446] on span "Submit Changes" at bounding box center [834, 451] width 57 height 28
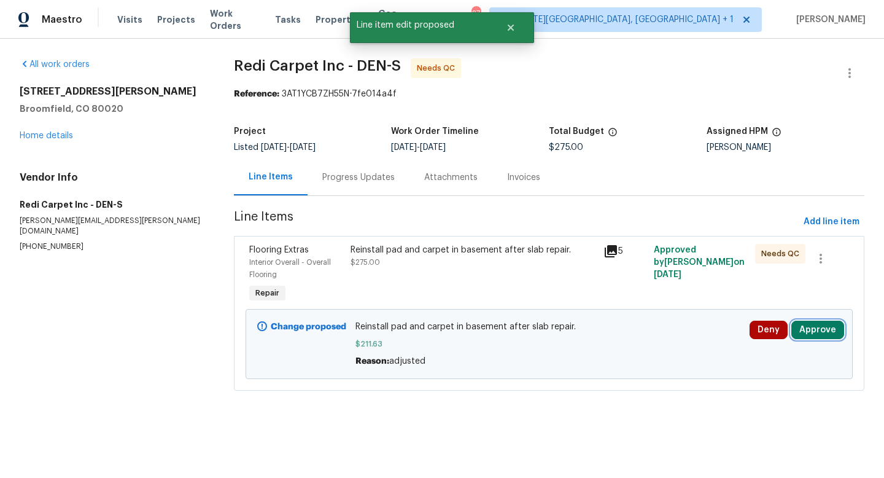
click at [819, 331] on button "Approve" at bounding box center [818, 330] width 53 height 18
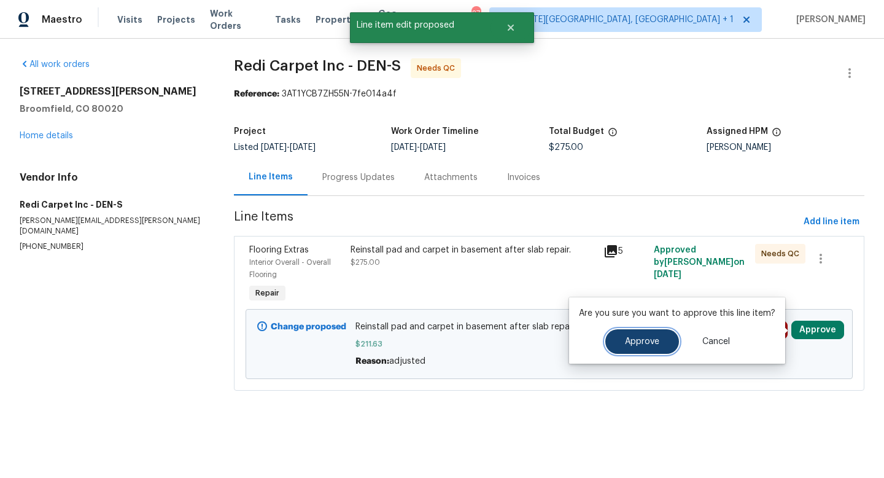
click at [617, 337] on button "Approve" at bounding box center [643, 341] width 74 height 25
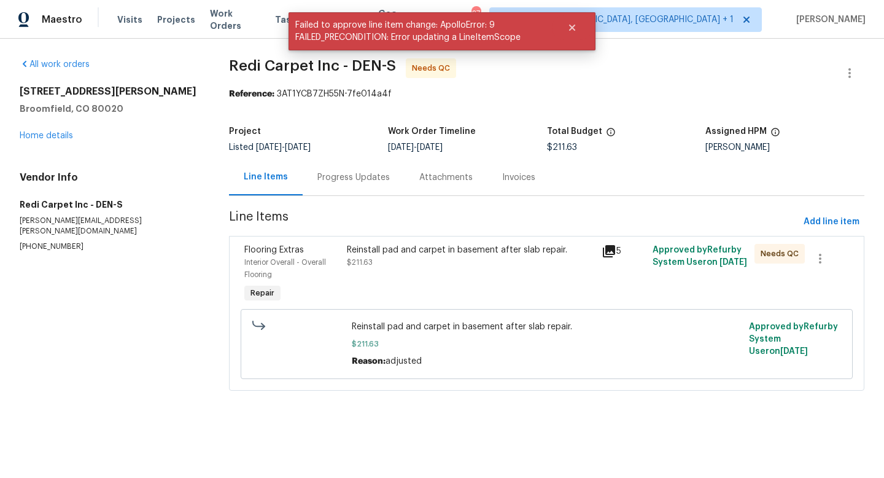
click at [426, 268] on div "Reinstall pad and carpet in basement after slab repair. $211.63" at bounding box center [470, 274] width 255 height 69
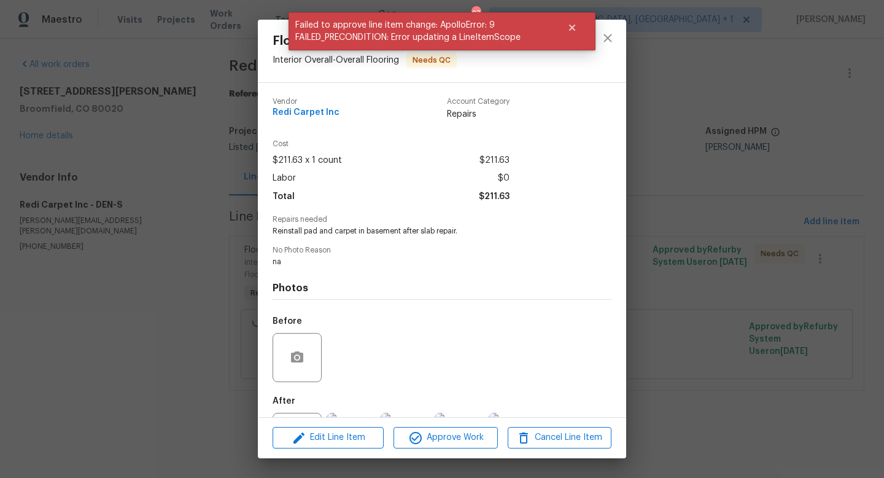
click at [417, 424] on div "Edit Line Item Approve Work Cancel Line Item" at bounding box center [442, 437] width 368 height 41
click at [417, 437] on icon "button" at bounding box center [416, 438] width 12 height 12
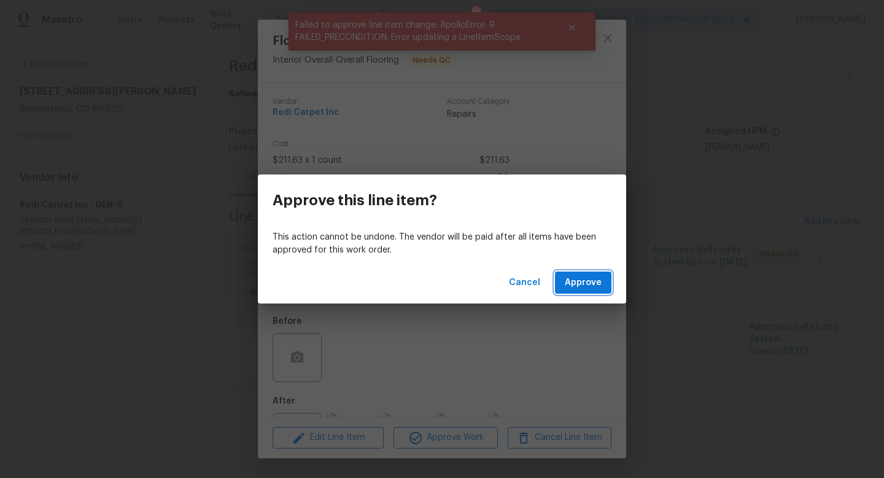
click at [593, 275] on button "Approve" at bounding box center [583, 282] width 57 height 23
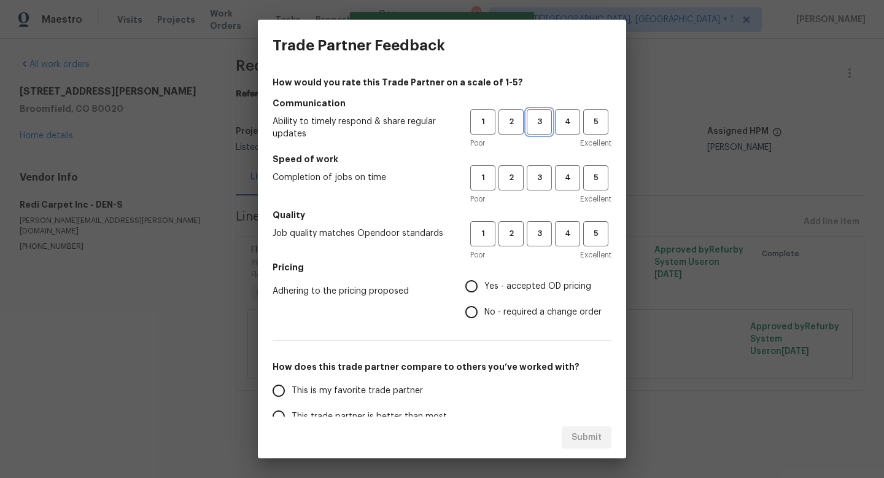
click at [531, 117] on span "3" at bounding box center [539, 122] width 23 height 14
click at [540, 179] on span "3" at bounding box center [539, 178] width 23 height 14
click at [538, 227] on span "3" at bounding box center [539, 234] width 23 height 14
click at [481, 298] on input "Yes - accepted OD pricing" at bounding box center [472, 286] width 26 height 26
radio input "true"
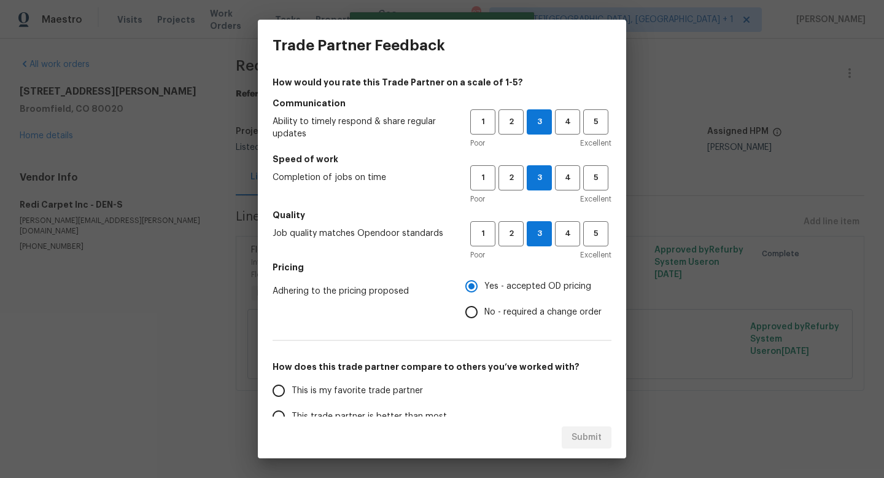
scroll to position [146, 0]
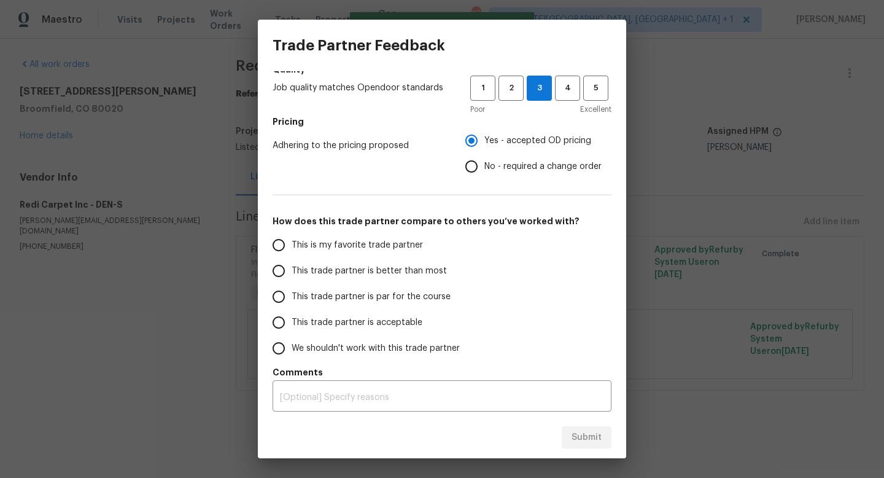
click at [287, 289] on input "This trade partner is par for the course" at bounding box center [279, 297] width 26 height 26
click at [596, 438] on span "Submit" at bounding box center [587, 437] width 30 height 15
radio input "true"
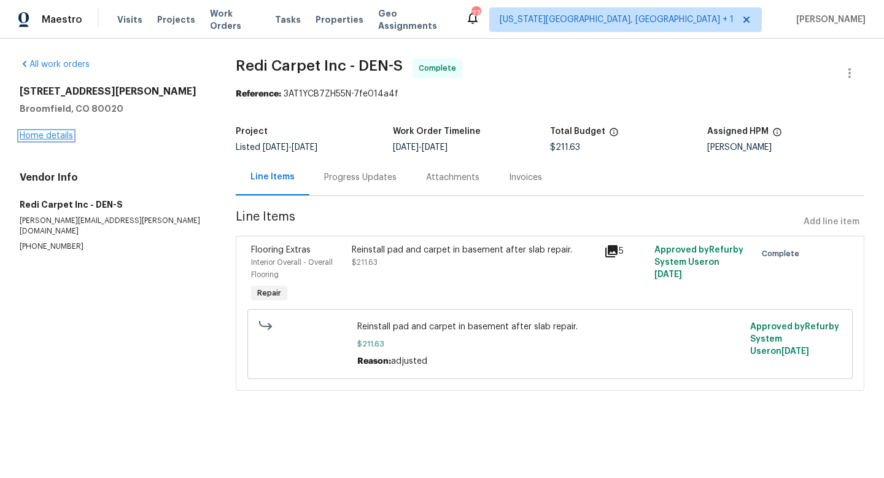
click at [55, 134] on link "Home details" at bounding box center [46, 135] width 53 height 9
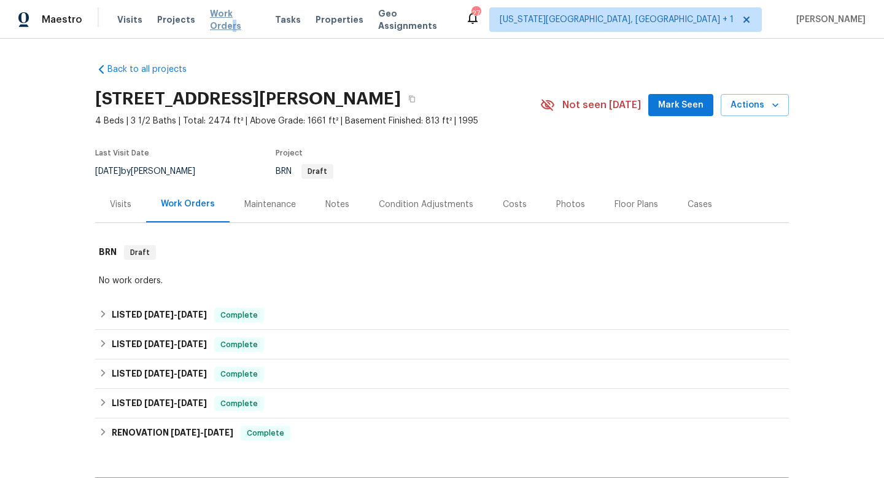
click at [247, 18] on span "Work Orders" at bounding box center [235, 19] width 50 height 25
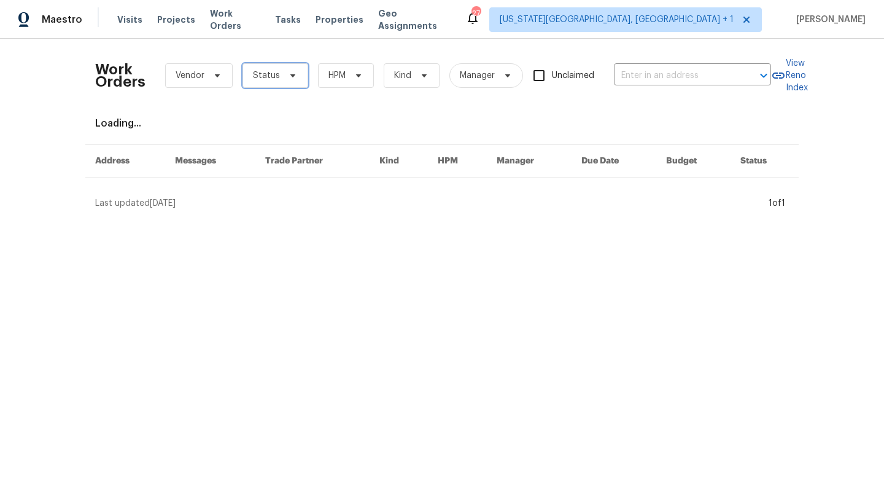
click at [261, 80] on span "Status" at bounding box center [266, 75] width 27 height 12
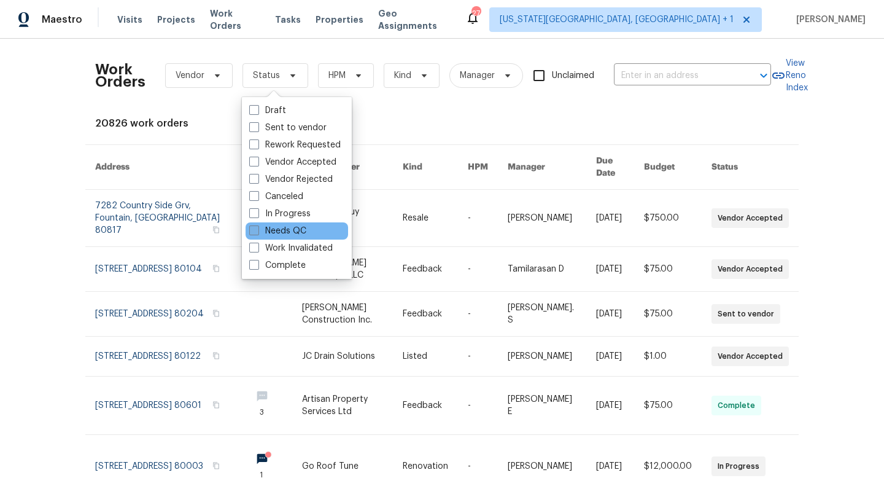
click at [258, 229] on span at bounding box center [254, 230] width 10 height 10
click at [257, 229] on input "Needs QC" at bounding box center [253, 229] width 8 height 8
checkbox input "true"
